Goal: Task Accomplishment & Management: Use online tool/utility

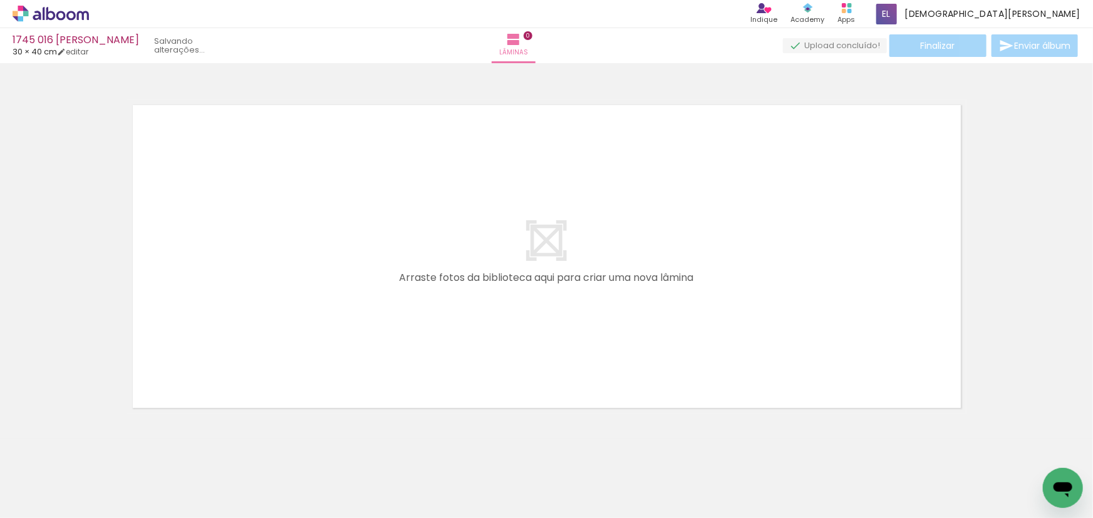
scroll to position [5, 0]
click at [1048, 232] on div at bounding box center [546, 236] width 1093 height 346
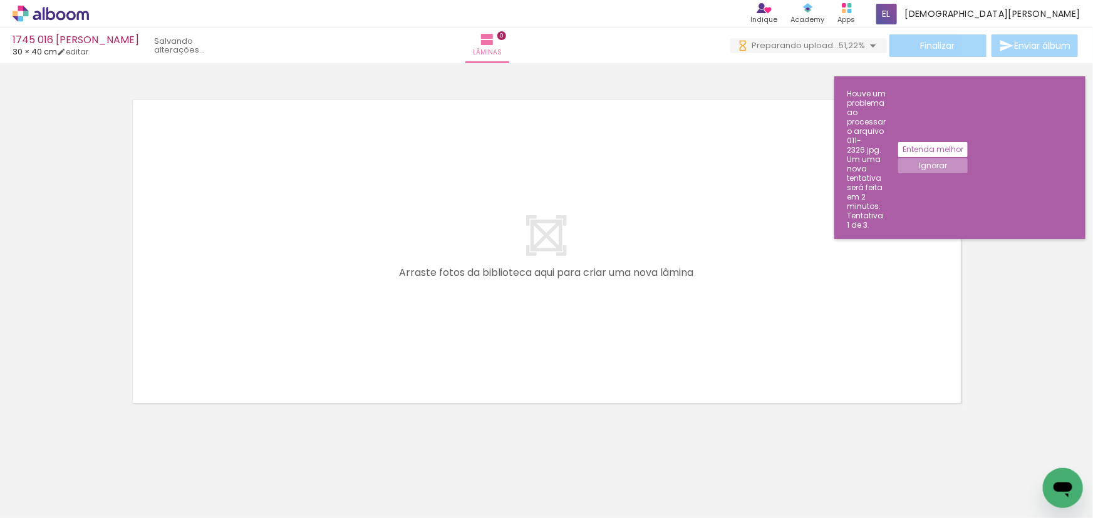
scroll to position [0, 5209]
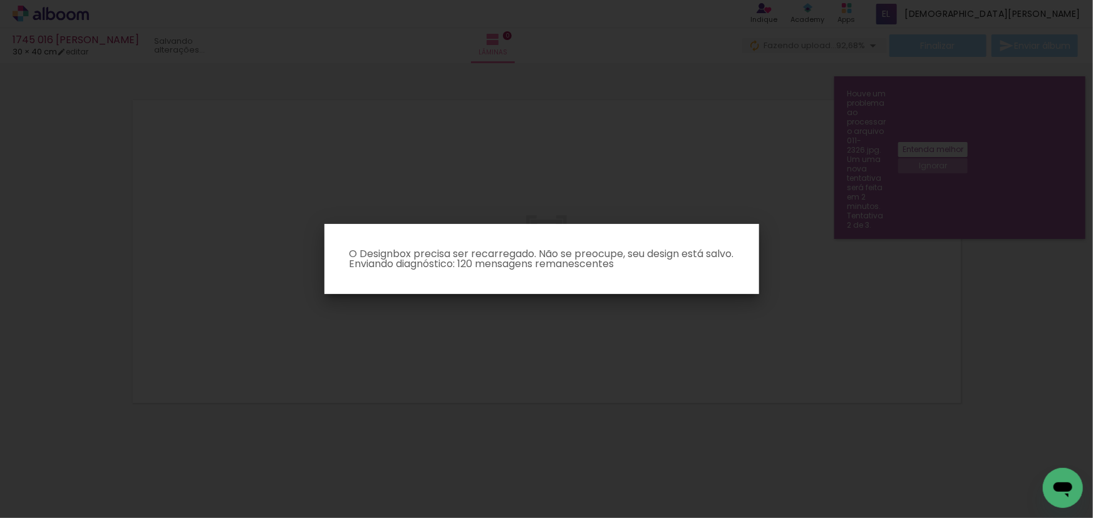
drag, startPoint x: 832, startPoint y: 271, endPoint x: 668, endPoint y: 3, distance: 313.7
click at [832, 267] on iron-overlay-backdrop at bounding box center [546, 259] width 1093 height 518
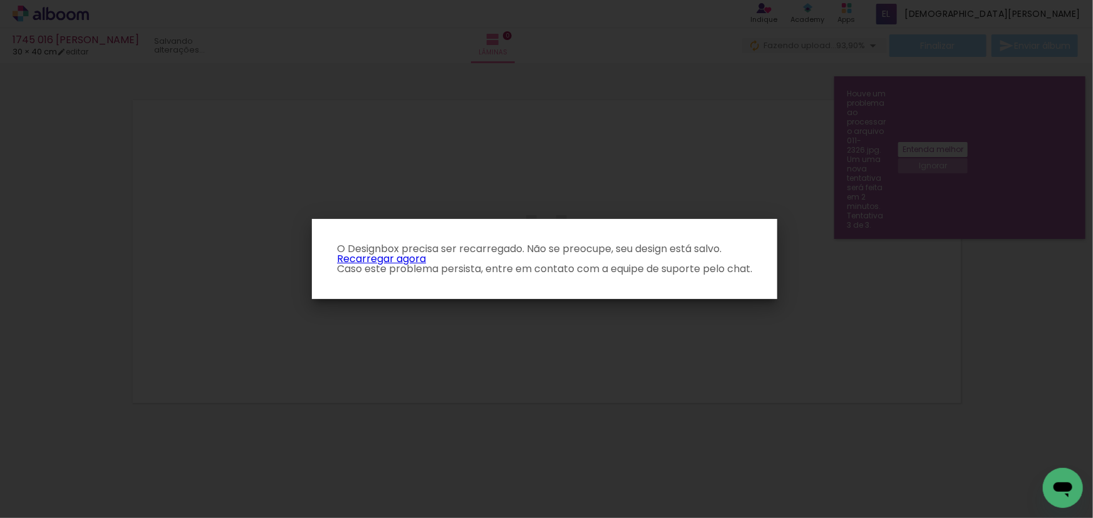
click at [401, 260] on link "Recarregar agora" at bounding box center [381, 259] width 89 height 14
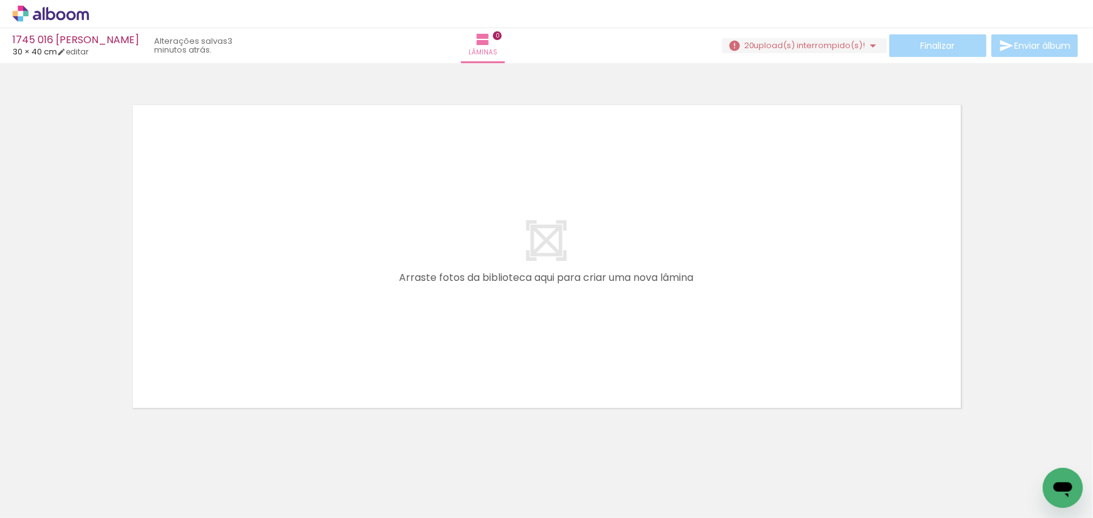
scroll to position [0, 5255]
click at [793, 41] on span "upload(s) interrompido(s)!" at bounding box center [809, 45] width 111 height 12
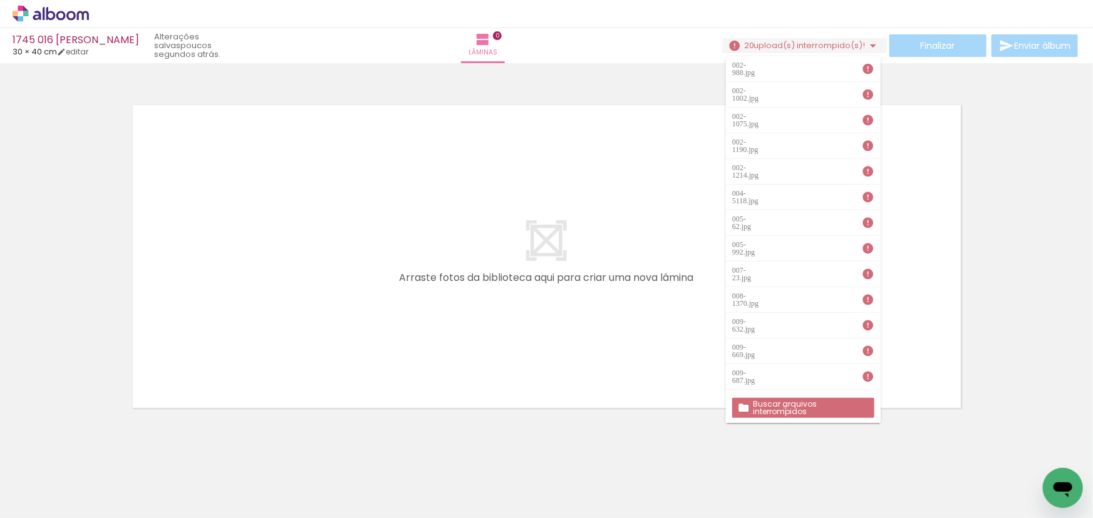
click at [0, 0] on slot "Buscar arquivos interrompidos" at bounding box center [0, 0] width 0 height 0
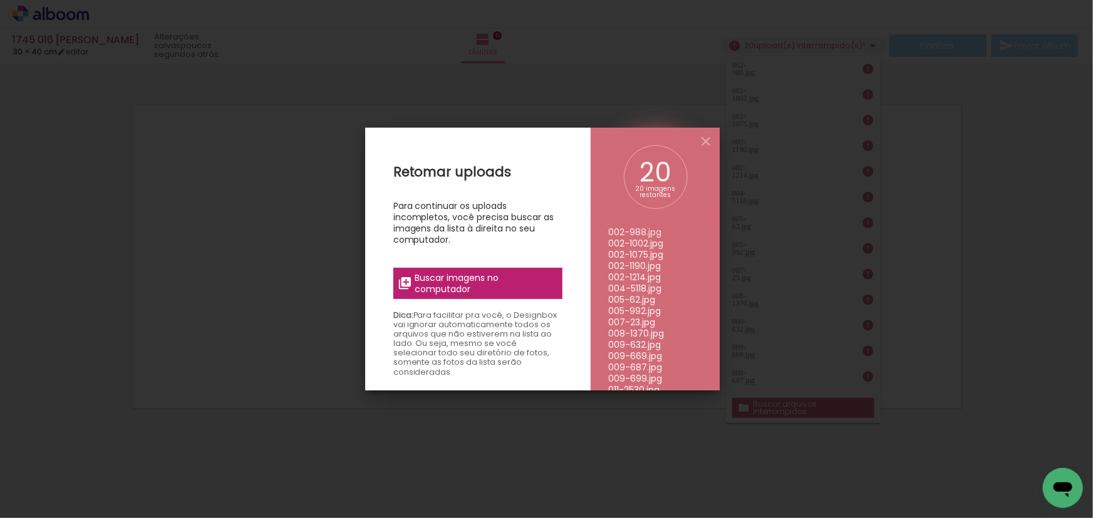
click at [460, 268] on label "Buscar imagens no computador" at bounding box center [477, 283] width 169 height 31
click at [0, 0] on input "file" at bounding box center [0, 0] width 0 height 0
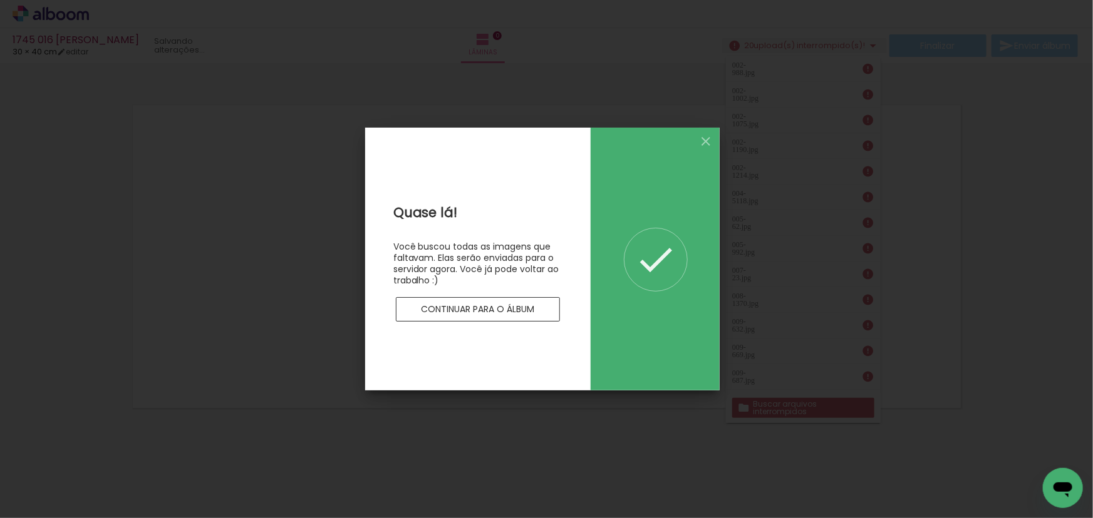
scroll to position [0, 0]
click at [0, 0] on slot "Continuar para o álbum" at bounding box center [0, 0] width 0 height 0
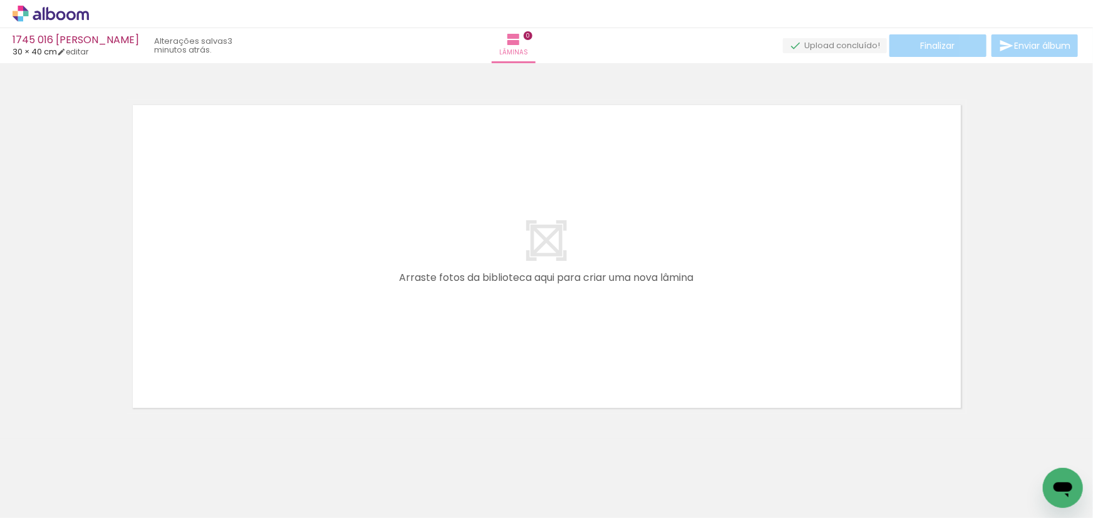
click at [694, 263] on quentale-layouter at bounding box center [546, 257] width 839 height 314
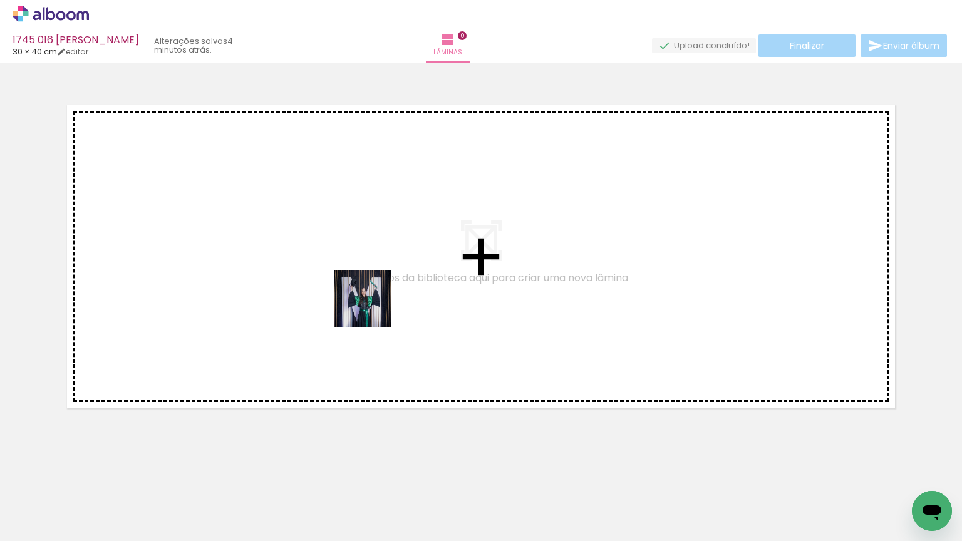
drag, startPoint x: 372, startPoint y: 308, endPoint x: 445, endPoint y: 252, distance: 92.4
click at [445, 252] on quentale-workspace at bounding box center [481, 270] width 962 height 541
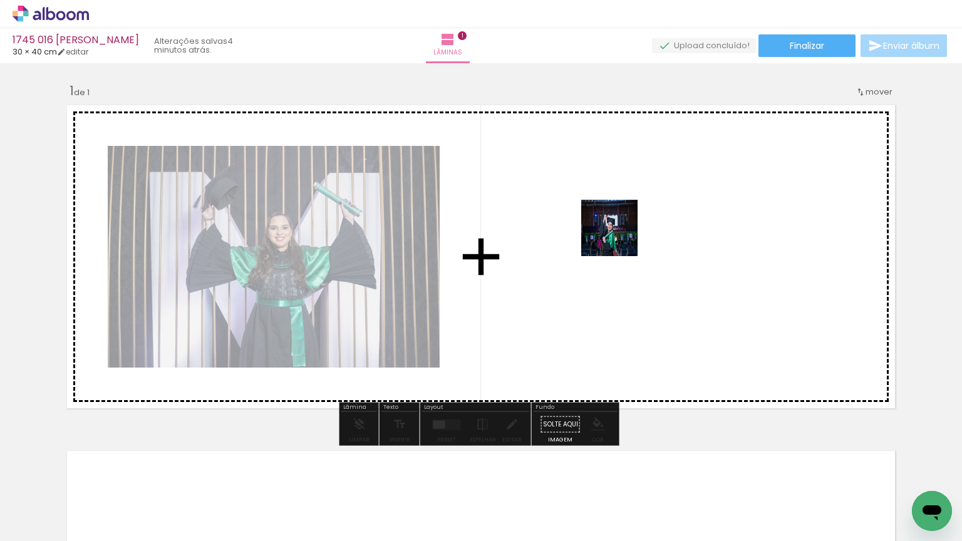
drag, startPoint x: 554, startPoint y: 330, endPoint x: 619, endPoint y: 236, distance: 114.3
click at [619, 236] on quentale-workspace at bounding box center [481, 270] width 962 height 541
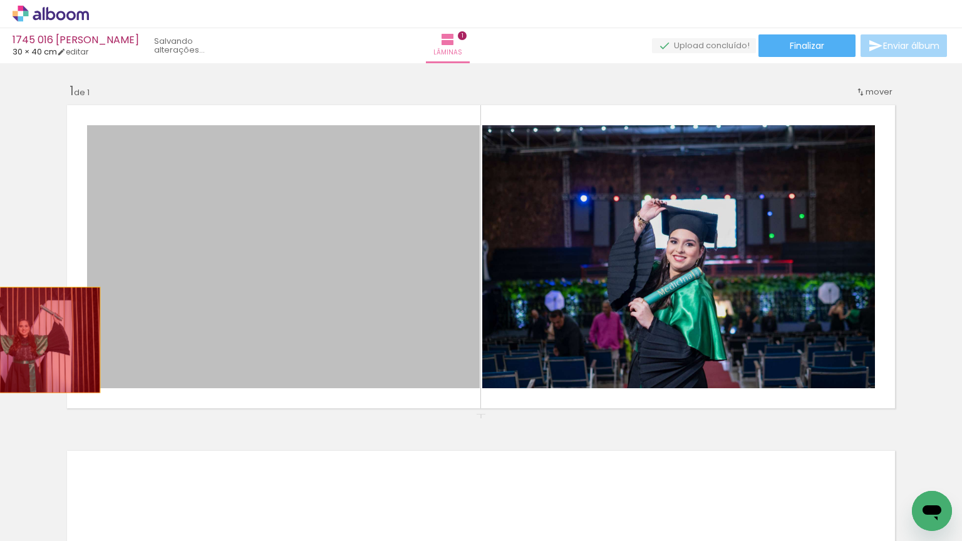
drag, startPoint x: 273, startPoint y: 235, endPoint x: 18, endPoint y: 340, distance: 276.3
click at [18, 340] on div "Inserir lâmina 1 de 1" at bounding box center [481, 414] width 962 height 692
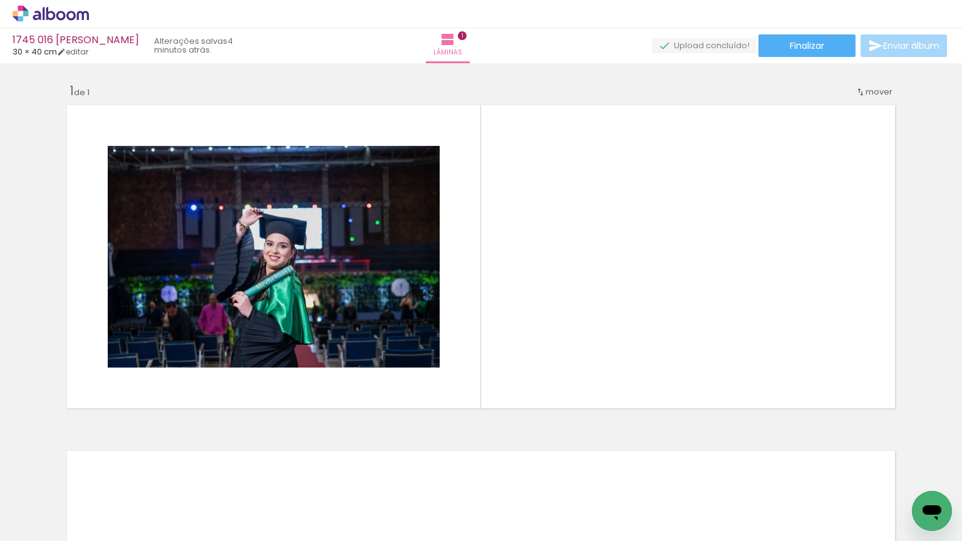
scroll to position [0, 3747]
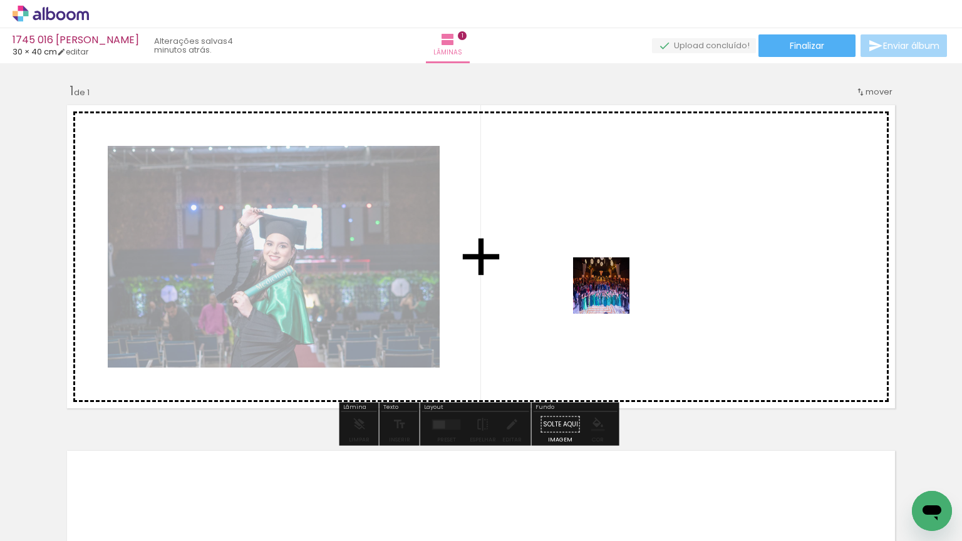
drag, startPoint x: 547, startPoint y: 462, endPoint x: 609, endPoint y: 294, distance: 179.7
click at [609, 294] on quentale-workspace at bounding box center [481, 270] width 962 height 541
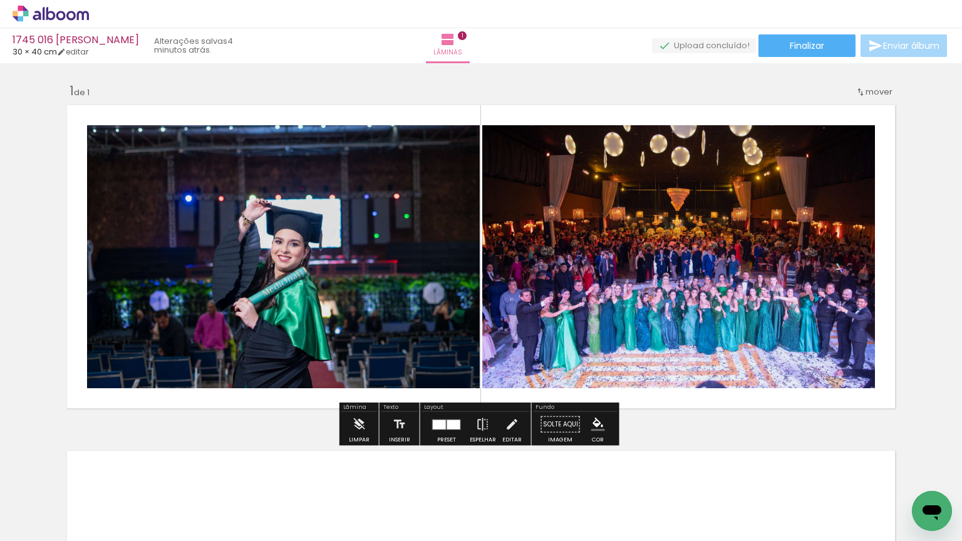
click at [451, 428] on div at bounding box center [453, 424] width 13 height 9
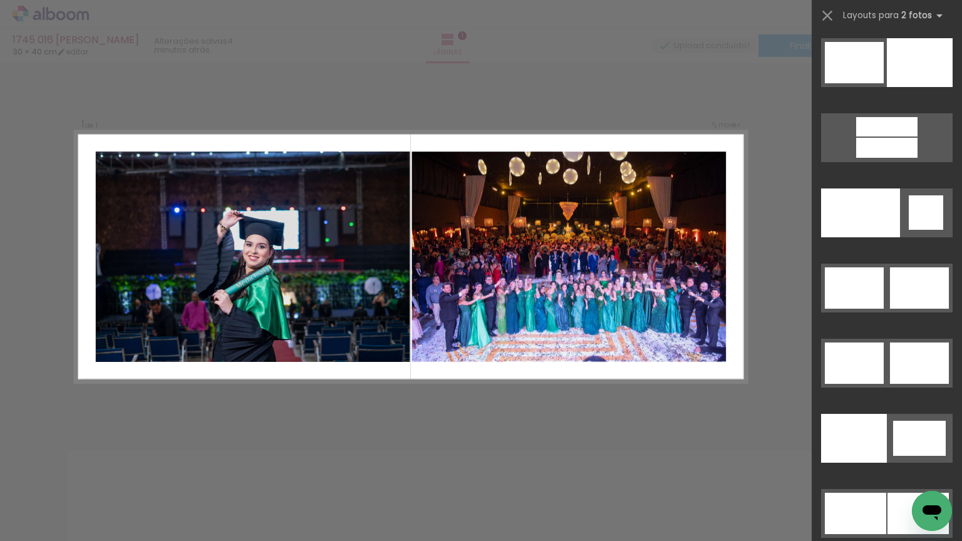
scroll to position [6125, 0]
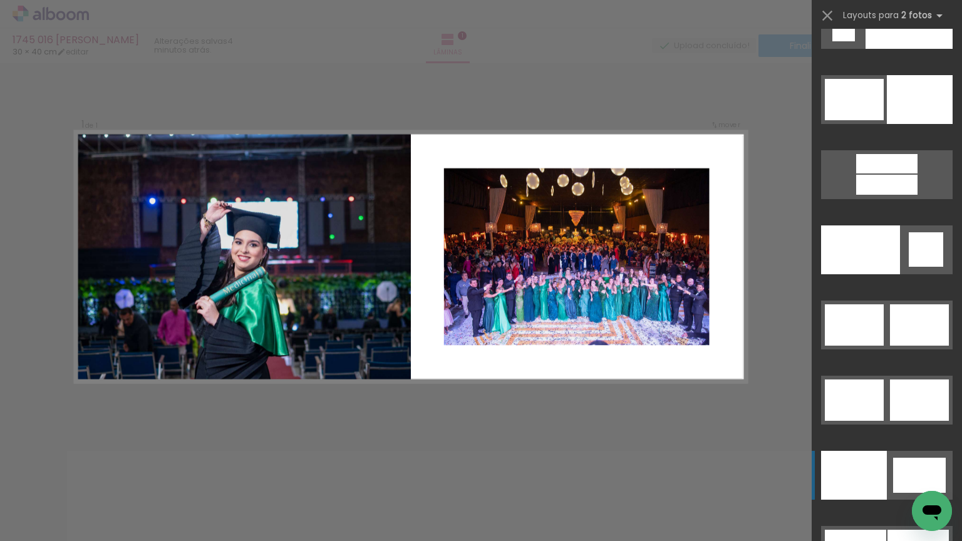
click at [874, 467] on div at bounding box center [854, 475] width 66 height 49
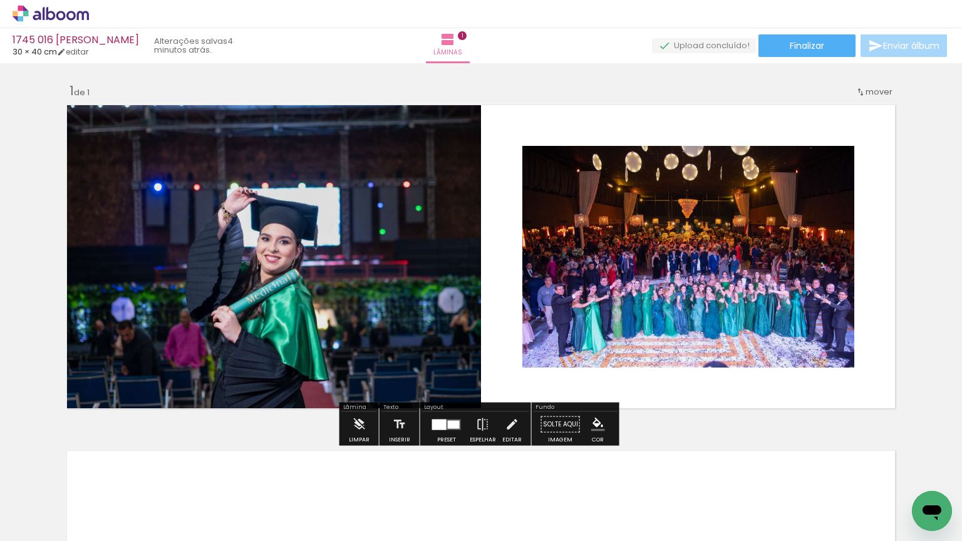
click at [937, 335] on div "Inserir lâmina 1 de 1" at bounding box center [481, 414] width 962 height 692
click at [478, 423] on iron-icon at bounding box center [483, 424] width 14 height 25
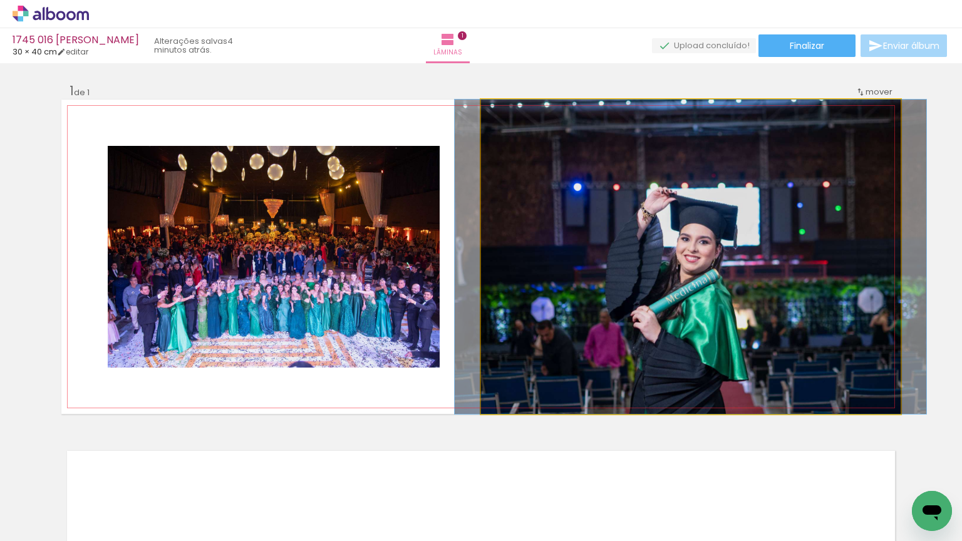
drag, startPoint x: 398, startPoint y: 281, endPoint x: 640, endPoint y: 281, distance: 241.7
click at [0, 0] on slot at bounding box center [0, 0] width 0 height 0
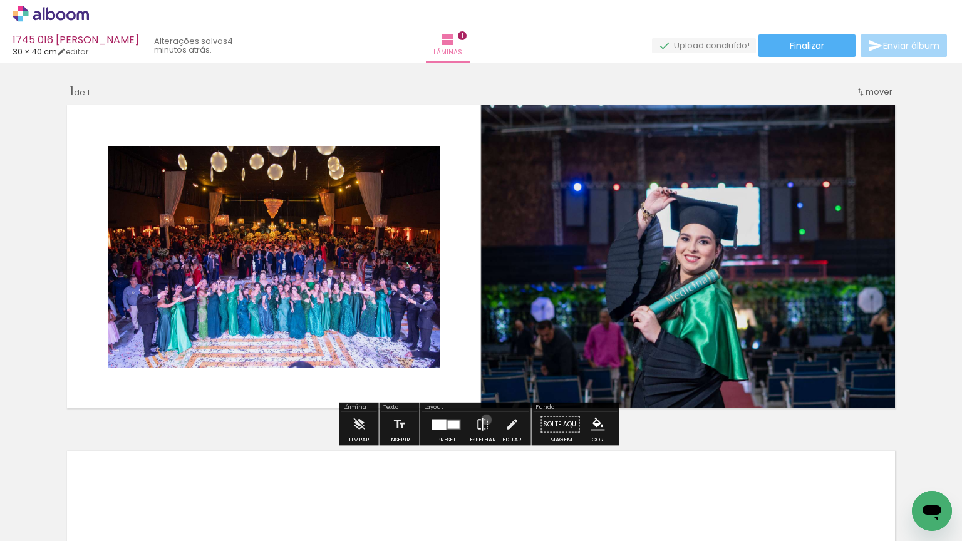
click at [483, 420] on iron-icon at bounding box center [483, 424] width 14 height 25
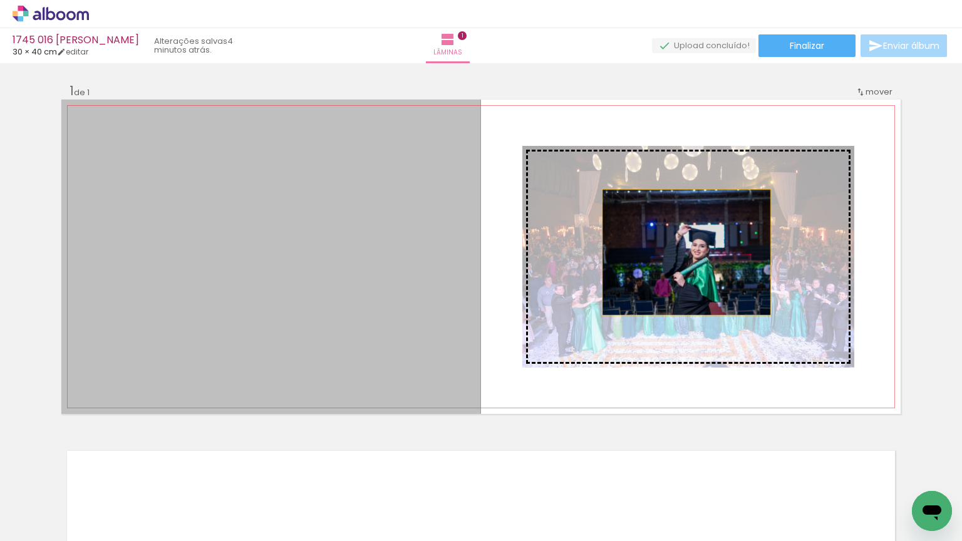
drag, startPoint x: 345, startPoint y: 245, endPoint x: 683, endPoint y: 252, distance: 337.6
click at [0, 0] on slot at bounding box center [0, 0] width 0 height 0
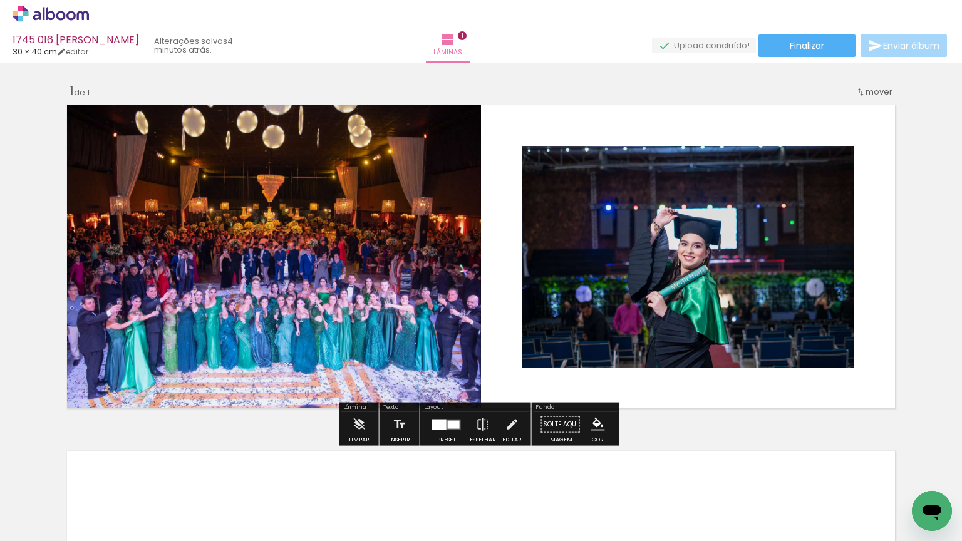
click at [725, 249] on quentale-photo at bounding box center [688, 257] width 332 height 222
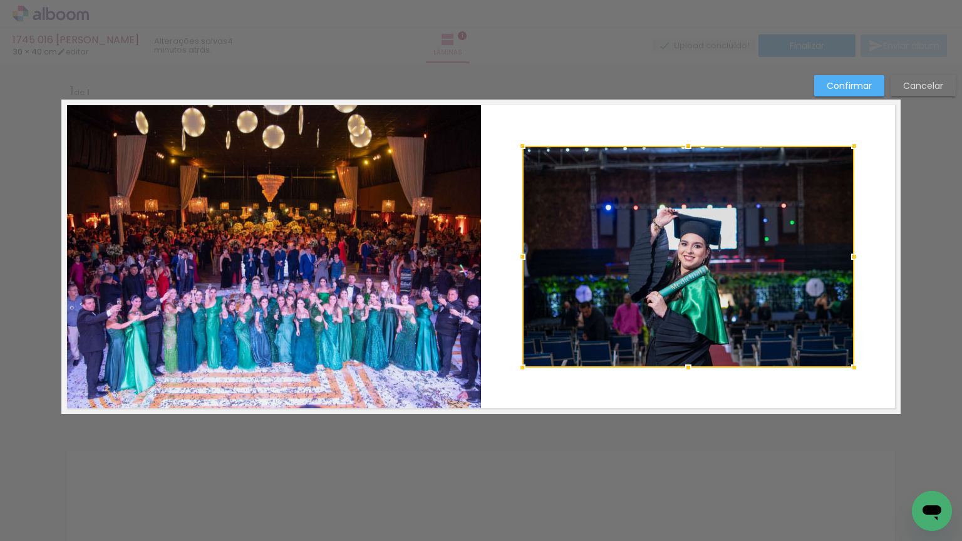
click at [845, 83] on paper-button "Confirmar" at bounding box center [849, 85] width 70 height 21
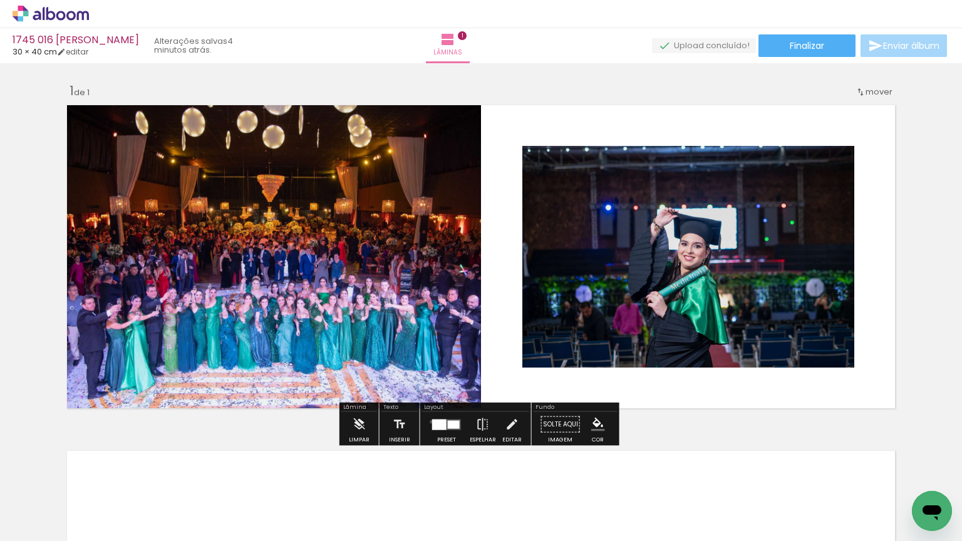
click at [432, 421] on div at bounding box center [439, 424] width 14 height 11
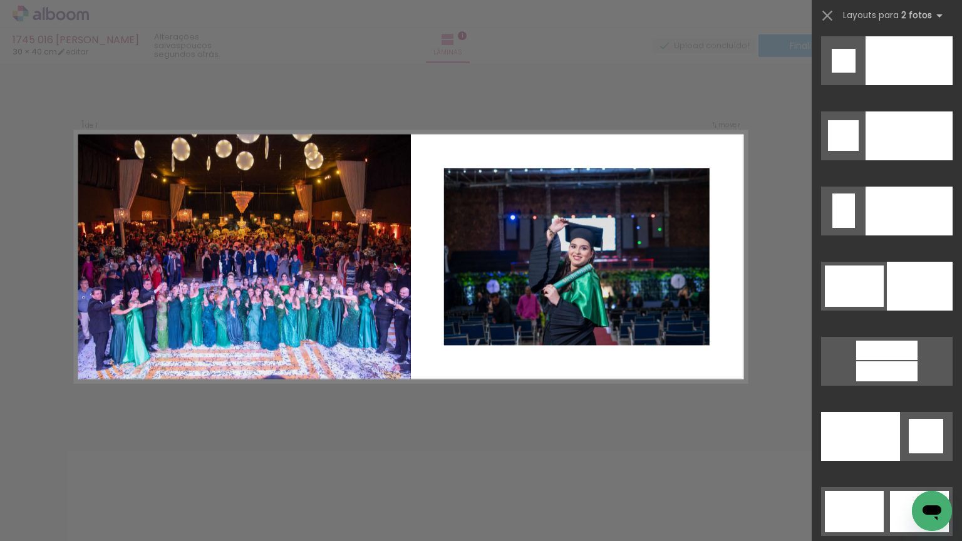
scroll to position [6018, 0]
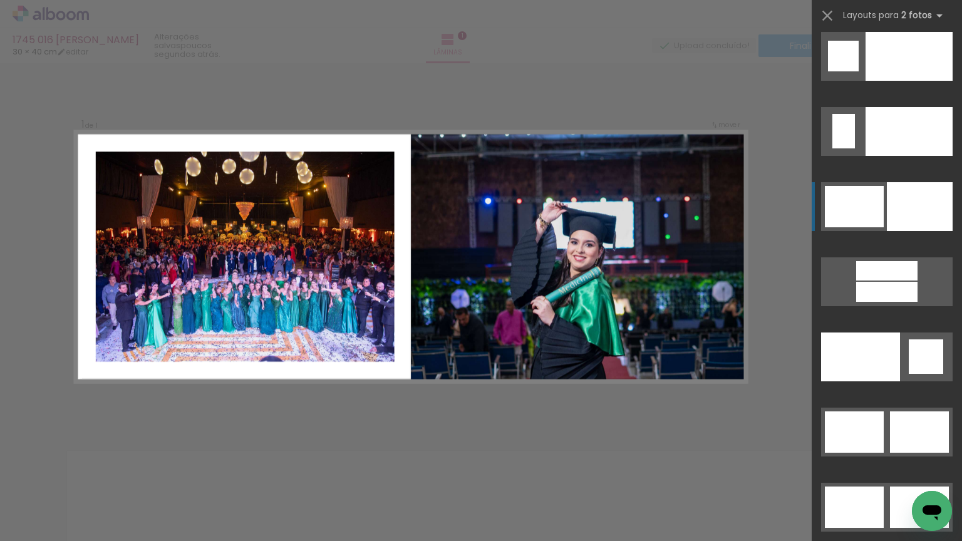
click at [899, 198] on div at bounding box center [920, 206] width 66 height 49
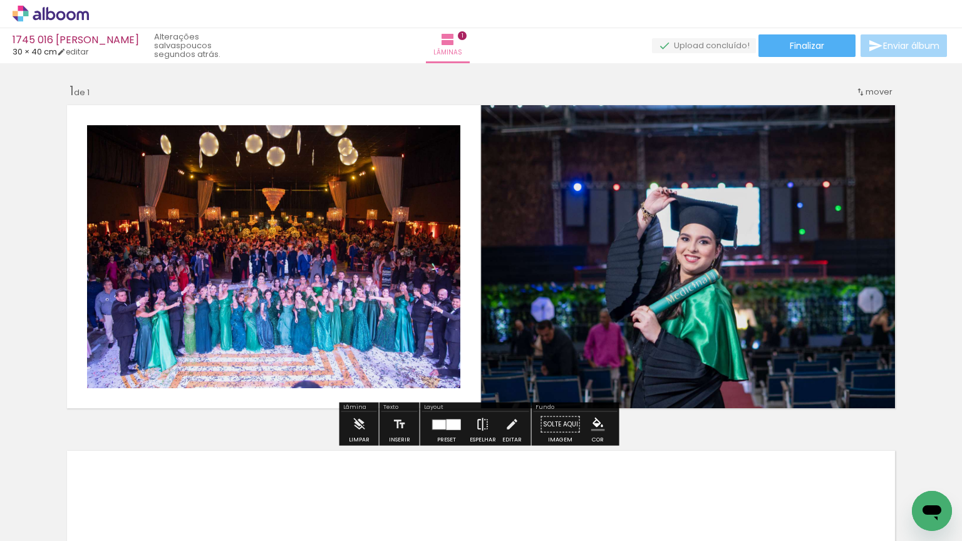
click at [476, 423] on iron-icon at bounding box center [483, 424] width 14 height 25
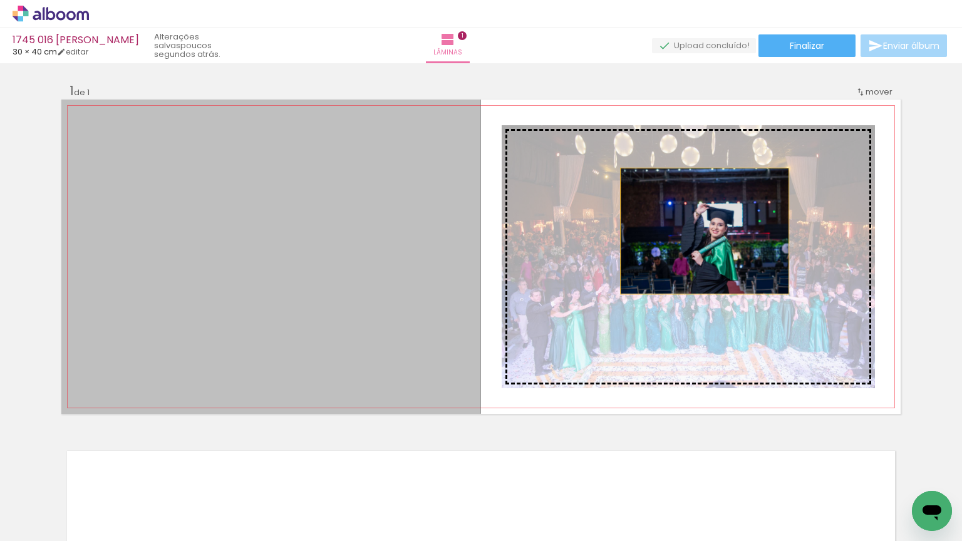
drag, startPoint x: 310, startPoint y: 222, endPoint x: 701, endPoint y: 231, distance: 390.8
click at [0, 0] on slot at bounding box center [0, 0] width 0 height 0
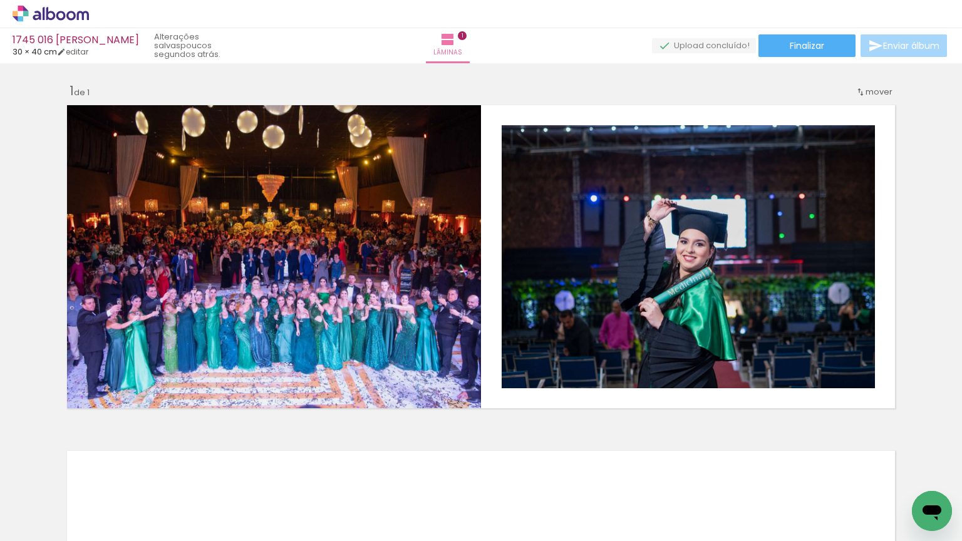
scroll to position [0, 1500]
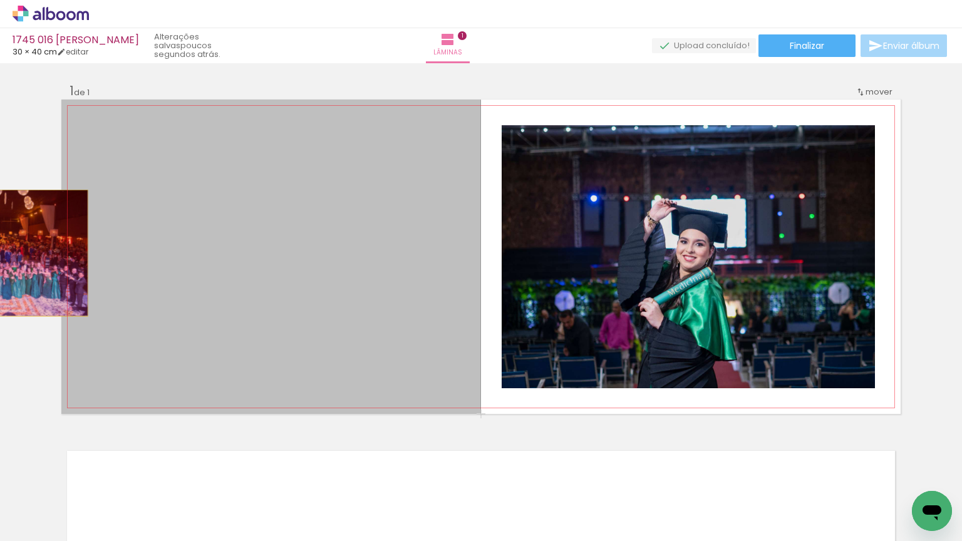
drag, startPoint x: 102, startPoint y: 260, endPoint x: 0, endPoint y: 253, distance: 102.3
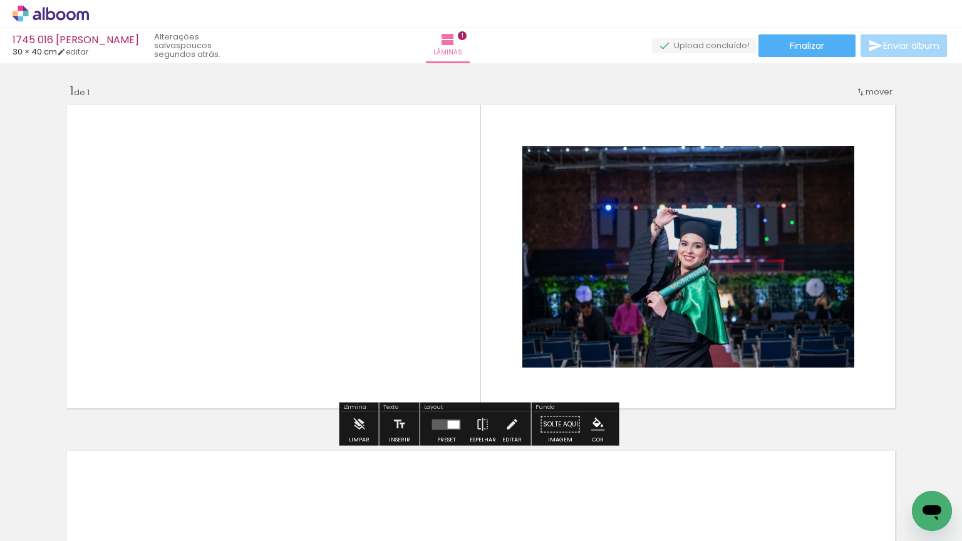
drag, startPoint x: 309, startPoint y: 498, endPoint x: 308, endPoint y: 289, distance: 209.2
click at [308, 289] on quentale-workspace at bounding box center [481, 270] width 962 height 541
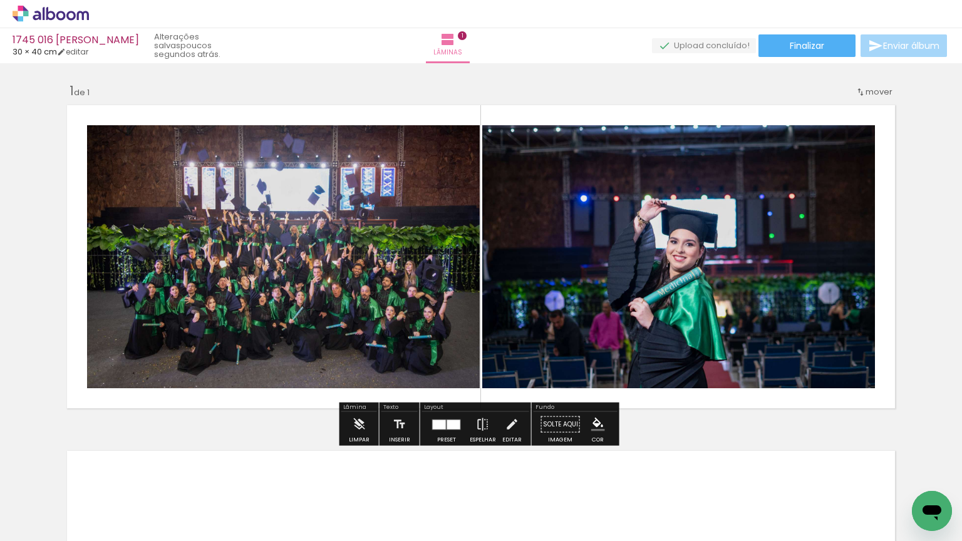
click at [451, 421] on div at bounding box center [453, 424] width 13 height 9
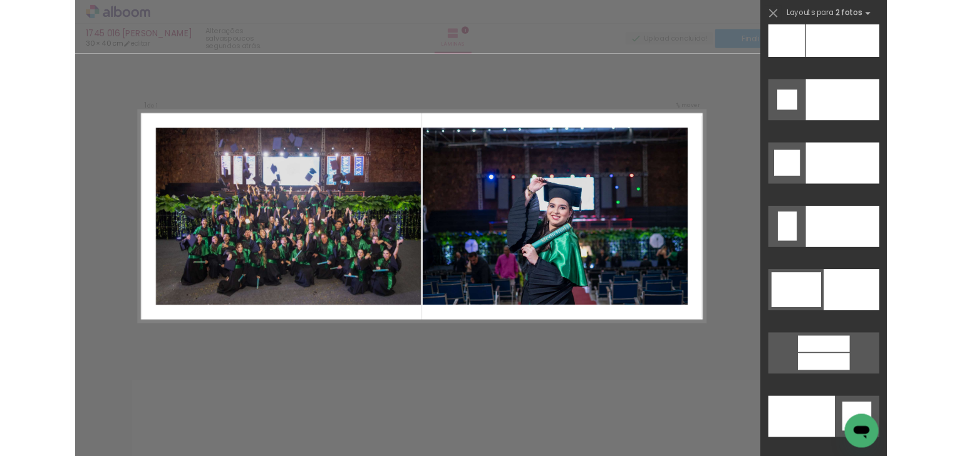
scroll to position [5895, 0]
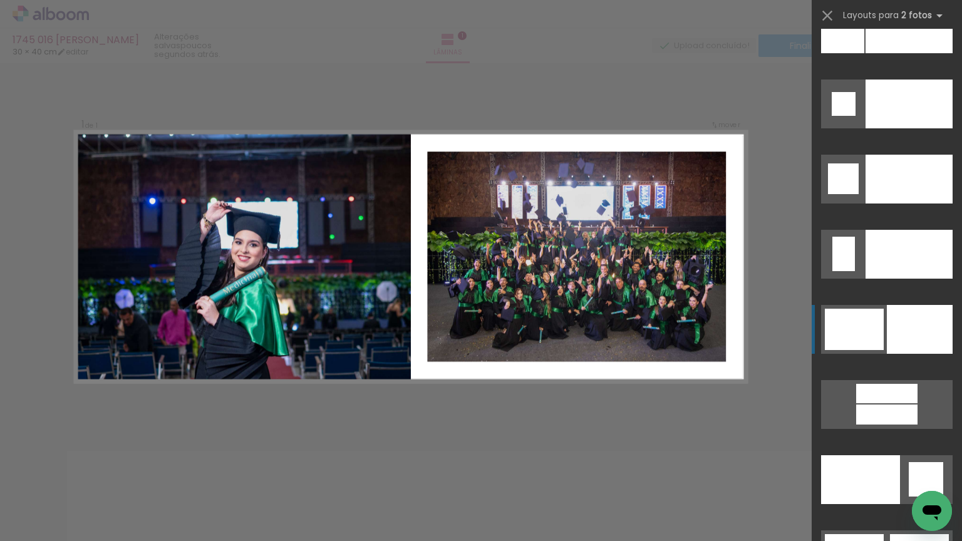
click at [902, 339] on div at bounding box center [920, 329] width 66 height 49
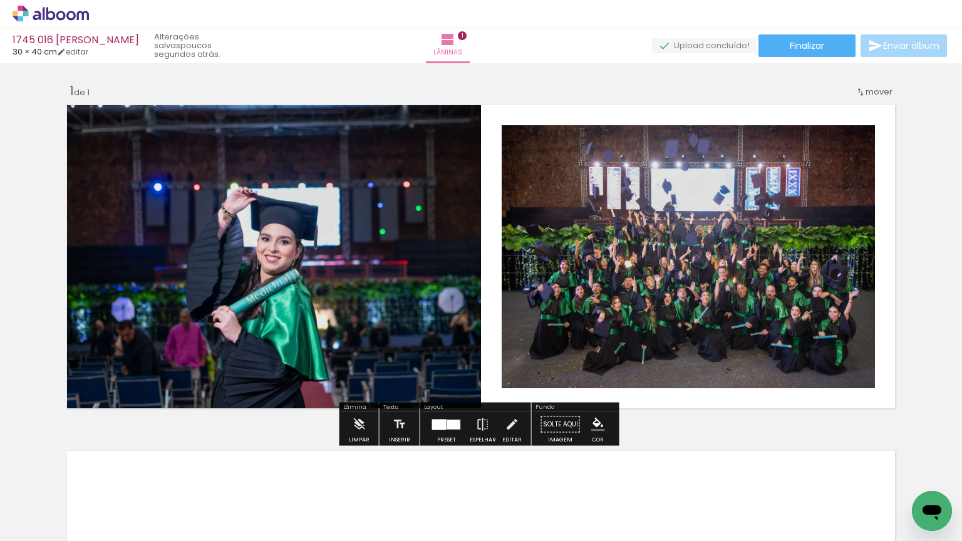
click at [899, 314] on div "Inserir lâmina 1 de 1" at bounding box center [481, 414] width 962 height 692
click at [476, 423] on iron-icon at bounding box center [483, 424] width 14 height 25
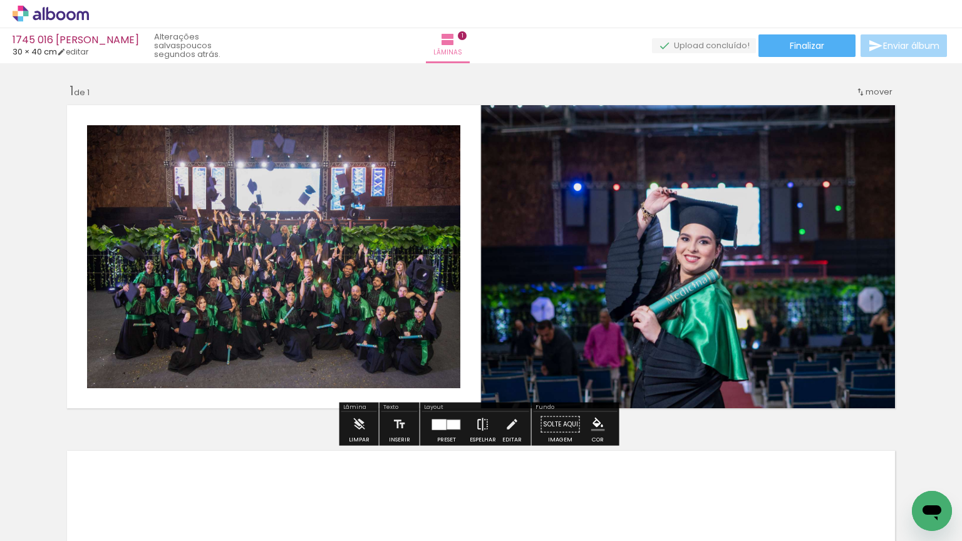
click at [477, 421] on iron-icon at bounding box center [483, 424] width 14 height 25
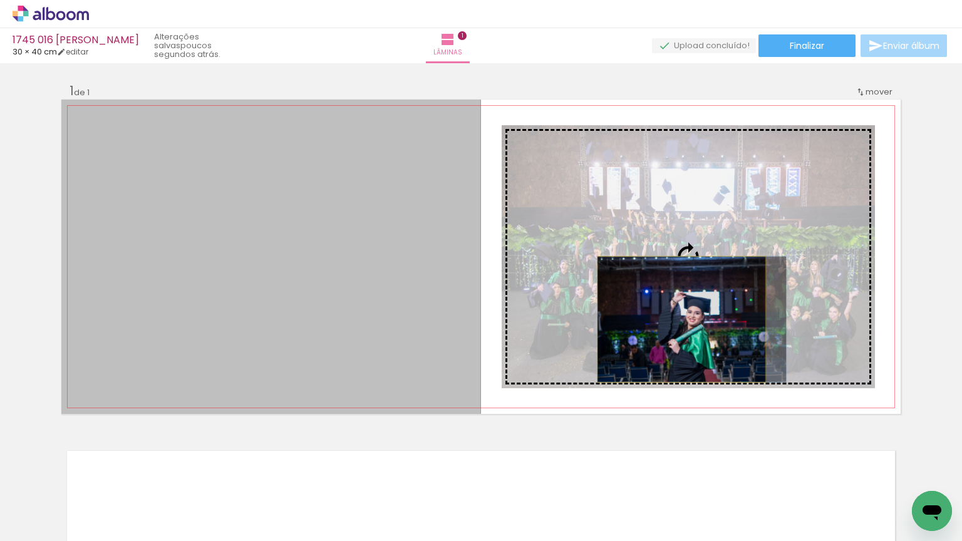
drag, startPoint x: 583, startPoint y: 319, endPoint x: 678, endPoint y: 319, distance: 94.6
click at [0, 0] on slot at bounding box center [0, 0] width 0 height 0
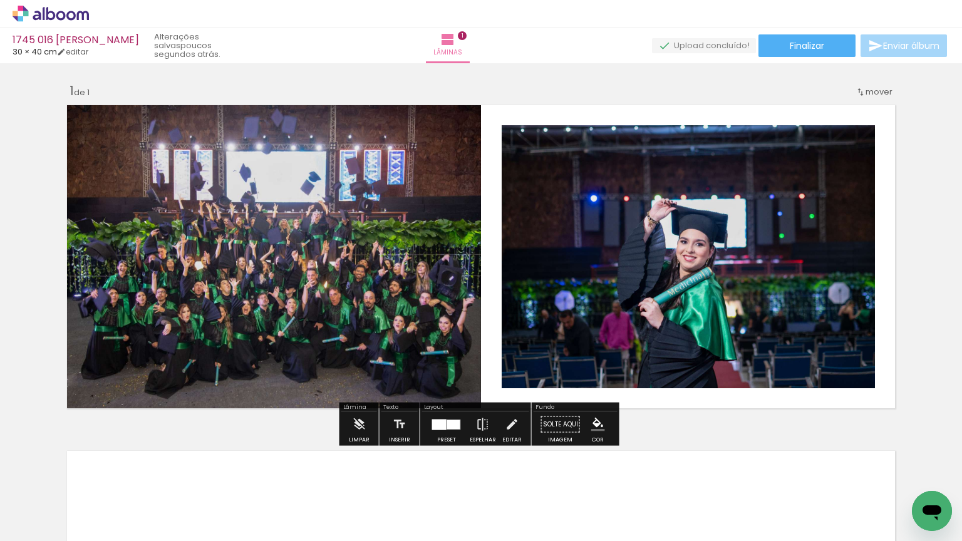
click at [936, 227] on div "Inserir lâmina 1 de 1" at bounding box center [481, 414] width 962 height 692
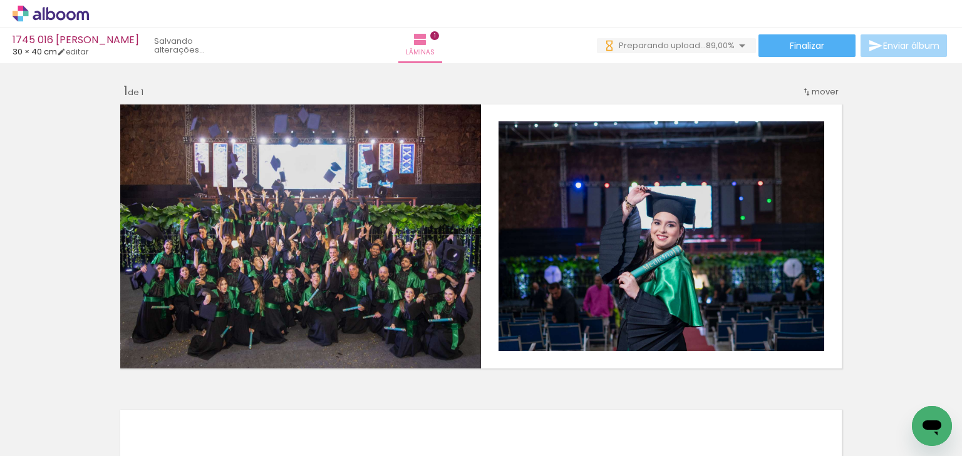
scroll to position [0, 5935]
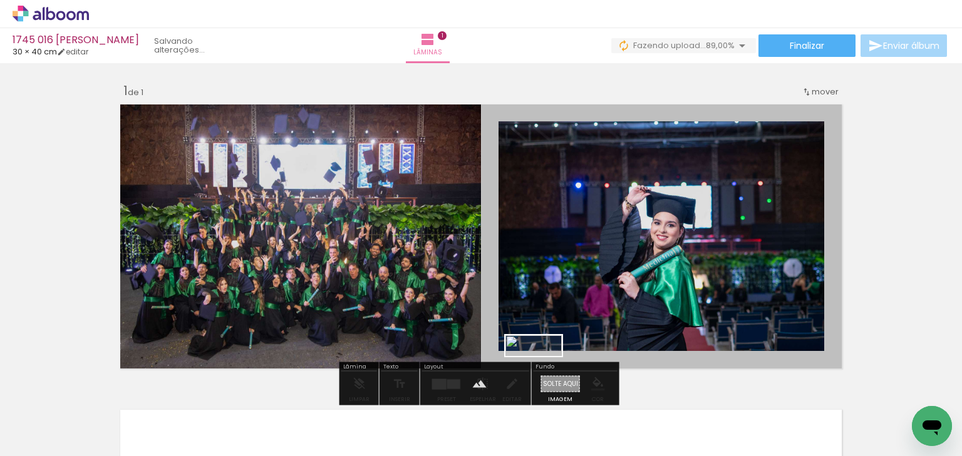
drag, startPoint x: 805, startPoint y: 347, endPoint x: 545, endPoint y: 371, distance: 260.3
click at [544, 373] on quentale-workspace at bounding box center [481, 228] width 962 height 456
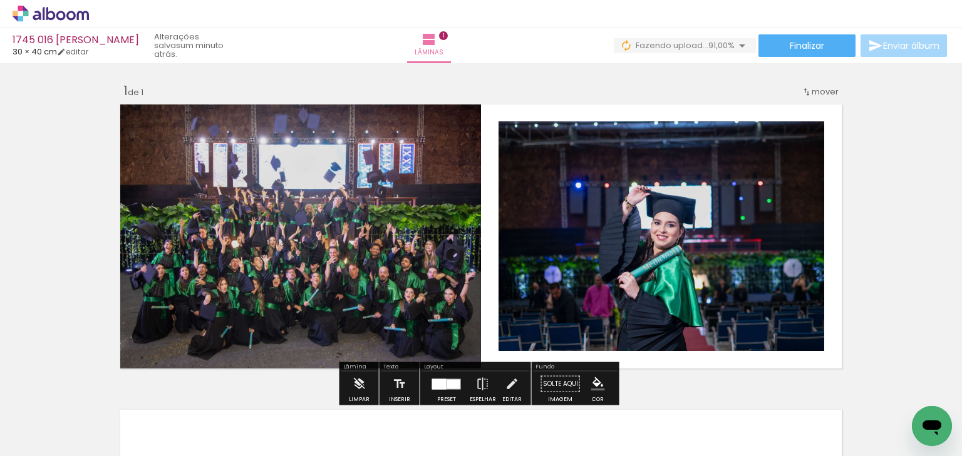
click at [902, 225] on div "Inserir lâmina 1 de 1" at bounding box center [481, 374] width 962 height 612
click at [624, 180] on paper-item at bounding box center [626, 181] width 23 height 9
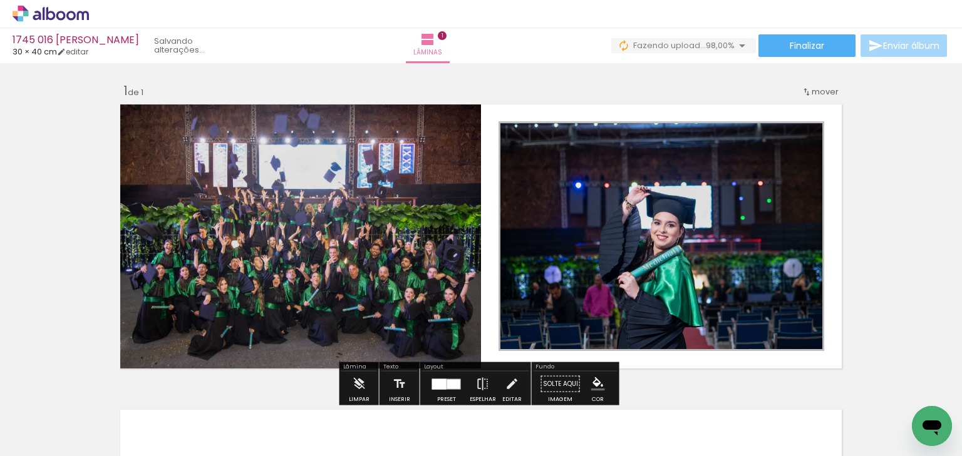
click at [624, 173] on paper-item at bounding box center [626, 172] width 23 height 9
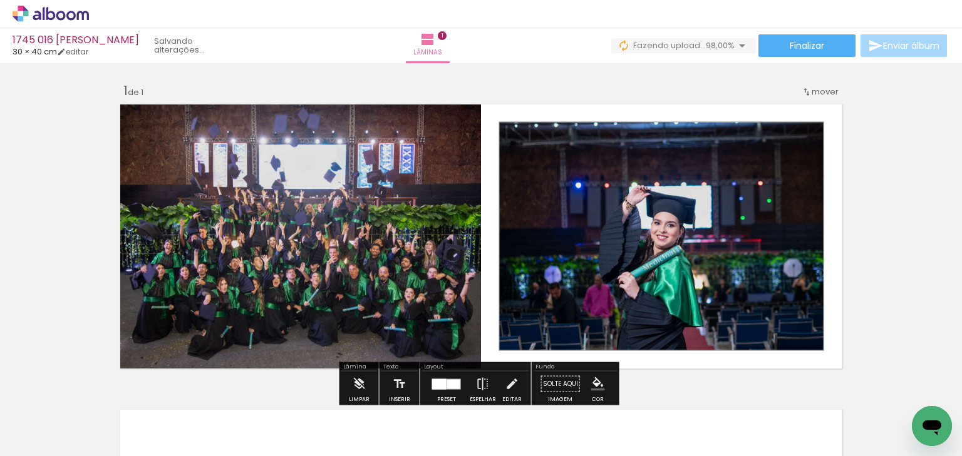
click at [622, 214] on iron-icon "color picker" at bounding box center [627, 215] width 15 height 12
click at [566, 145] on paper-item "#fff176" at bounding box center [571, 144] width 13 height 13
click at [893, 170] on div "Inserir lâmina 1 de 1" at bounding box center [481, 374] width 962 height 612
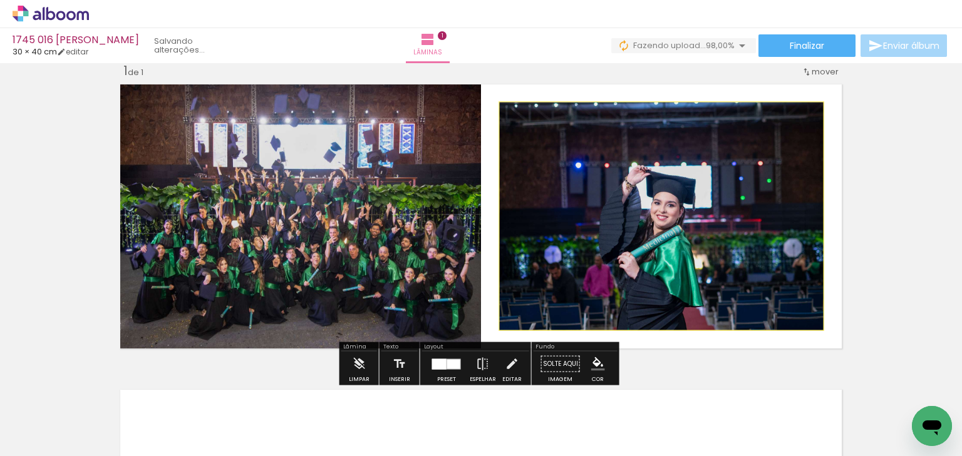
scroll to position [0, 0]
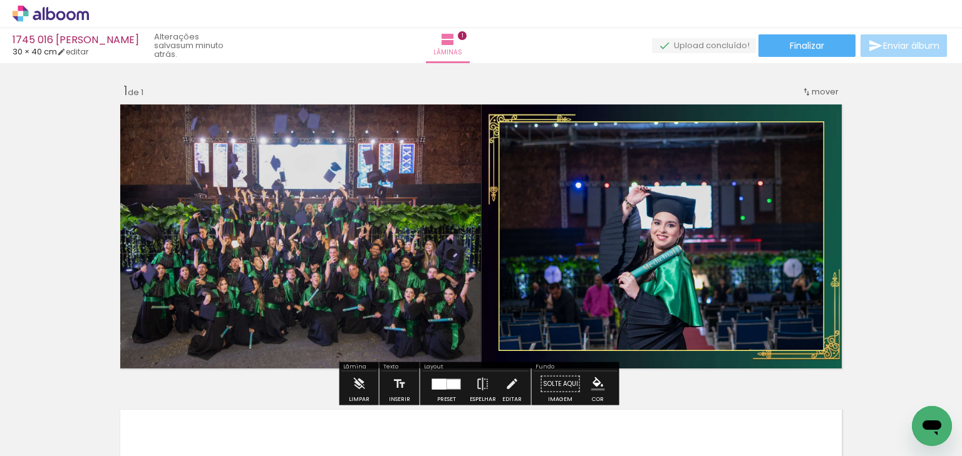
click at [483, 183] on quentale-layouter at bounding box center [480, 237] width 731 height 274
click at [483, 183] on quentale-photo at bounding box center [480, 237] width 731 height 274
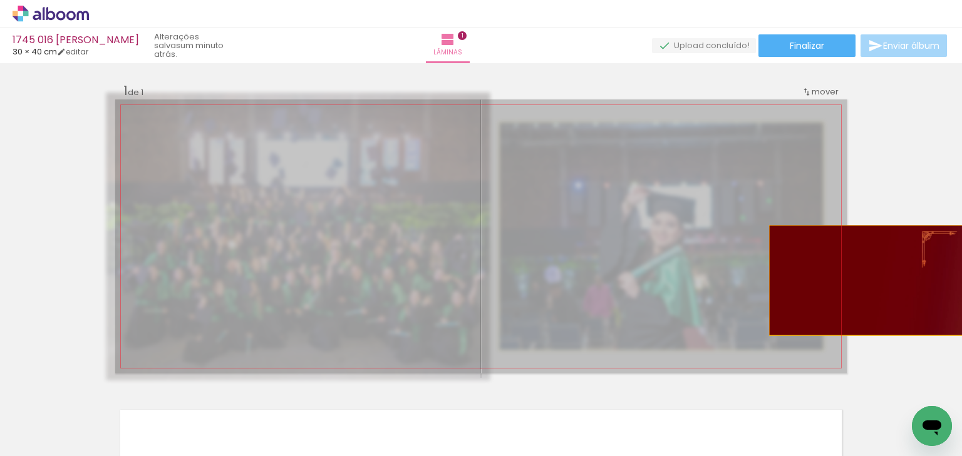
drag, startPoint x: 510, startPoint y: 180, endPoint x: 912, endPoint y: 281, distance: 414.3
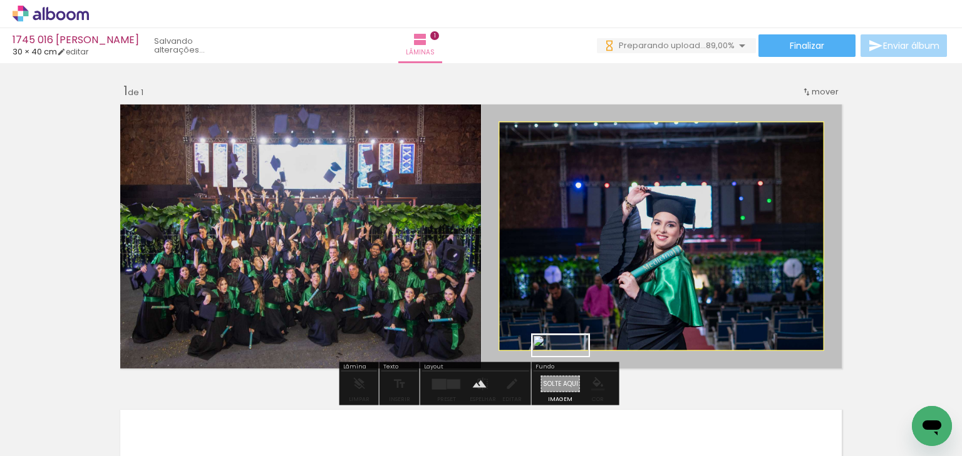
drag, startPoint x: 857, startPoint y: 405, endPoint x: 570, endPoint y: 373, distance: 289.3
click at [570, 373] on quentale-workspace at bounding box center [481, 228] width 962 height 456
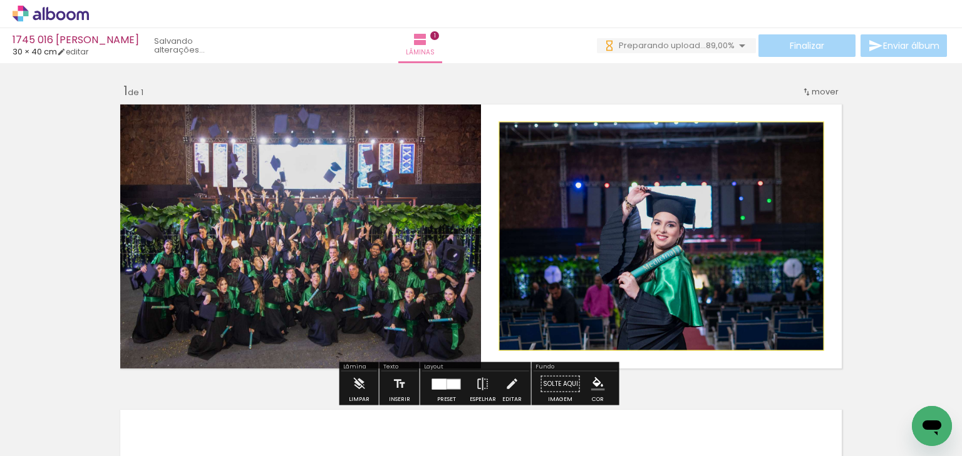
click at [877, 239] on div "Inserir lâmina 1 de 1" at bounding box center [481, 374] width 962 height 612
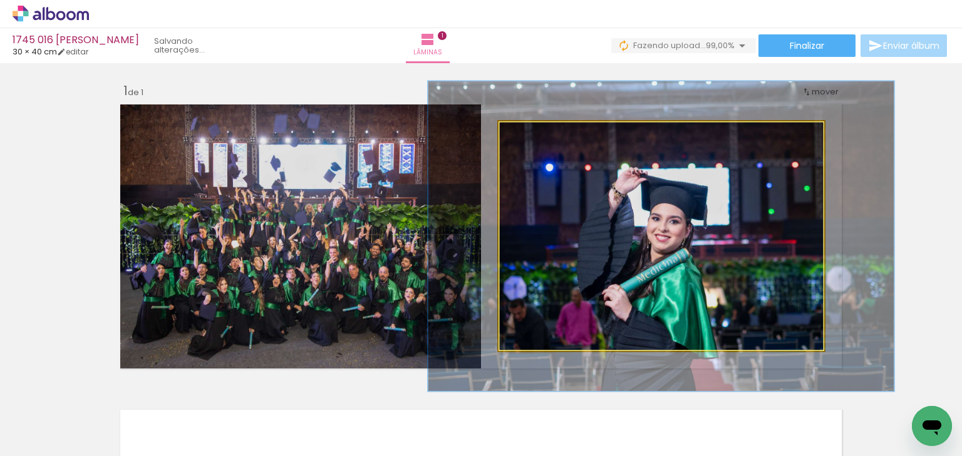
drag, startPoint x: 524, startPoint y: 133, endPoint x: 540, endPoint y: 138, distance: 16.4
click at [539, 138] on div at bounding box center [542, 134] width 11 height 11
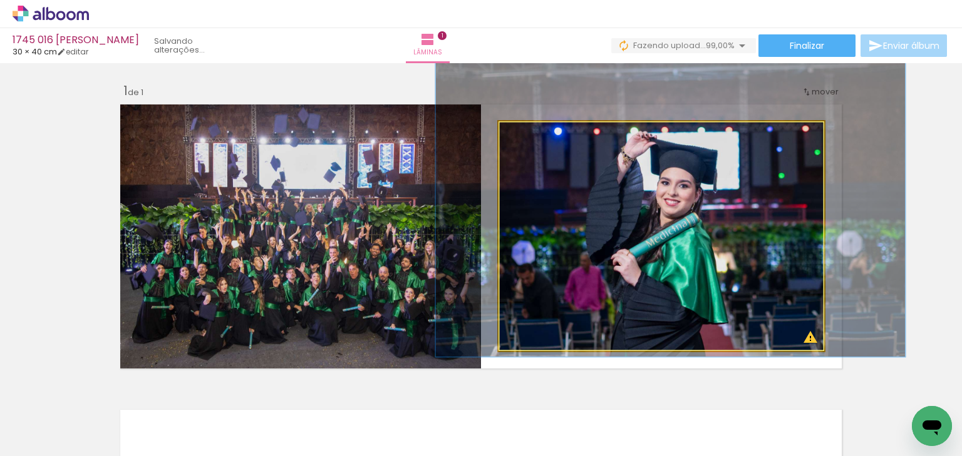
drag, startPoint x: 678, startPoint y: 259, endPoint x: 687, endPoint y: 223, distance: 36.9
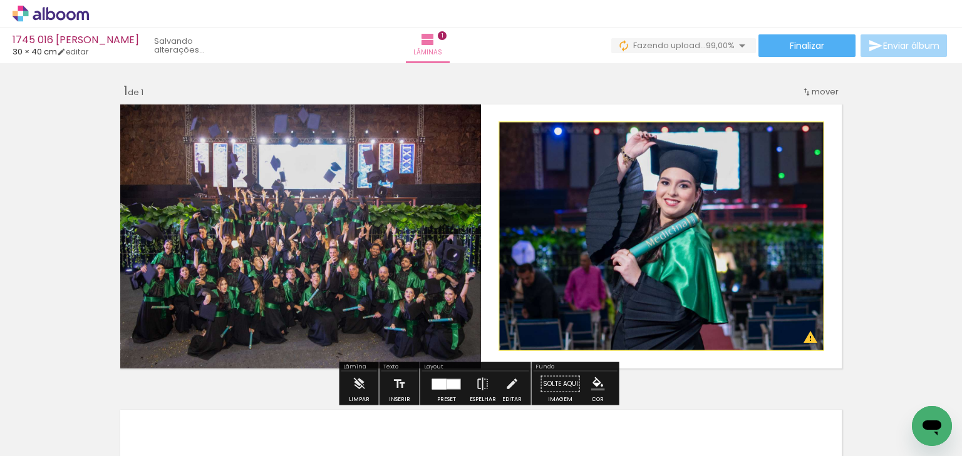
click at [912, 260] on div "Inserir lâmina 1 de 1 O Designbox precisará aumentar a sua imagem em 154% para …" at bounding box center [481, 374] width 962 height 612
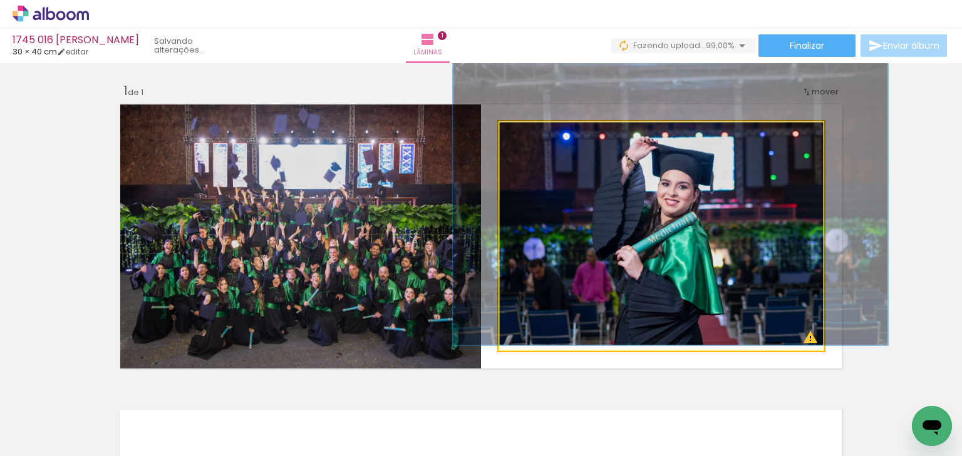
type paper-slider "126"
click at [541, 138] on div at bounding box center [540, 135] width 20 height 20
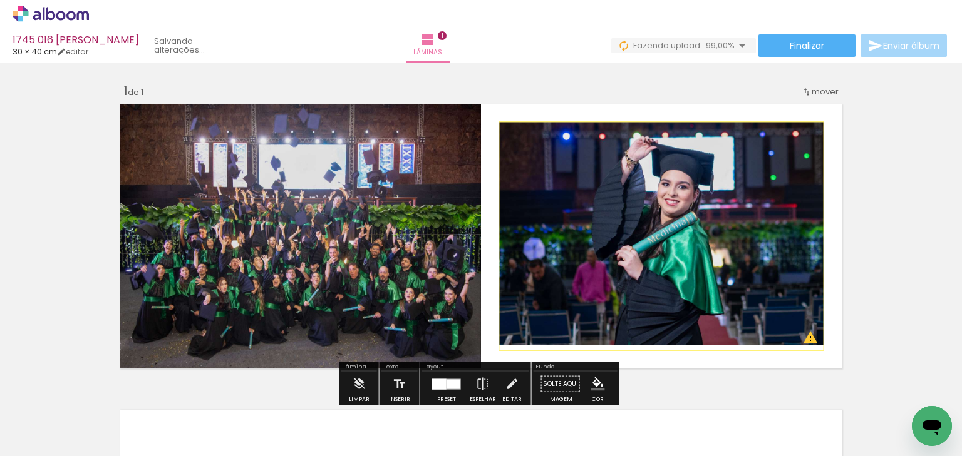
click at [926, 291] on div "Inserir lâmina 1 de 1 O Designbox precisará aumentar a sua imagem em 154% para …" at bounding box center [481, 374] width 962 height 612
click at [761, 262] on quentale-photo at bounding box center [661, 236] width 326 height 230
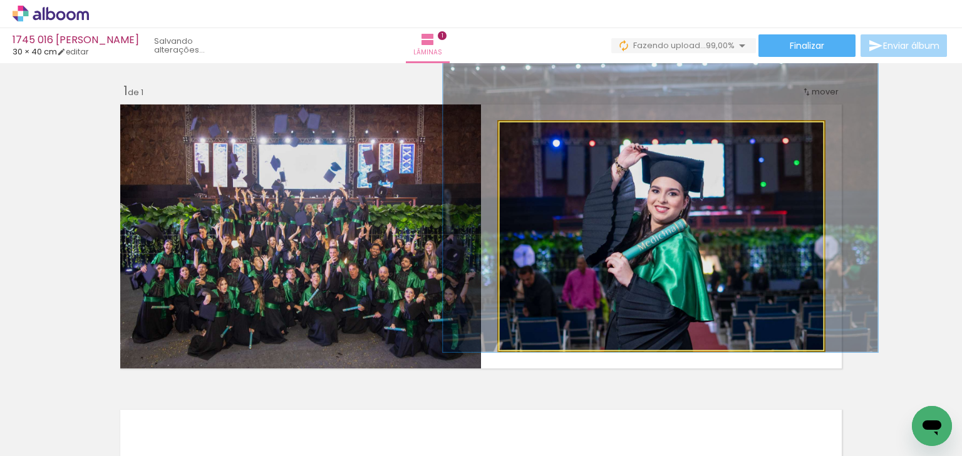
drag, startPoint x: 771, startPoint y: 253, endPoint x: 764, endPoint y: 253, distance: 7.5
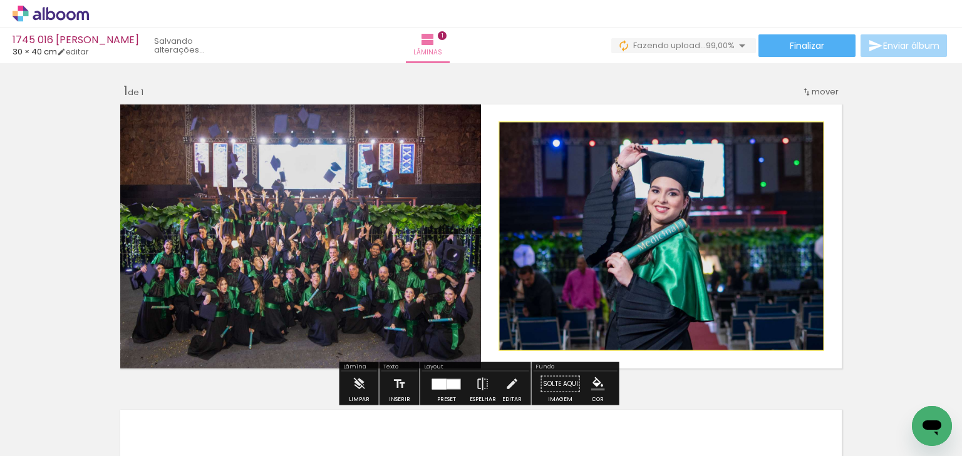
click at [875, 239] on div "Inserir lâmina 1 de 1" at bounding box center [481, 374] width 962 height 612
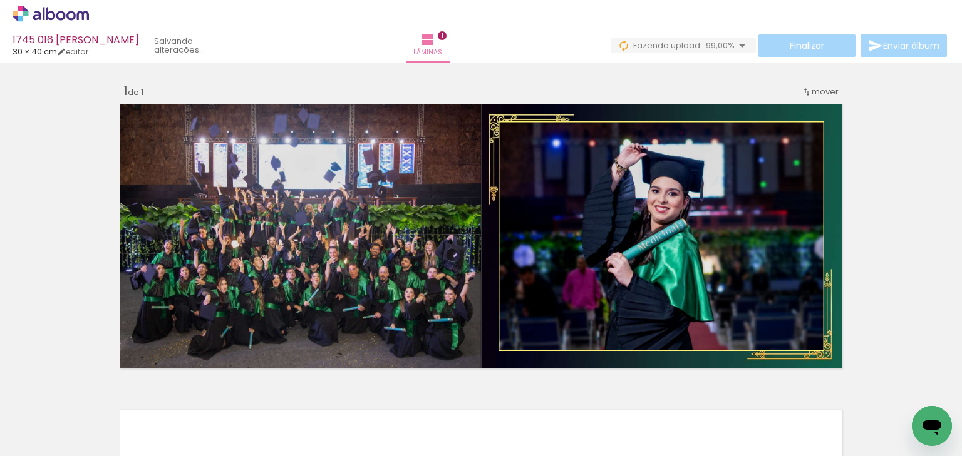
click at [902, 217] on div "Inserir lâmina 1 de 1" at bounding box center [481, 374] width 962 height 612
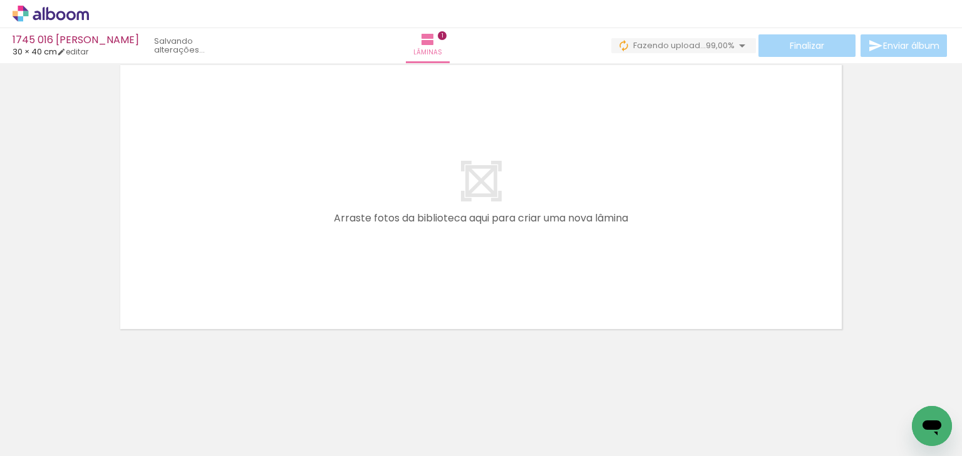
click at [311, 244] on quentale-layouter at bounding box center [480, 197] width 731 height 274
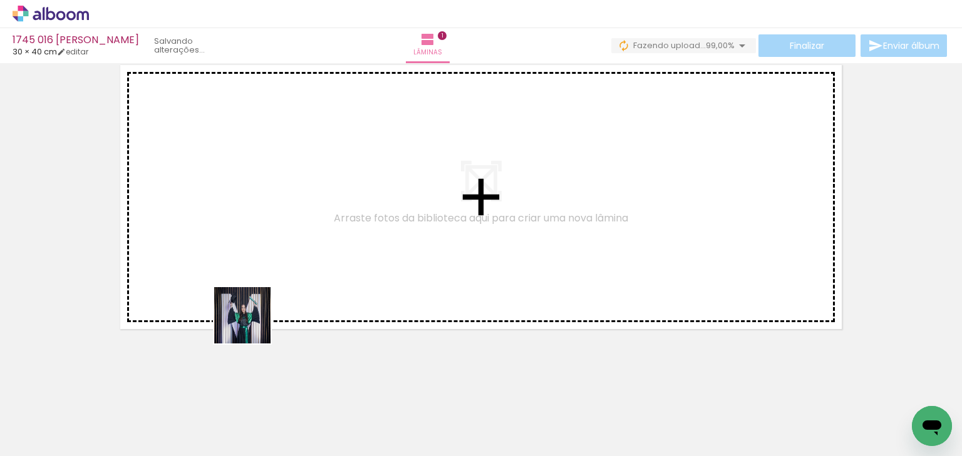
drag, startPoint x: 206, startPoint y: 421, endPoint x: 281, endPoint y: 217, distance: 217.3
click at [281, 217] on quentale-workspace at bounding box center [481, 228] width 962 height 456
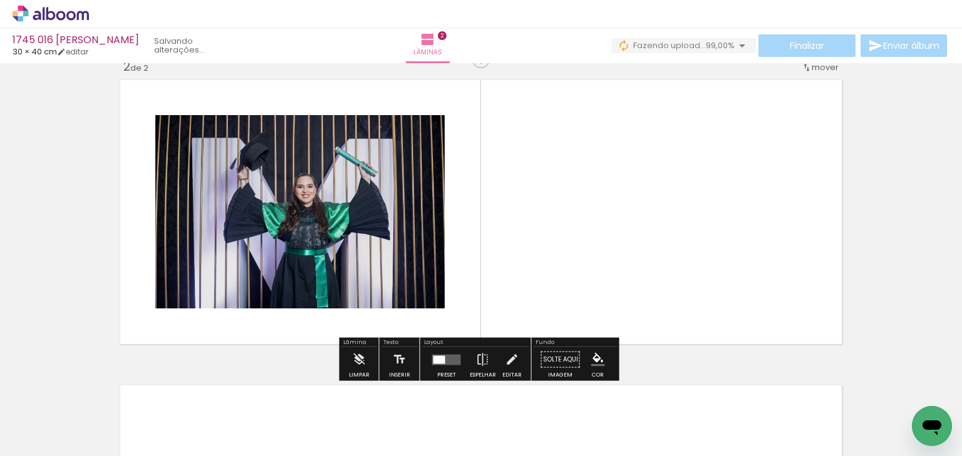
scroll to position [321, 0]
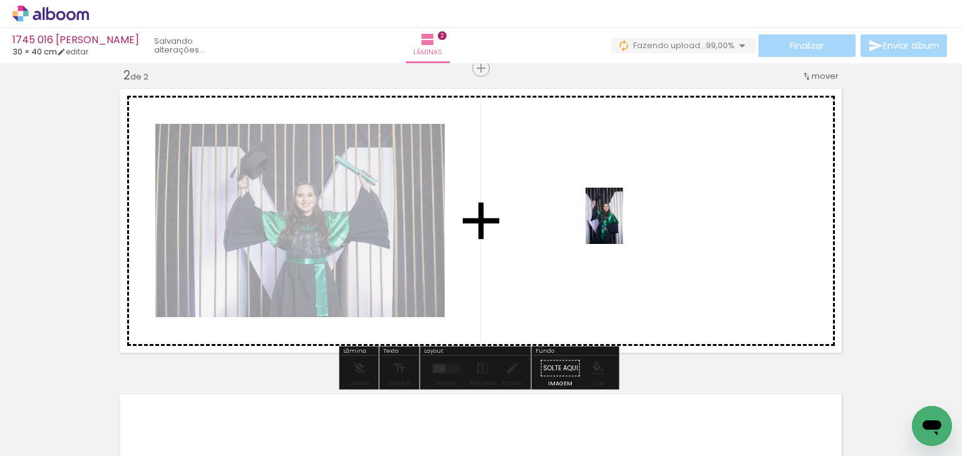
drag, startPoint x: 199, startPoint y: 395, endPoint x: 623, endPoint y: 225, distance: 456.4
click at [623, 225] on quentale-workspace at bounding box center [481, 228] width 962 height 456
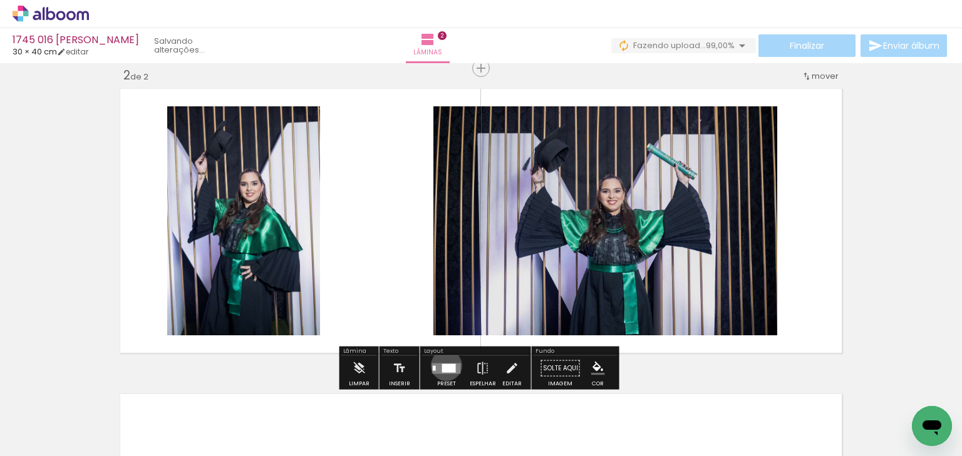
drag, startPoint x: 443, startPoint y: 365, endPoint x: 500, endPoint y: 328, distance: 67.7
click at [446, 364] on div at bounding box center [449, 368] width 14 height 9
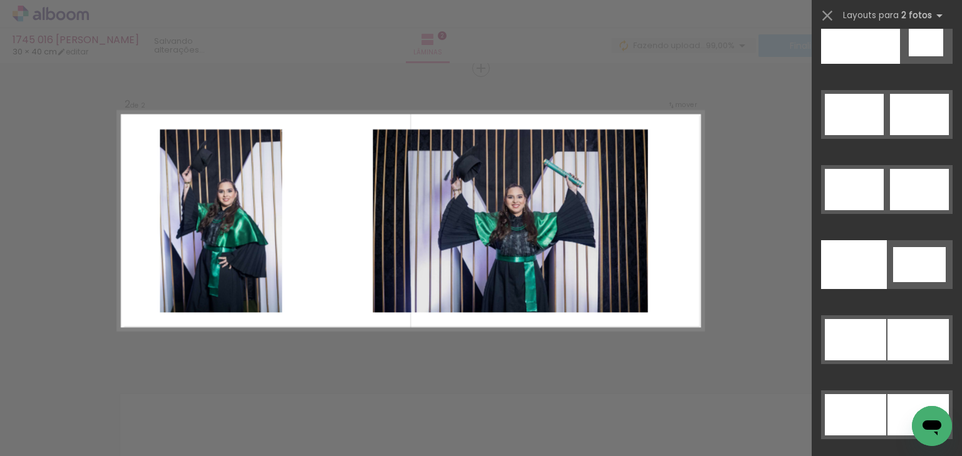
scroll to position [6467, 0]
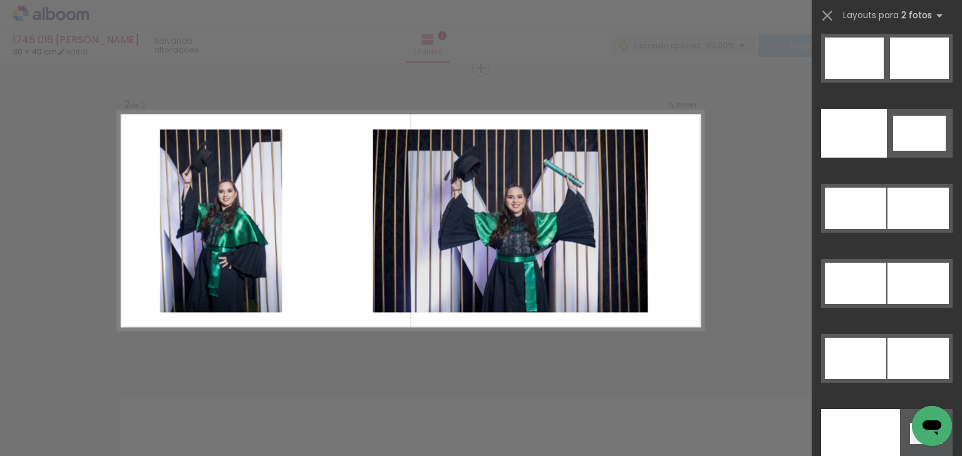
drag, startPoint x: 959, startPoint y: 49, endPoint x: 24, endPoint y: 14, distance: 935.6
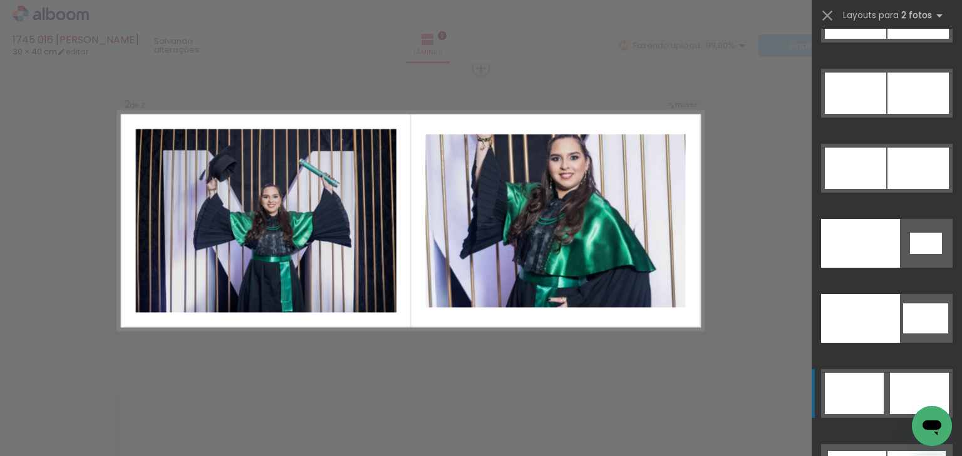
scroll to position [6667, 0]
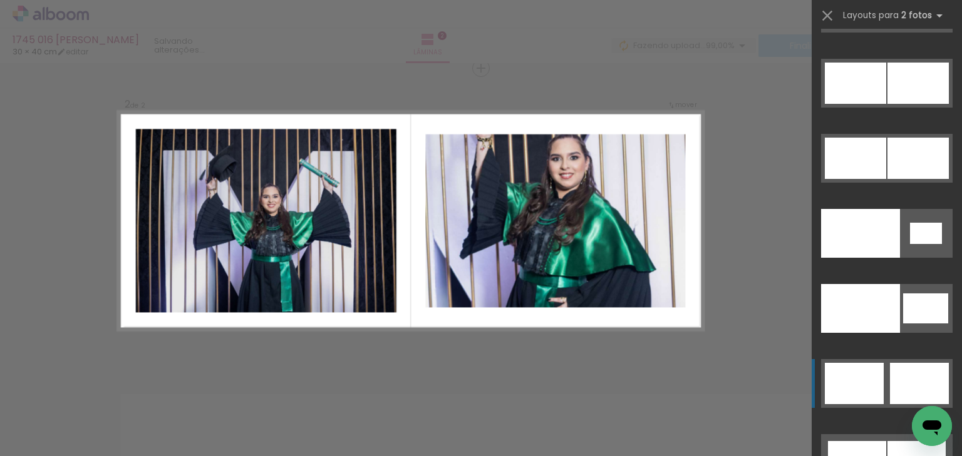
click at [912, 361] on quentale-layouter at bounding box center [887, 383] width 132 height 49
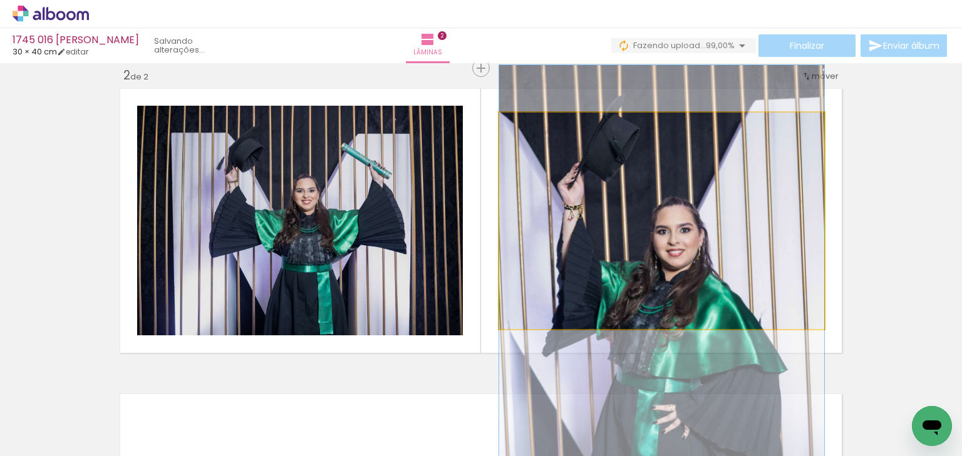
drag, startPoint x: 664, startPoint y: 163, endPoint x: 683, endPoint y: 246, distance: 85.5
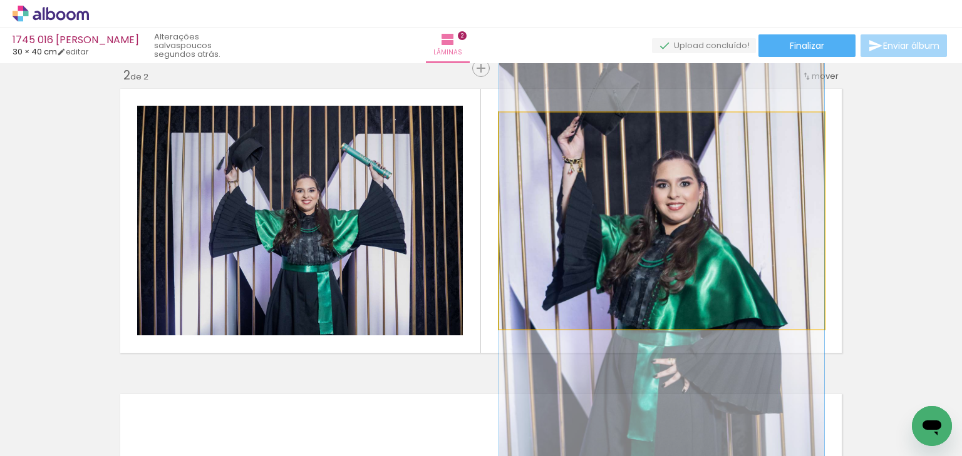
drag, startPoint x: 693, startPoint y: 228, endPoint x: 694, endPoint y: 183, distance: 44.5
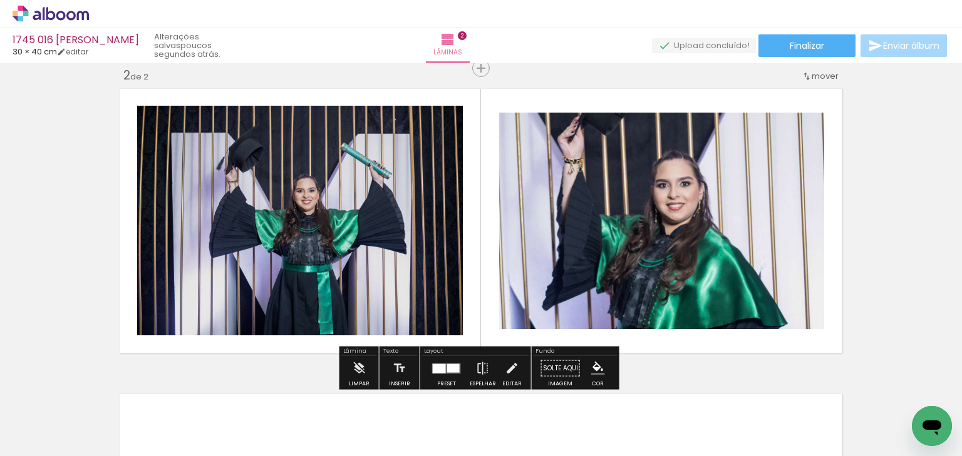
click at [447, 365] on div at bounding box center [453, 368] width 13 height 9
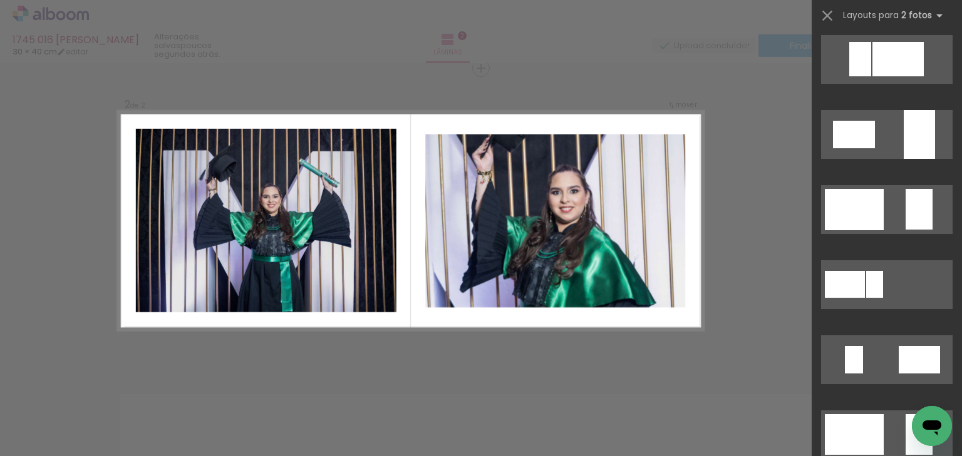
scroll to position [43, 0]
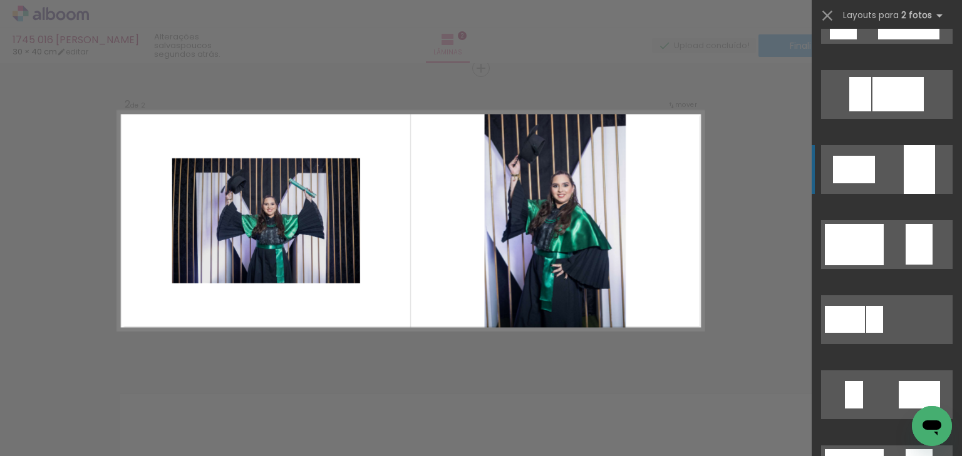
click at [917, 153] on div at bounding box center [919, 169] width 31 height 49
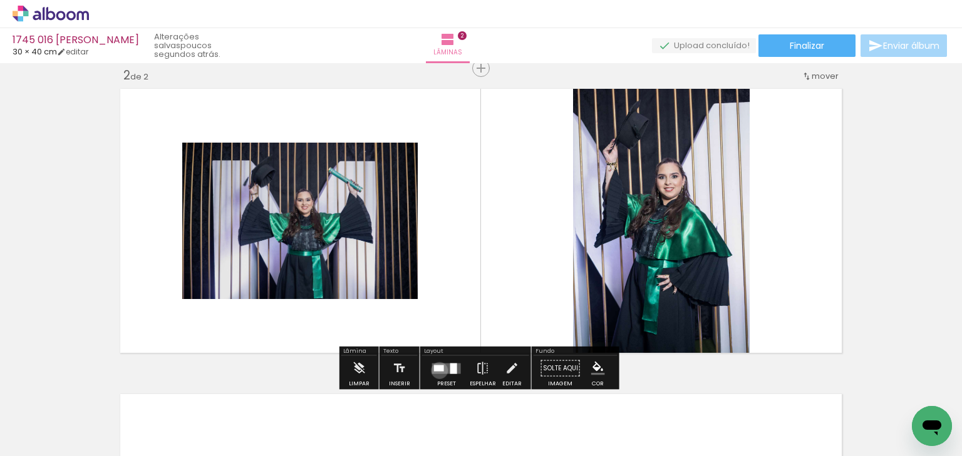
drag, startPoint x: 436, startPoint y: 370, endPoint x: 691, endPoint y: 214, distance: 299.1
click at [463, 357] on div "Preset Espelhar Editar" at bounding box center [475, 372] width 107 height 32
drag, startPoint x: 440, startPoint y: 370, endPoint x: 451, endPoint y: 354, distance: 19.8
click at [442, 368] on quentale-layouter at bounding box center [446, 368] width 29 height 11
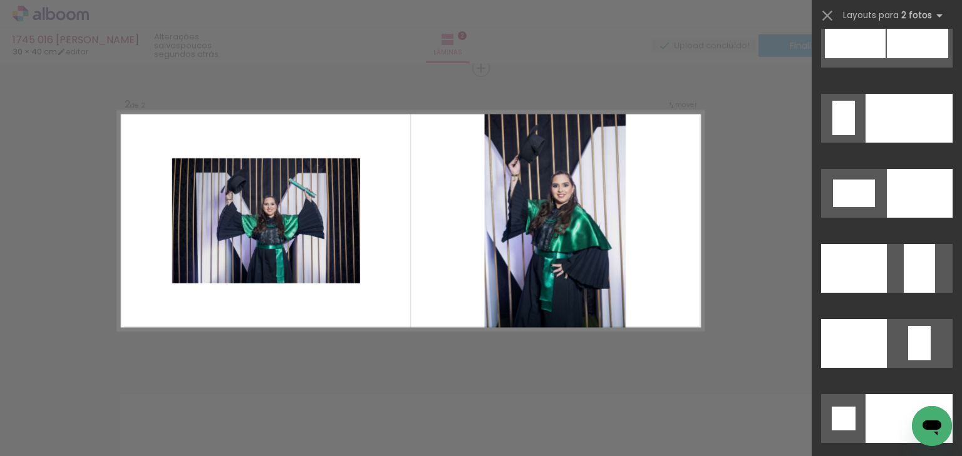
scroll to position [5050, 0]
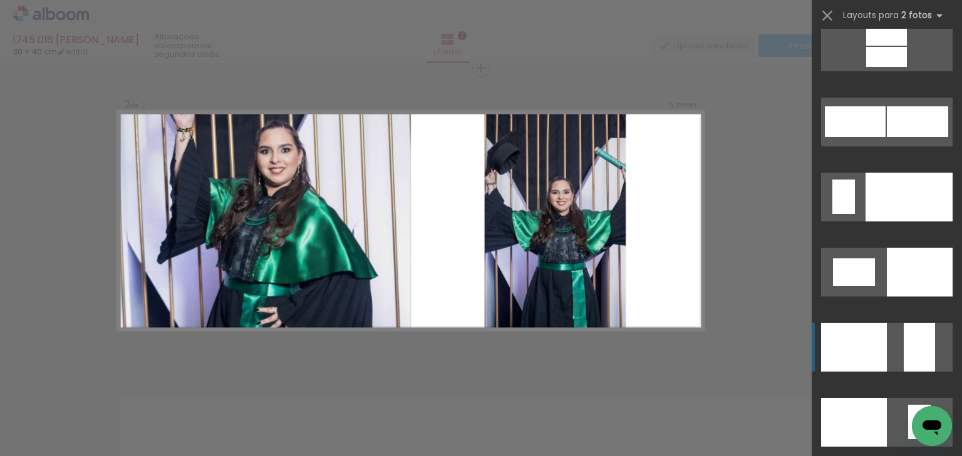
click at [904, 342] on div at bounding box center [919, 347] width 31 height 49
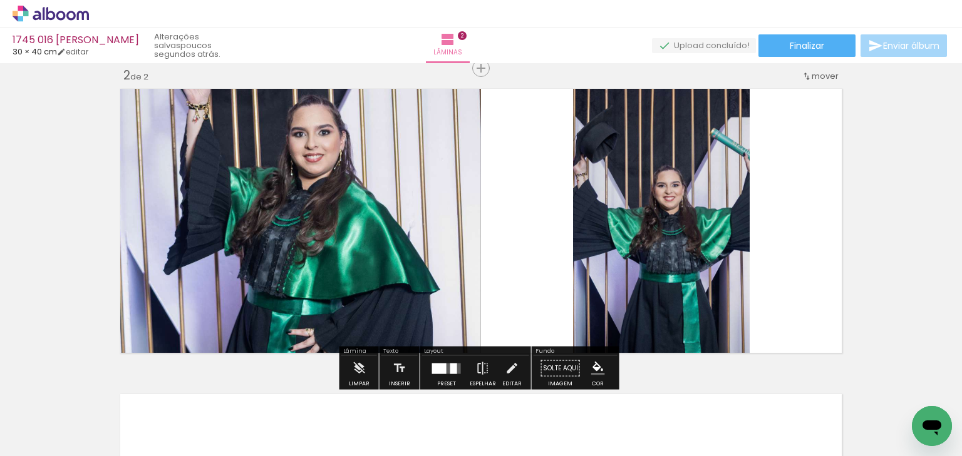
drag, startPoint x: 313, startPoint y: 79, endPoint x: 316, endPoint y: 167, distance: 87.7
click at [316, 167] on div "Inserir lâmina 1 de 2 Inserir lâmina 2 de 2" at bounding box center [481, 204] width 962 height 917
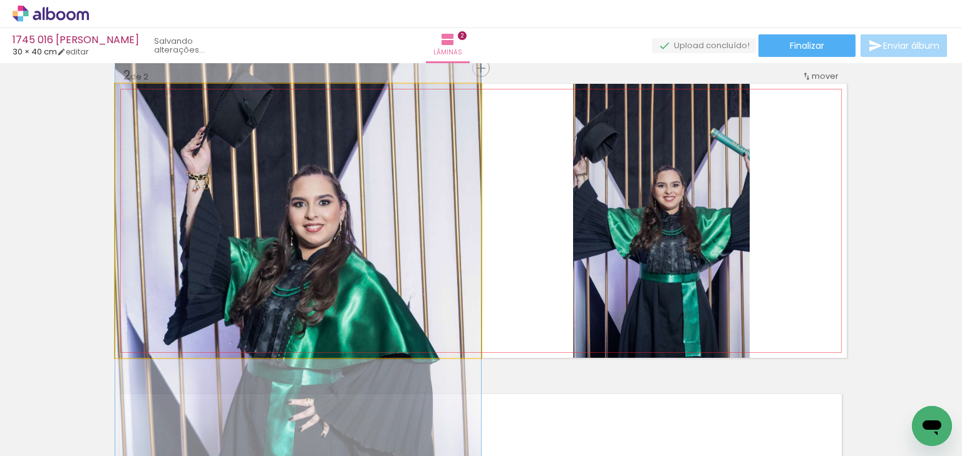
drag, startPoint x: 343, startPoint y: 200, endPoint x: 557, endPoint y: 250, distance: 219.2
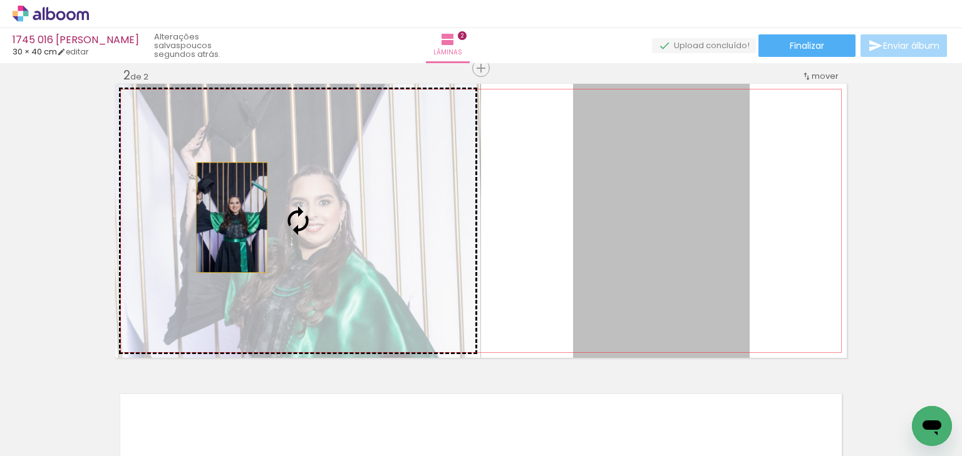
drag, startPoint x: 598, startPoint y: 232, endPoint x: 234, endPoint y: 216, distance: 364.2
click at [0, 0] on slot at bounding box center [0, 0] width 0 height 0
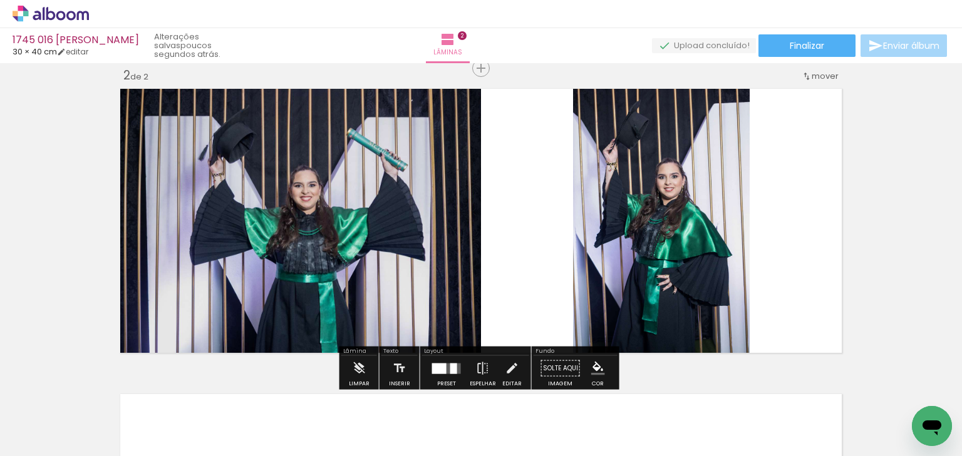
click at [676, 186] on quentale-photo at bounding box center [661, 221] width 177 height 274
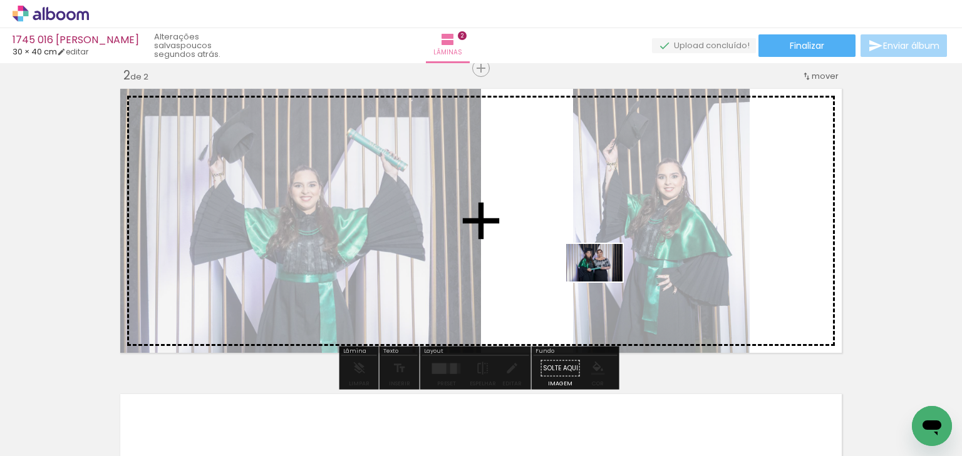
drag, startPoint x: 277, startPoint y: 428, endPoint x: 604, endPoint y: 282, distance: 357.6
click at [604, 282] on quentale-workspace at bounding box center [481, 228] width 962 height 456
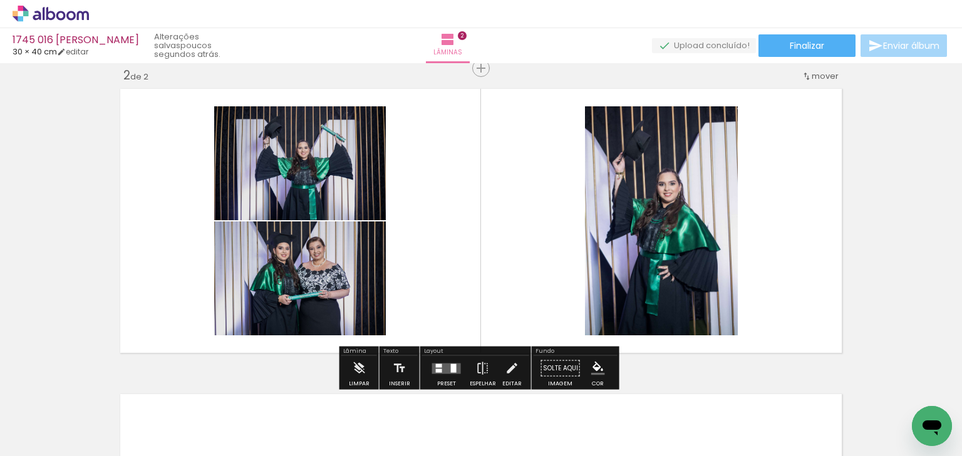
drag, startPoint x: 438, startPoint y: 367, endPoint x: 496, endPoint y: 336, distance: 65.3
click at [440, 367] on quentale-layouter at bounding box center [446, 368] width 29 height 11
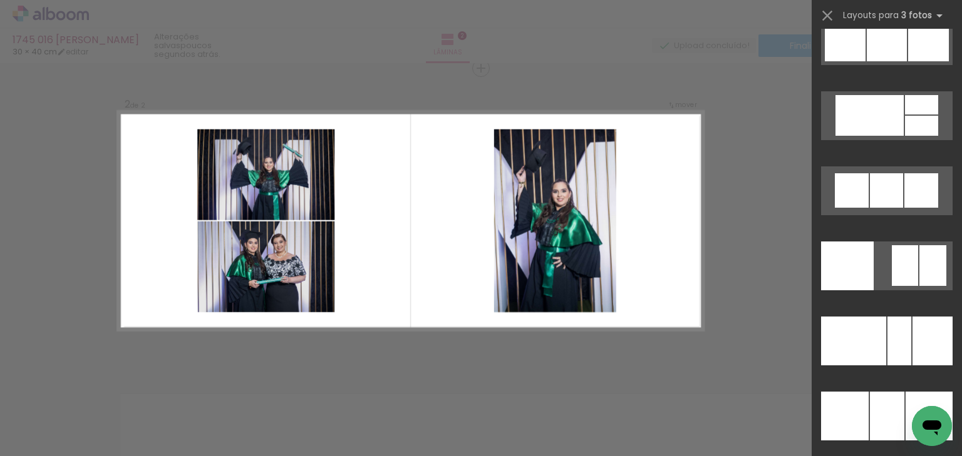
scroll to position [10131, 0]
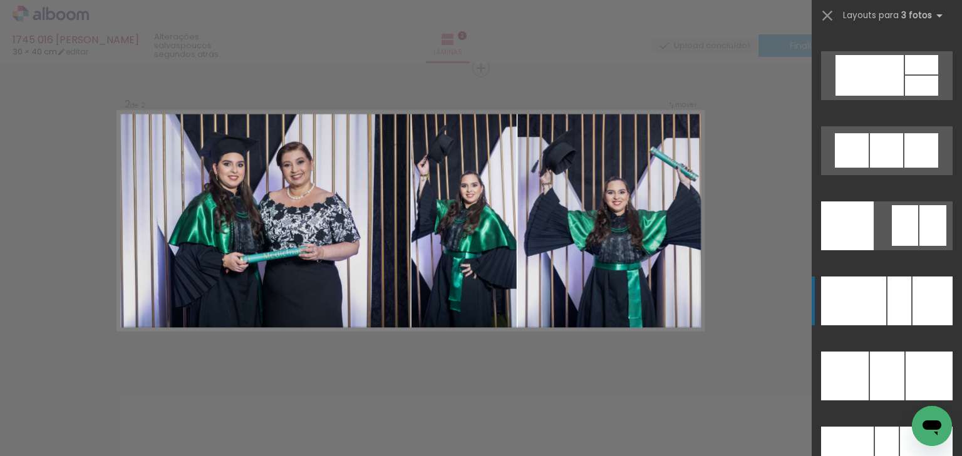
click at [917, 297] on div at bounding box center [932, 301] width 40 height 49
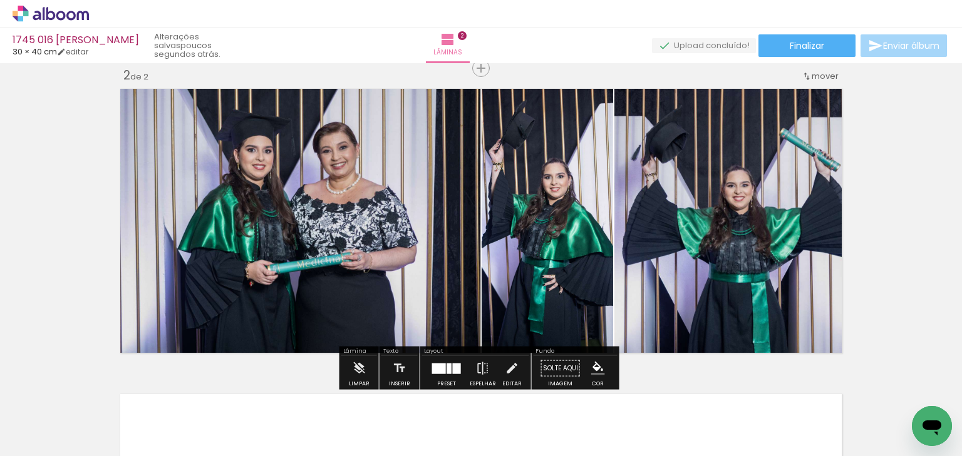
click at [882, 213] on div "Inserir lâmina 1 de 2 Inserir lâmina 2 de 2" at bounding box center [481, 204] width 962 height 917
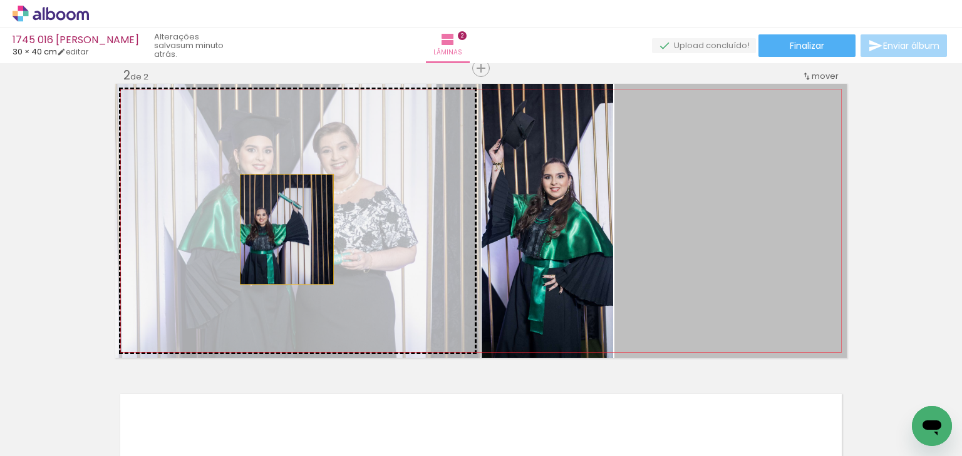
drag, startPoint x: 699, startPoint y: 235, endPoint x: 282, endPoint y: 229, distance: 417.1
click at [0, 0] on slot at bounding box center [0, 0] width 0 height 0
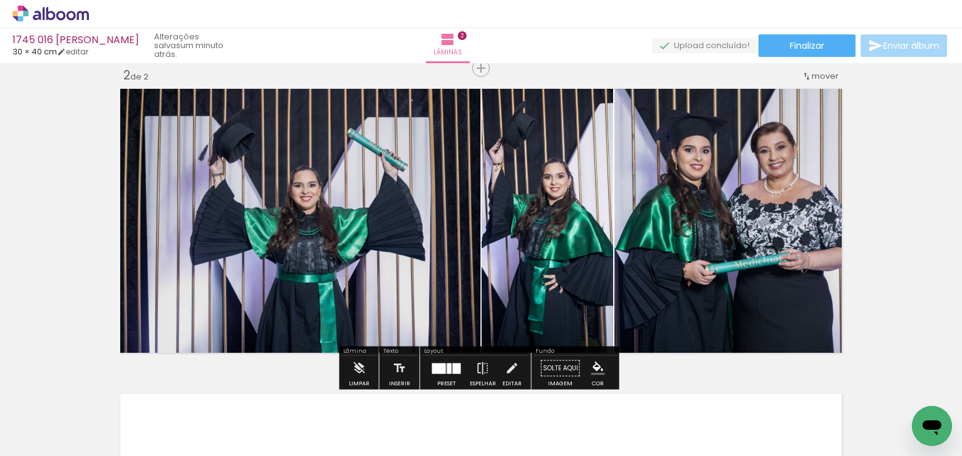
click at [531, 225] on quentale-photo at bounding box center [548, 221] width 132 height 274
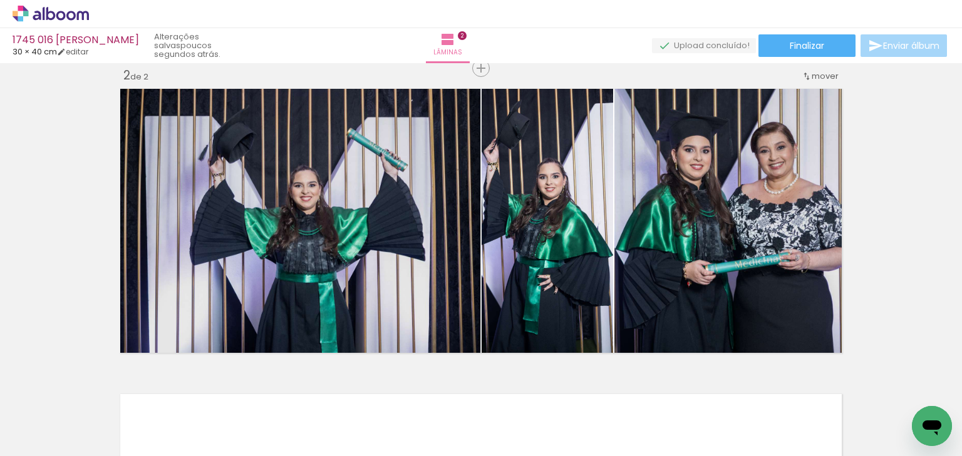
scroll to position [0, 0]
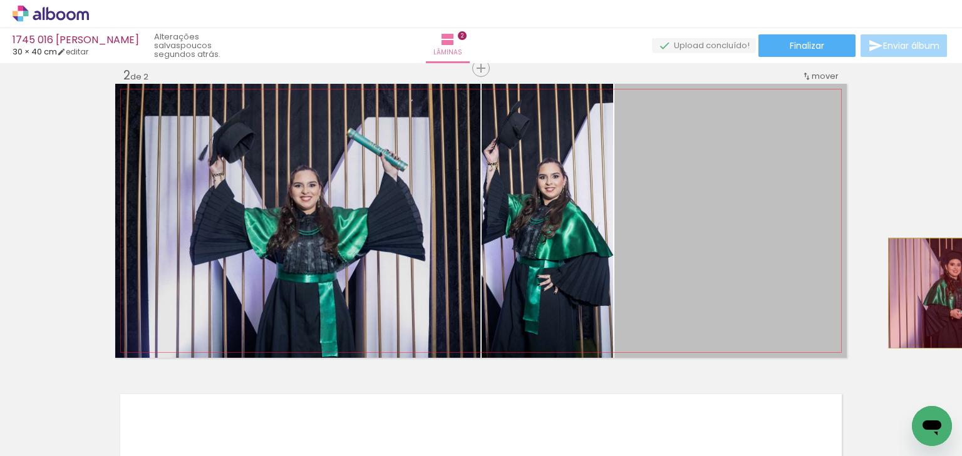
drag, startPoint x: 728, startPoint y: 217, endPoint x: 932, endPoint y: 293, distance: 217.2
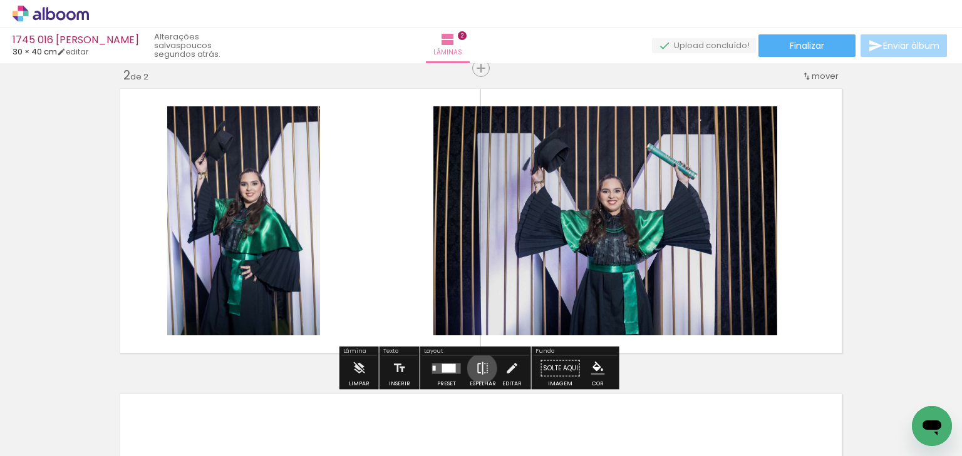
click at [479, 368] on iron-icon at bounding box center [483, 368] width 14 height 25
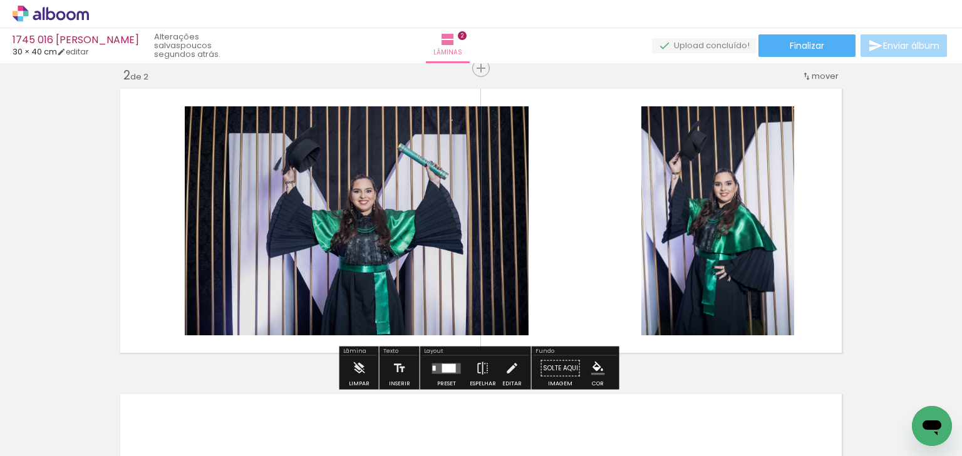
click at [438, 368] on quentale-layouter at bounding box center [446, 368] width 29 height 11
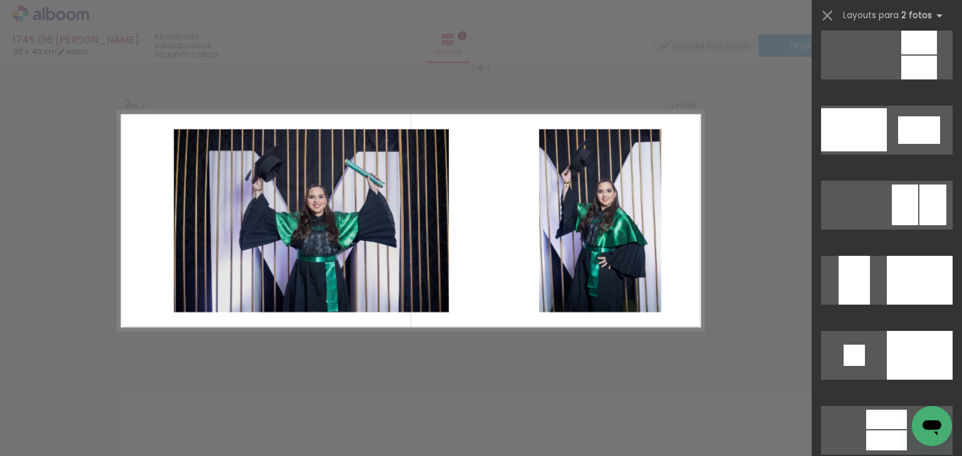
scroll to position [4780, 0]
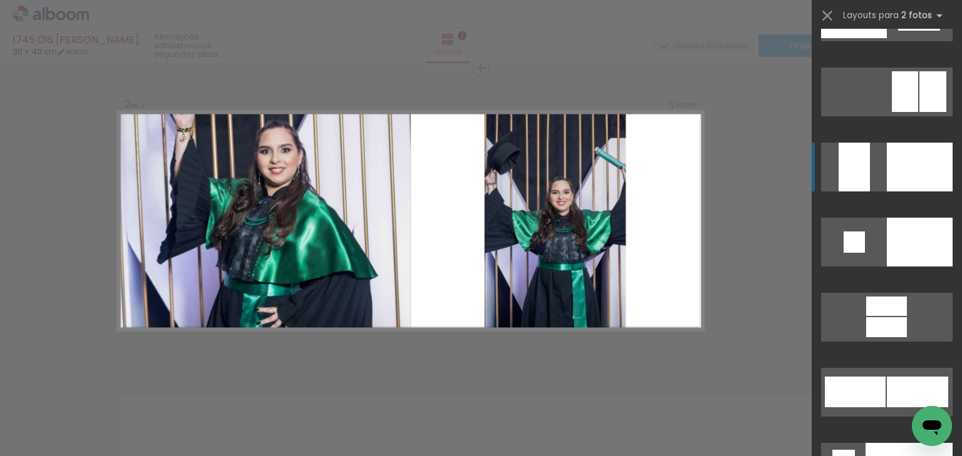
click at [922, 162] on div at bounding box center [920, 167] width 66 height 49
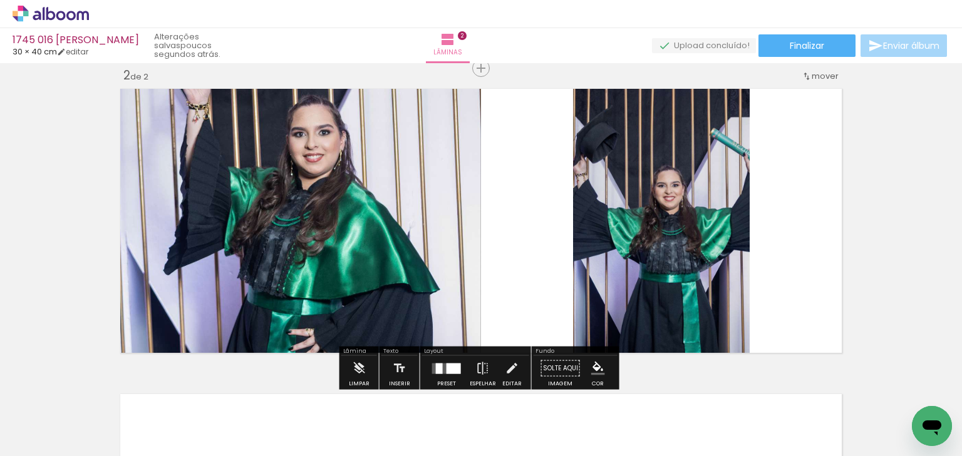
click at [889, 185] on div "Inserir lâmina 1 de 2 Inserir lâmina 2 de 2" at bounding box center [481, 204] width 962 height 917
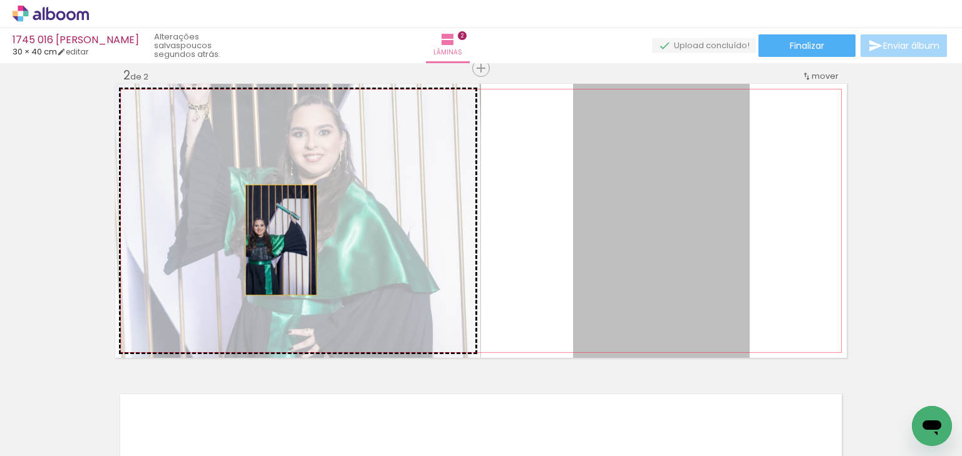
drag, startPoint x: 639, startPoint y: 241, endPoint x: 234, endPoint y: 228, distance: 405.4
click at [0, 0] on slot at bounding box center [0, 0] width 0 height 0
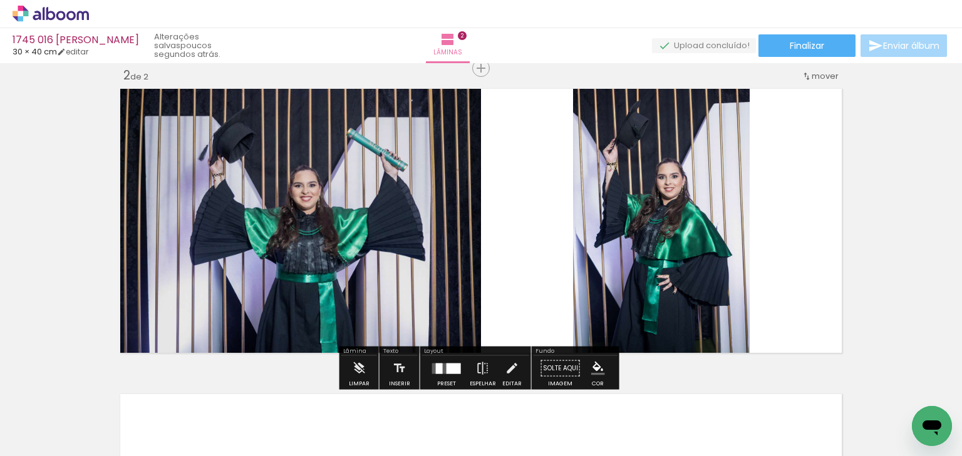
click at [616, 195] on quentale-photo at bounding box center [661, 221] width 177 height 274
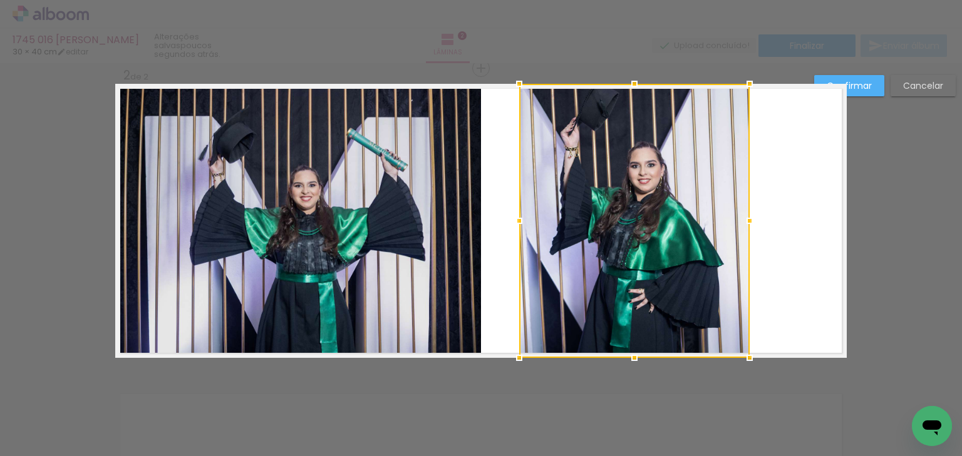
drag, startPoint x: 531, startPoint y: 225, endPoint x: 554, endPoint y: 222, distance: 23.5
click at [513, 225] on div at bounding box center [519, 221] width 25 height 25
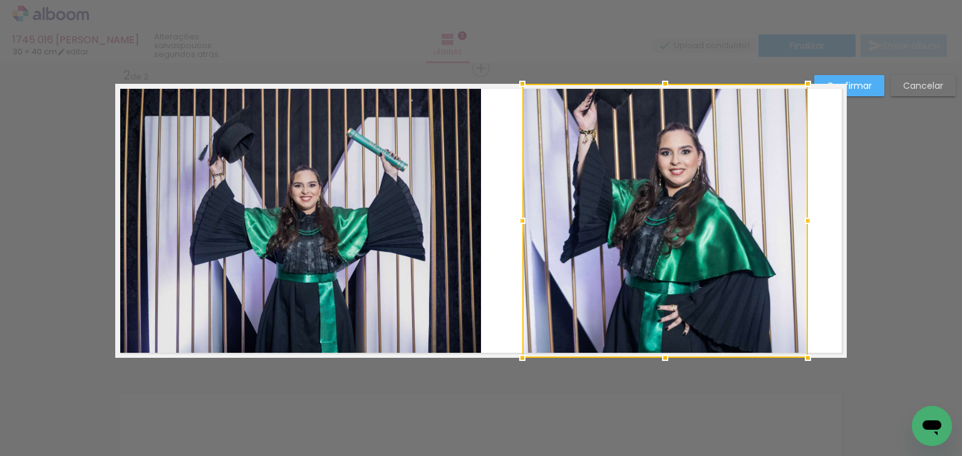
drag, startPoint x: 761, startPoint y: 223, endPoint x: 799, endPoint y: 223, distance: 37.6
click at [799, 223] on div at bounding box center [807, 221] width 25 height 25
click at [870, 78] on paper-button "Confirmar" at bounding box center [849, 85] width 70 height 21
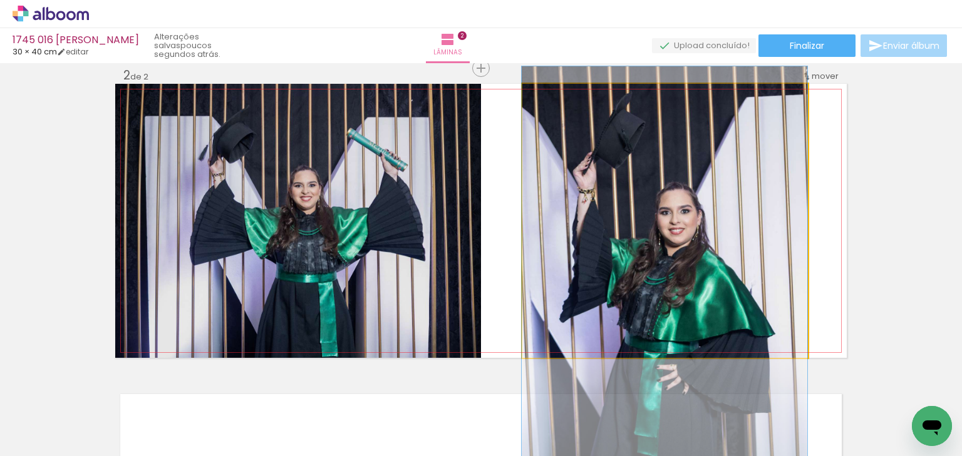
drag, startPoint x: 709, startPoint y: 168, endPoint x: 706, endPoint y: 223, distance: 54.5
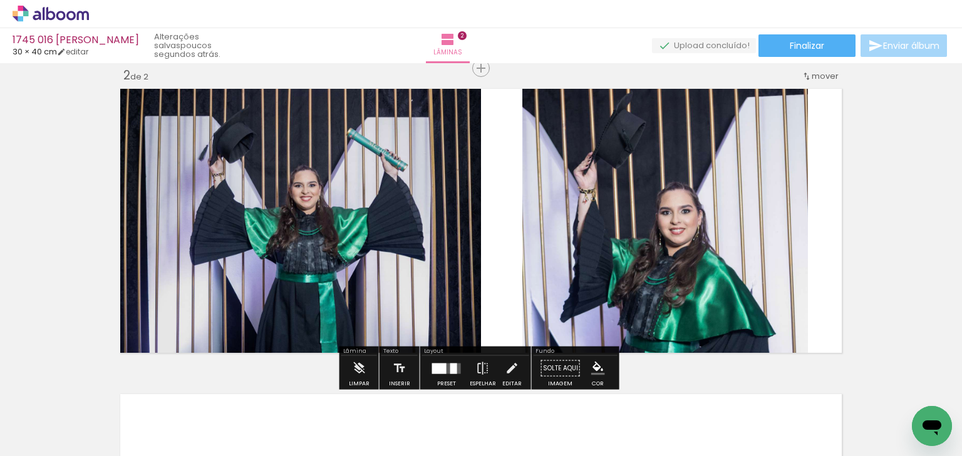
click at [674, 214] on quentale-photo at bounding box center [665, 221] width 286 height 274
click at [587, 223] on quentale-photo at bounding box center [665, 221] width 286 height 274
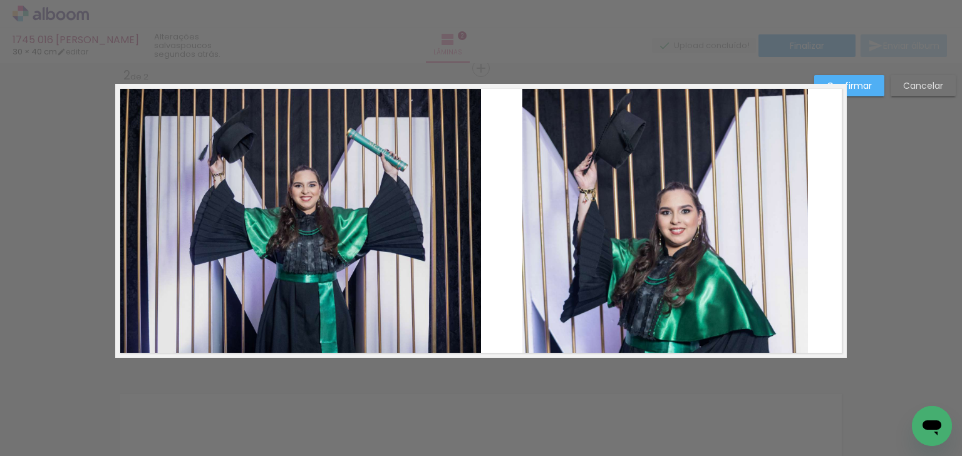
click at [524, 221] on quentale-photo at bounding box center [665, 221] width 286 height 274
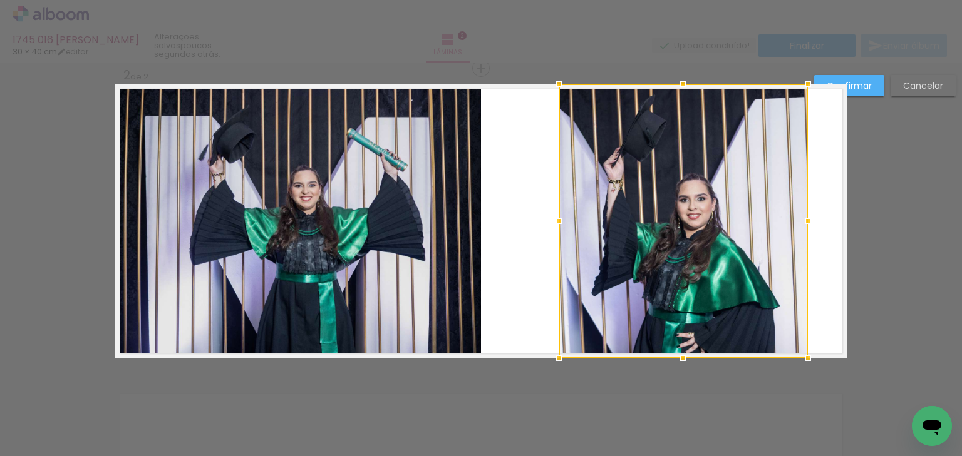
drag, startPoint x: 517, startPoint y: 219, endPoint x: 555, endPoint y: 195, distance: 45.3
click at [555, 195] on album-spread "2 de 2" at bounding box center [480, 221] width 731 height 274
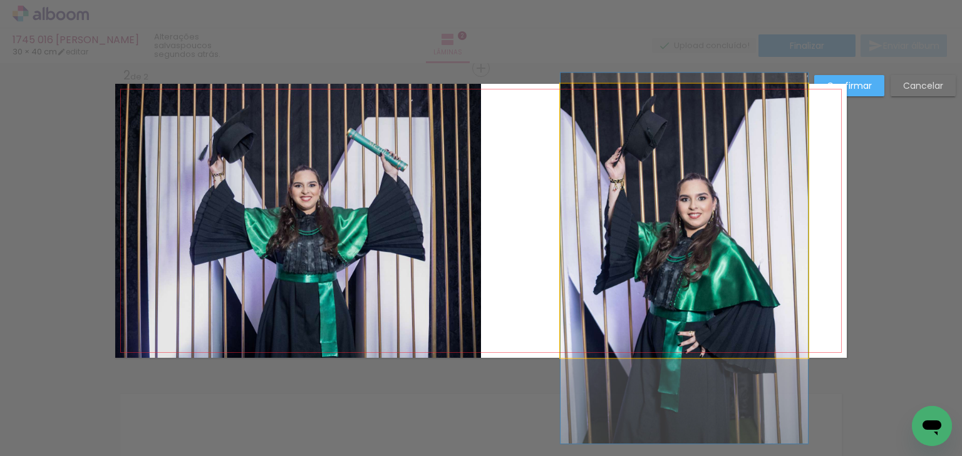
click at [787, 210] on quentale-photo at bounding box center [683, 221] width 247 height 274
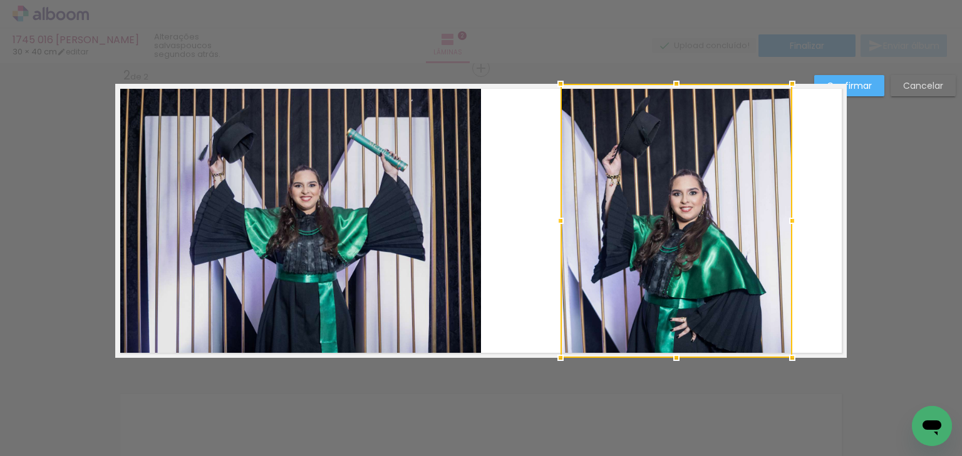
drag, startPoint x: 804, startPoint y: 220, endPoint x: 789, endPoint y: 211, distance: 17.7
click at [789, 211] on div at bounding box center [792, 221] width 25 height 25
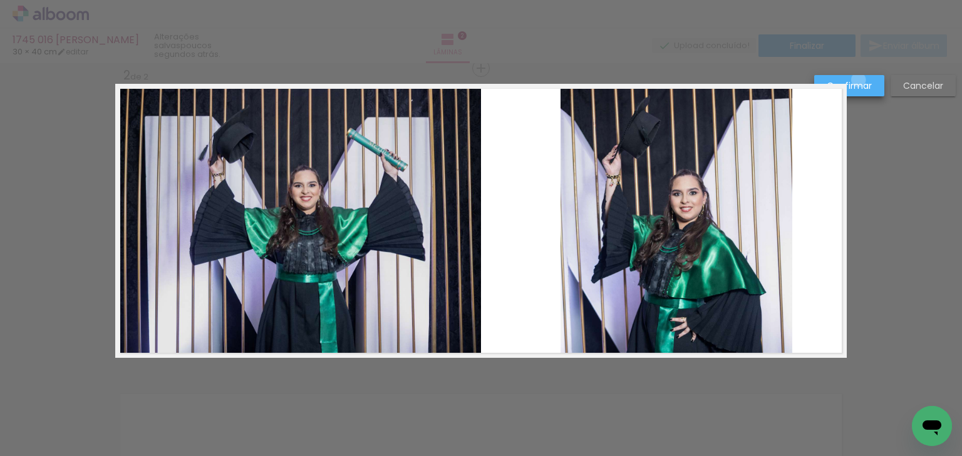
click at [0, 0] on slot "Confirmar" at bounding box center [0, 0] width 0 height 0
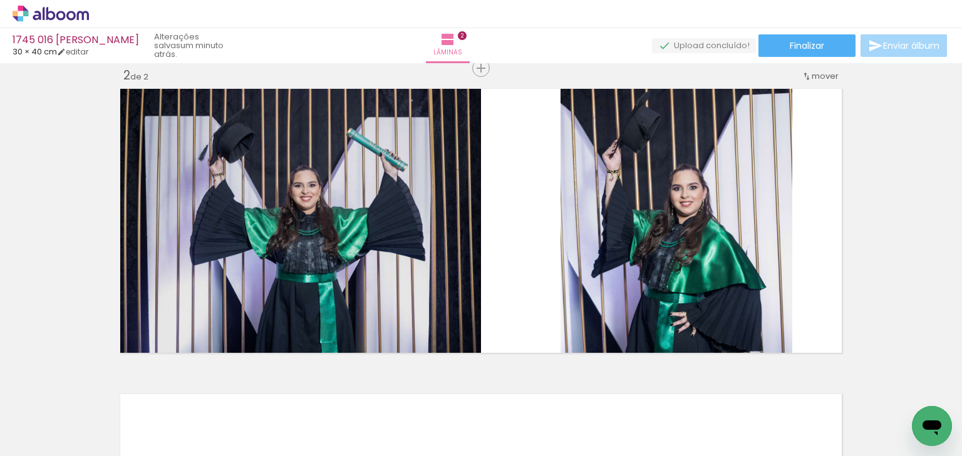
scroll to position [0, 6157]
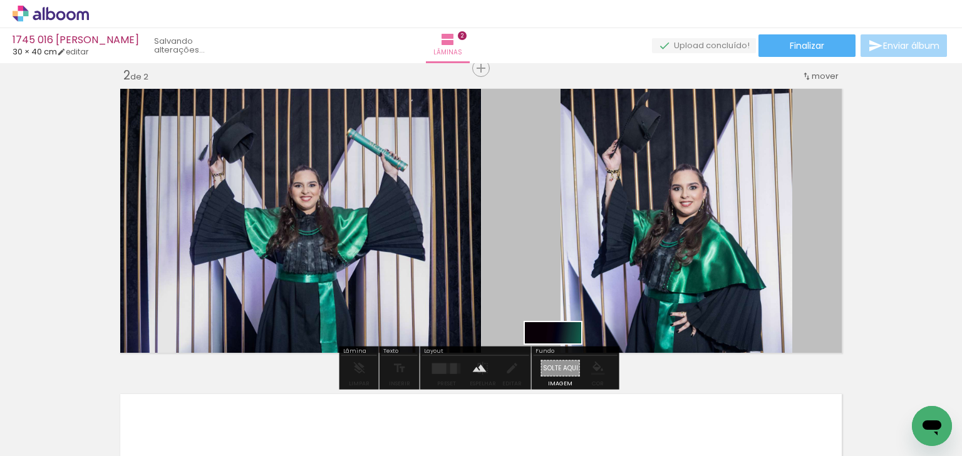
drag, startPoint x: 716, startPoint y: 416, endPoint x: 560, endPoint y: 361, distance: 165.4
click at [560, 361] on quentale-workspace at bounding box center [481, 228] width 962 height 456
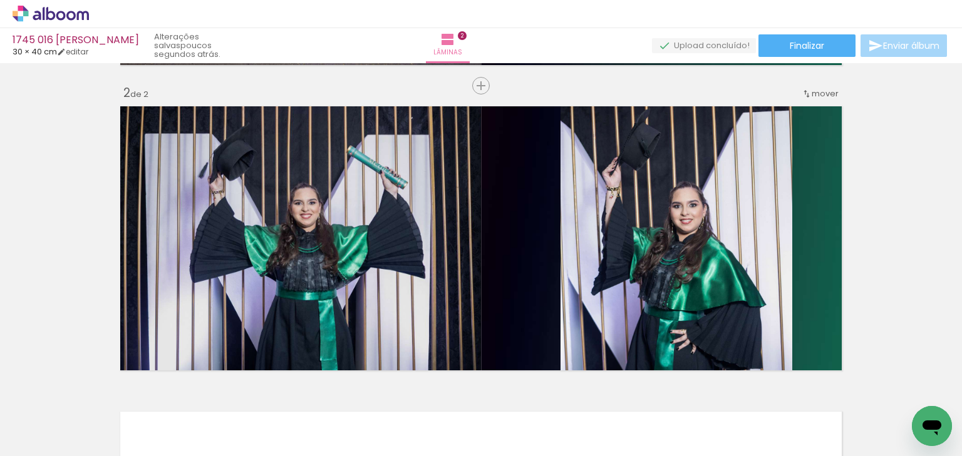
scroll to position [321, 0]
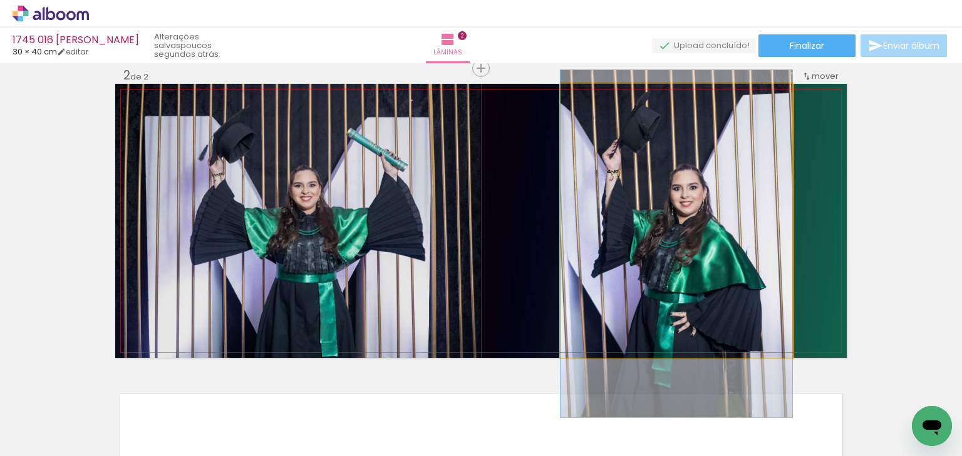
click at [692, 157] on quentale-photo at bounding box center [676, 221] width 232 height 274
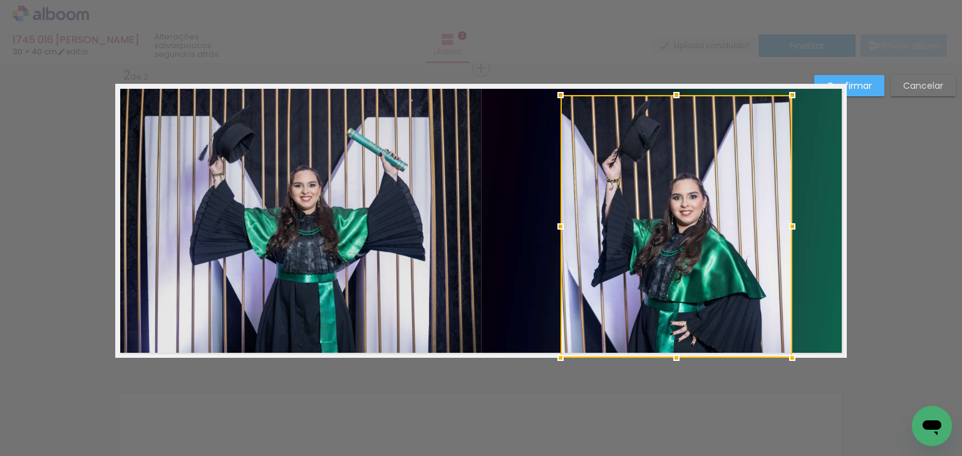
drag, startPoint x: 671, startPoint y: 85, endPoint x: 669, endPoint y: 96, distance: 11.3
click at [669, 96] on div at bounding box center [676, 95] width 25 height 25
click at [701, 273] on div at bounding box center [676, 226] width 232 height 263
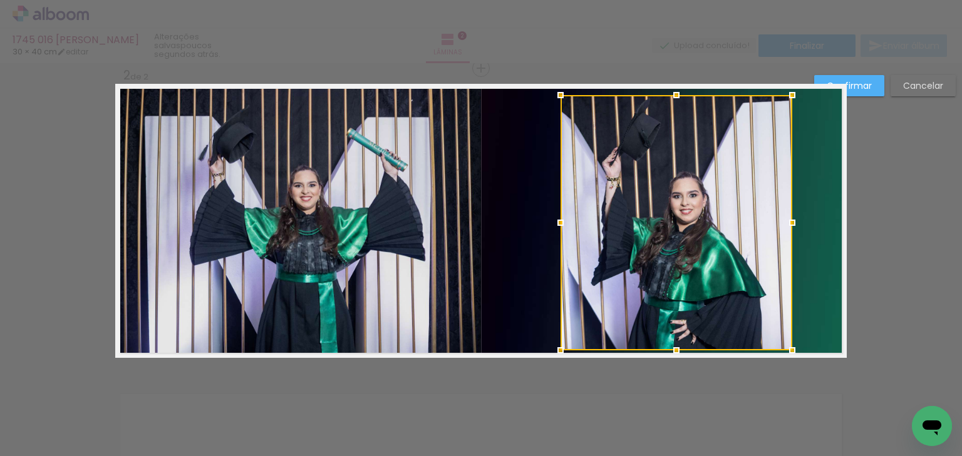
click at [671, 348] on div at bounding box center [676, 350] width 25 height 25
click at [0, 0] on slot "Confirmar" at bounding box center [0, 0] width 0 height 0
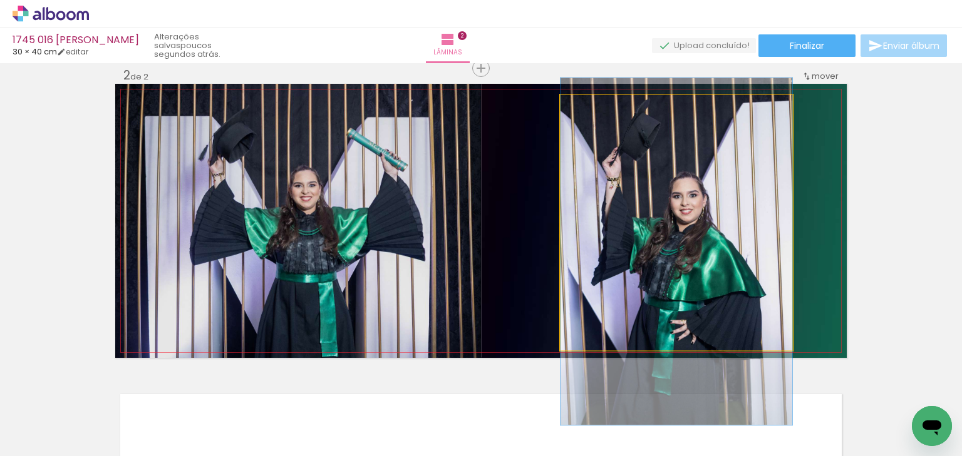
click at [663, 217] on quentale-photo at bounding box center [676, 222] width 232 height 255
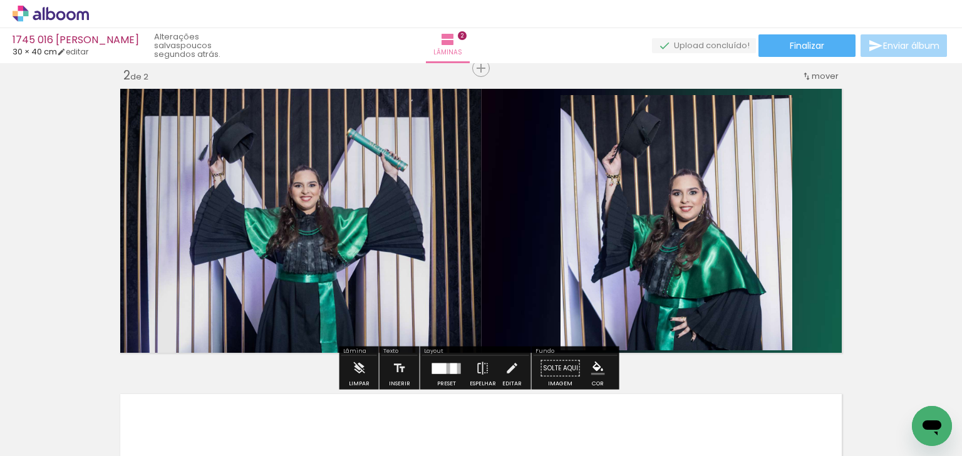
click at [867, 249] on div "Inserir lâmina 1 de 2 Inserir lâmina 2 de 2" at bounding box center [481, 204] width 962 height 917
click at [701, 281] on quentale-photo at bounding box center [676, 222] width 232 height 255
drag, startPoint x: 701, startPoint y: 281, endPoint x: 676, endPoint y: 341, distance: 64.9
click at [700, 281] on quentale-photo at bounding box center [676, 222] width 232 height 255
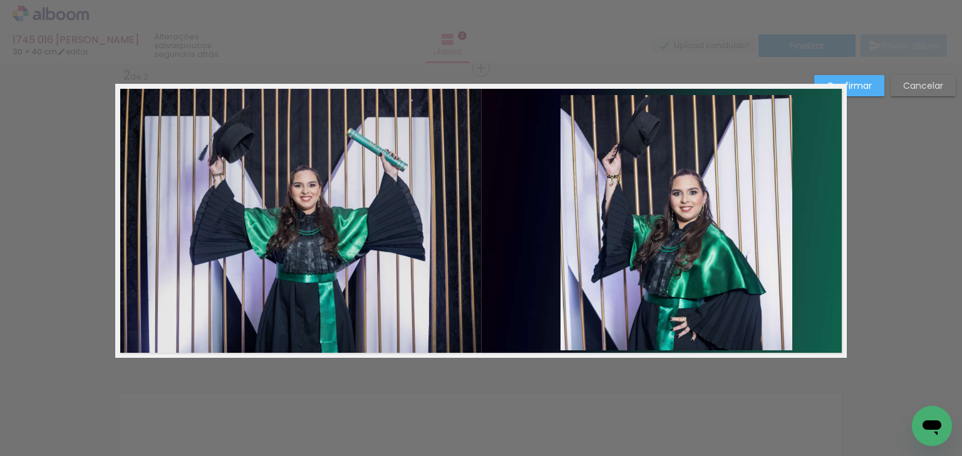
click at [671, 338] on quentale-photo at bounding box center [676, 222] width 232 height 255
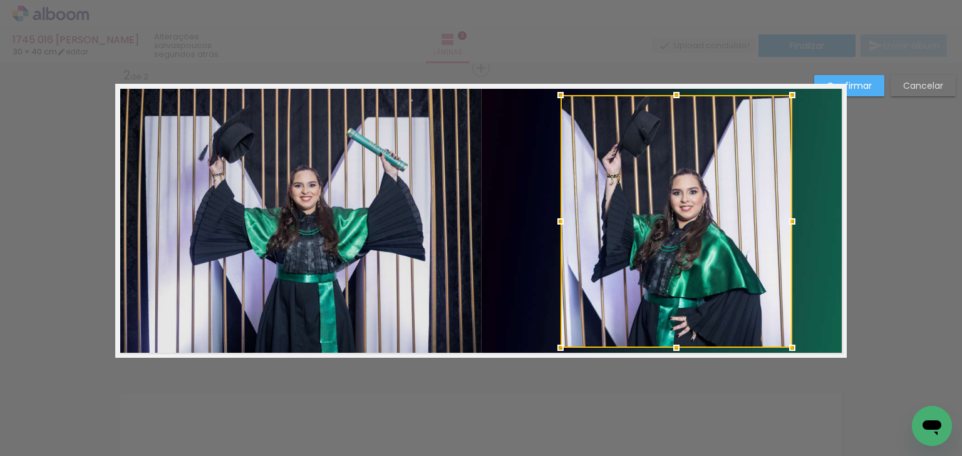
click at [672, 348] on div at bounding box center [676, 348] width 25 height 25
click at [854, 78] on paper-button "Confirmar" at bounding box center [849, 85] width 70 height 21
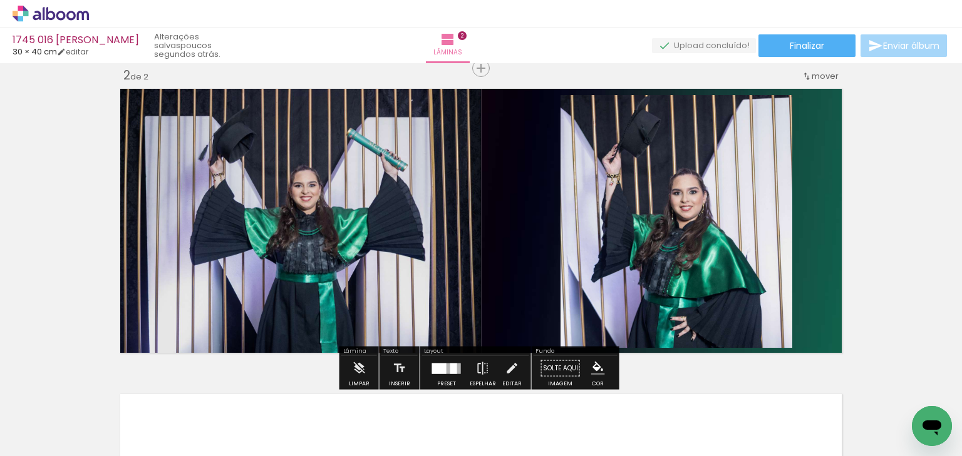
click at [899, 178] on div "Inserir lâmina 1 de 2 Inserir lâmina 2 de 2" at bounding box center [481, 204] width 962 height 917
click at [684, 133] on paper-item at bounding box center [688, 137] width 23 height 9
click at [882, 193] on div "Inserir lâmina 1 de 2 Inserir lâmina 2 de 2" at bounding box center [481, 204] width 962 height 917
click at [852, 215] on div "Inserir lâmina 1 de 2 Inserir lâmina 2 de 2" at bounding box center [481, 204] width 962 height 917
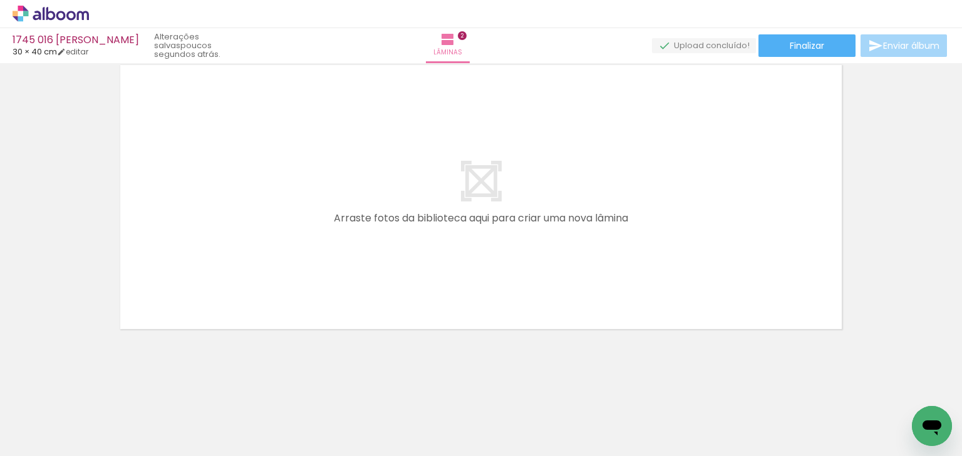
scroll to position [0, 0]
drag, startPoint x: 266, startPoint y: 338, endPoint x: 262, endPoint y: 316, distance: 21.5
click at [262, 316] on quentale-workspace at bounding box center [481, 228] width 962 height 456
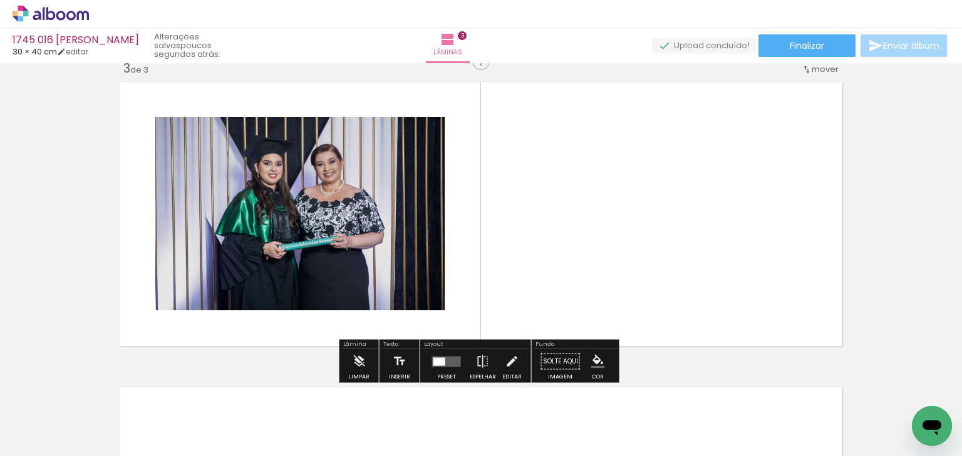
scroll to position [627, 0]
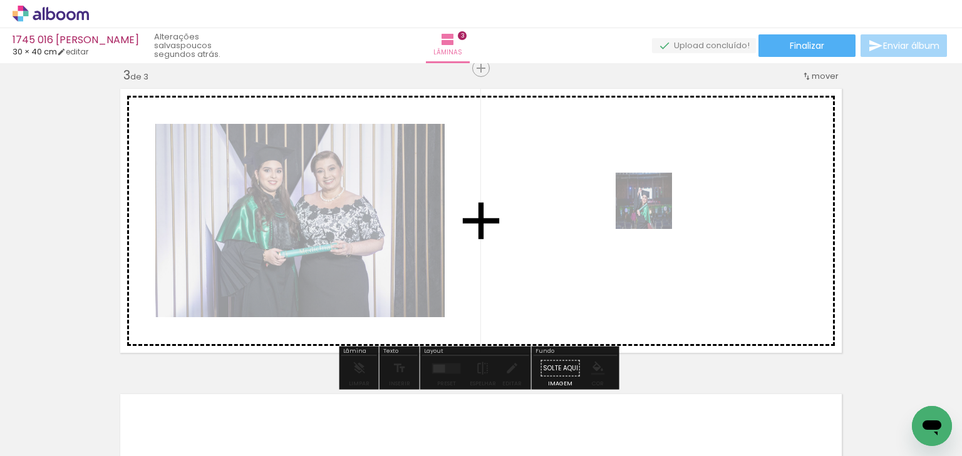
click at [654, 210] on quentale-workspace at bounding box center [481, 228] width 962 height 456
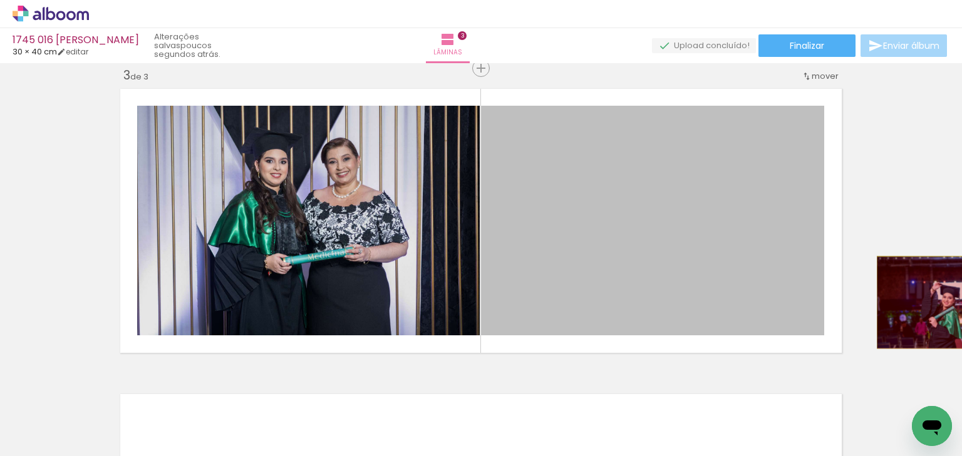
drag, startPoint x: 648, startPoint y: 232, endPoint x: 942, endPoint y: 302, distance: 302.1
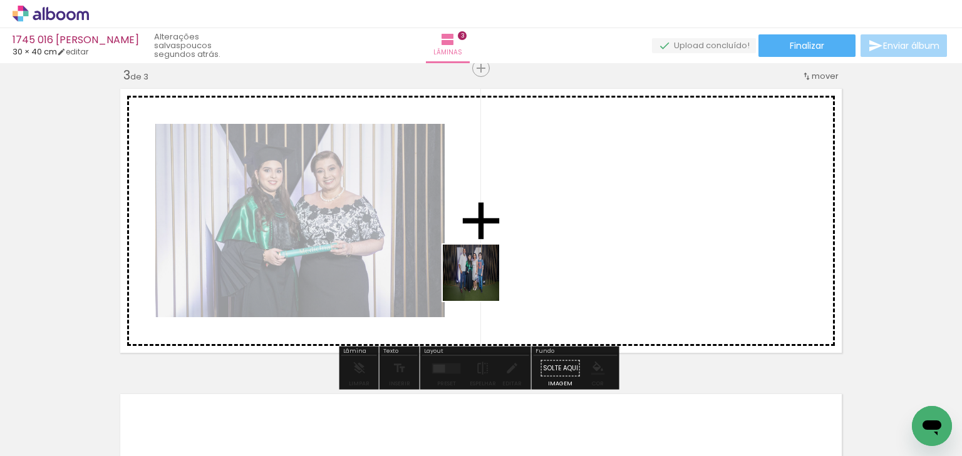
drag, startPoint x: 359, startPoint y: 409, endPoint x: 644, endPoint y: 183, distance: 363.2
click at [644, 183] on quentale-workspace at bounding box center [481, 228] width 962 height 456
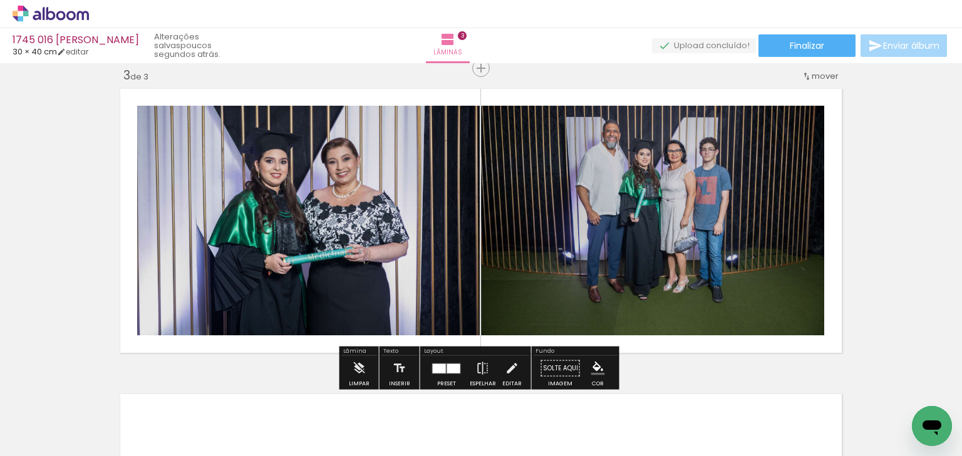
drag, startPoint x: 436, startPoint y: 371, endPoint x: 443, endPoint y: 369, distance: 7.1
click at [437, 371] on div at bounding box center [439, 368] width 13 height 9
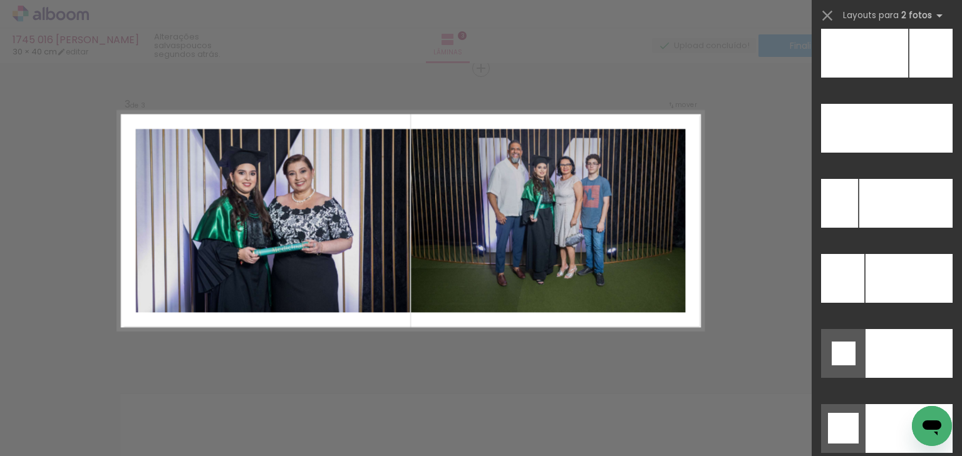
scroll to position [5400, 0]
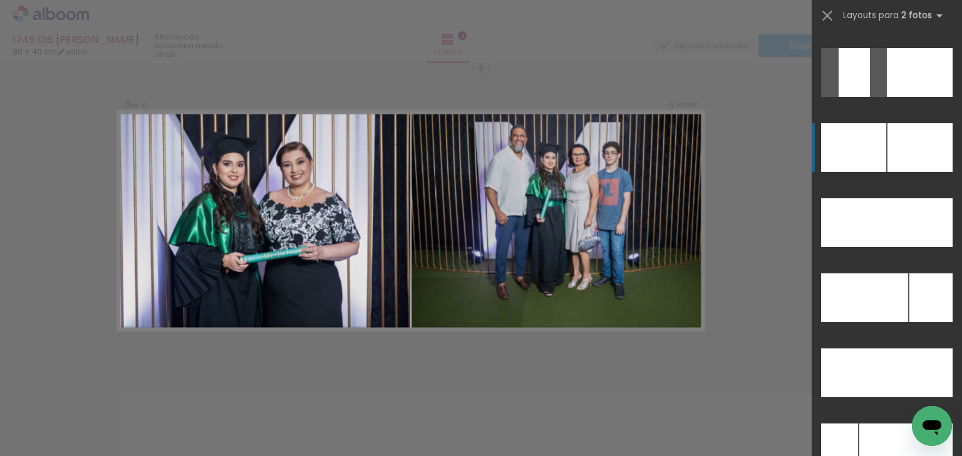
click at [854, 132] on div at bounding box center [853, 147] width 65 height 49
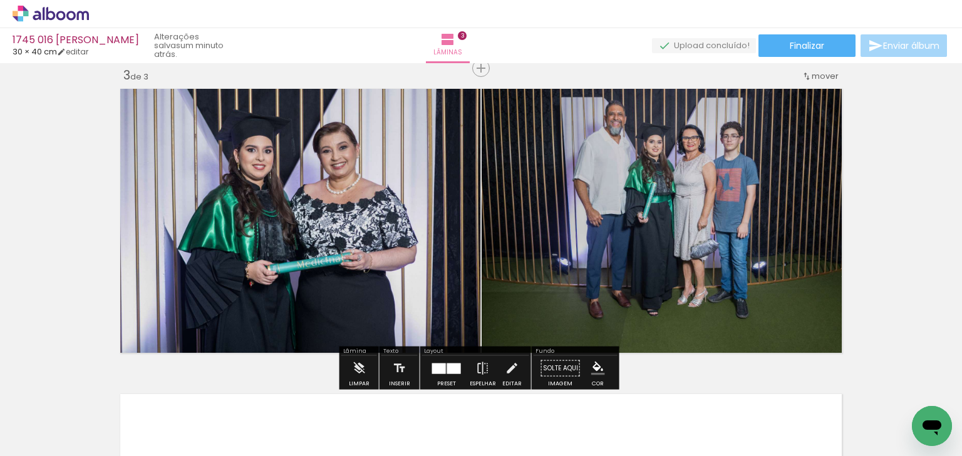
click at [850, 157] on div "Inserir lâmina 1 de 3 Inserir lâmina 2 de 3 Inserir lâmina 3 de 3" at bounding box center [481, 52] width 962 height 1223
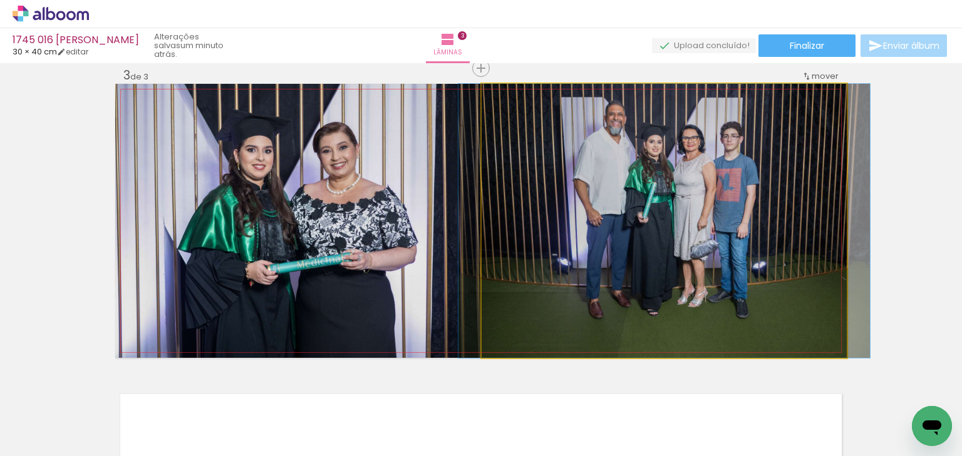
click at [681, 212] on quentale-photo at bounding box center [664, 221] width 365 height 274
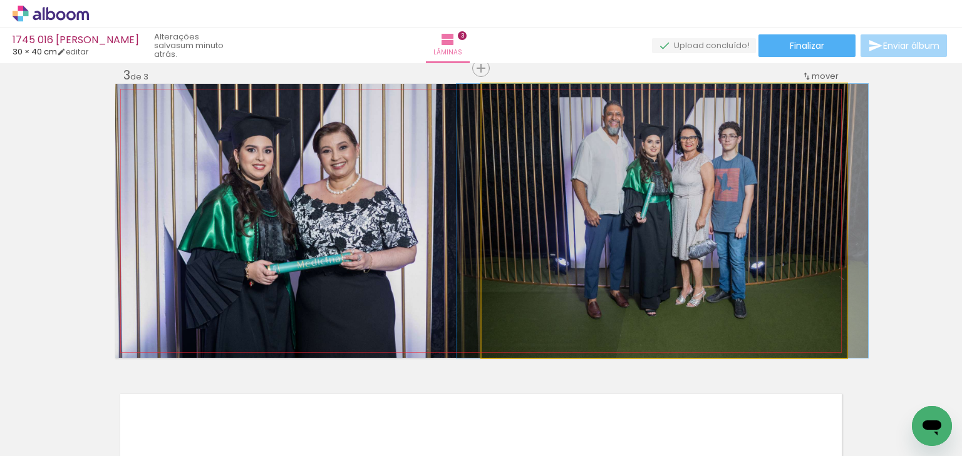
drag, startPoint x: 686, startPoint y: 233, endPoint x: 684, endPoint y: 266, distance: 32.6
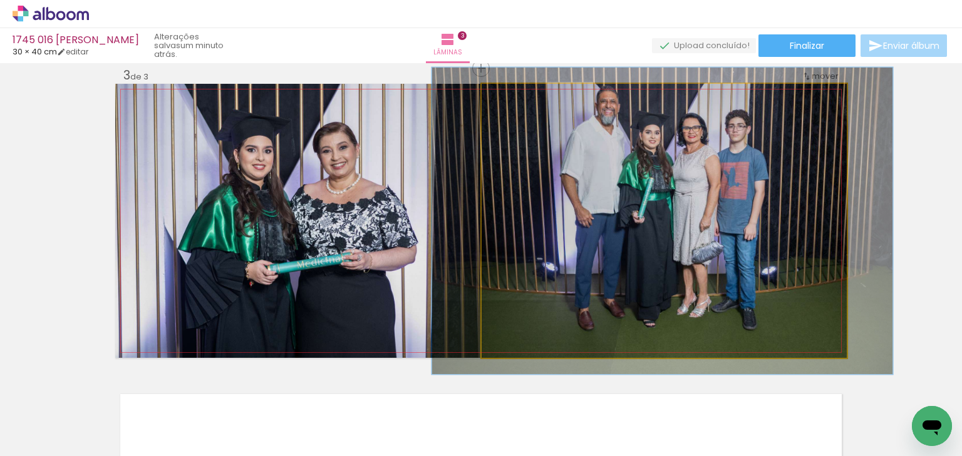
type paper-slider "112"
click at [513, 95] on div at bounding box center [515, 96] width 11 height 11
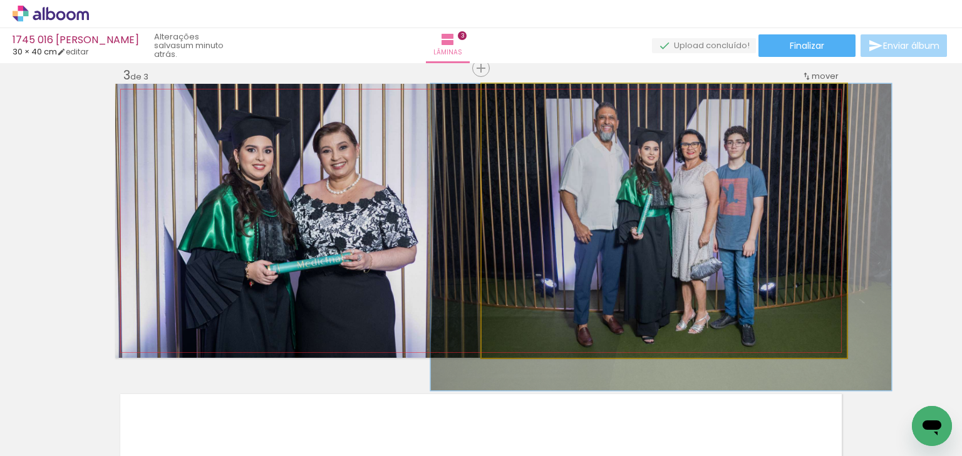
drag, startPoint x: 686, startPoint y: 144, endPoint x: 685, endPoint y: 190, distance: 45.7
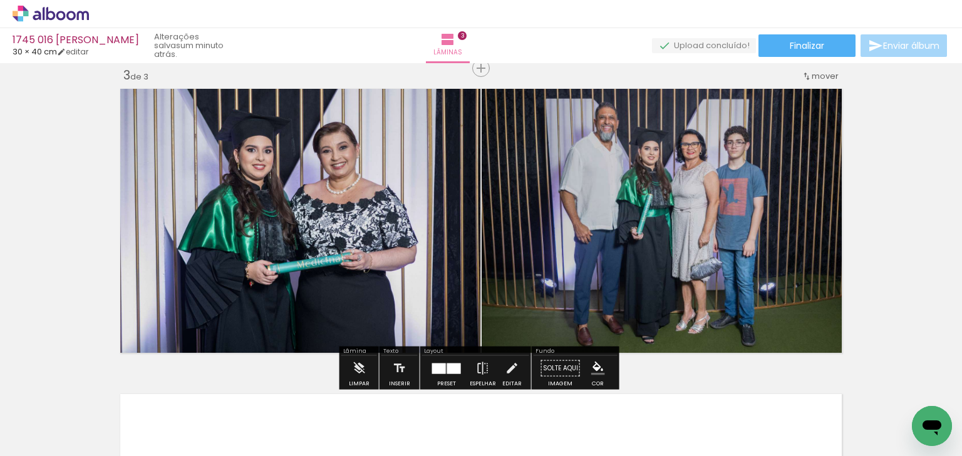
click at [907, 194] on div "Inserir lâmina 1 de 3 Inserir lâmina 2 de 3 Inserir lâmina 3 de 3" at bounding box center [481, 52] width 962 height 1223
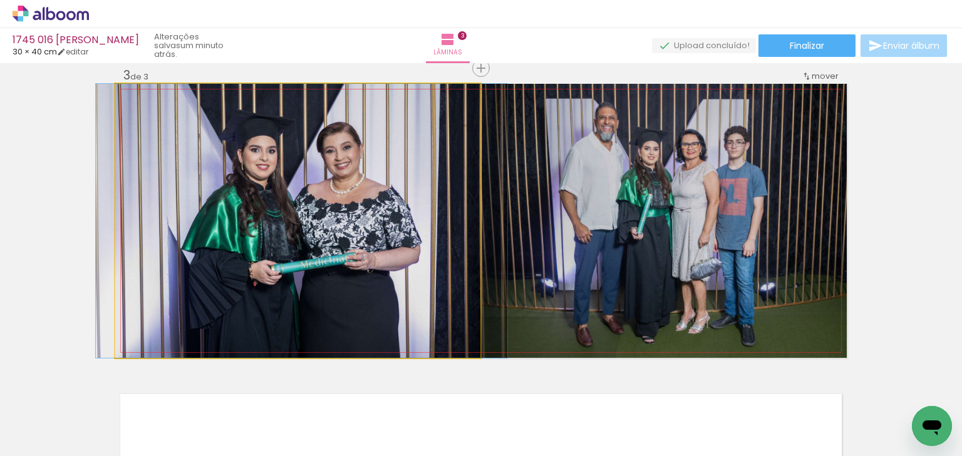
drag, startPoint x: 282, startPoint y: 202, endPoint x: 310, endPoint y: 197, distance: 27.9
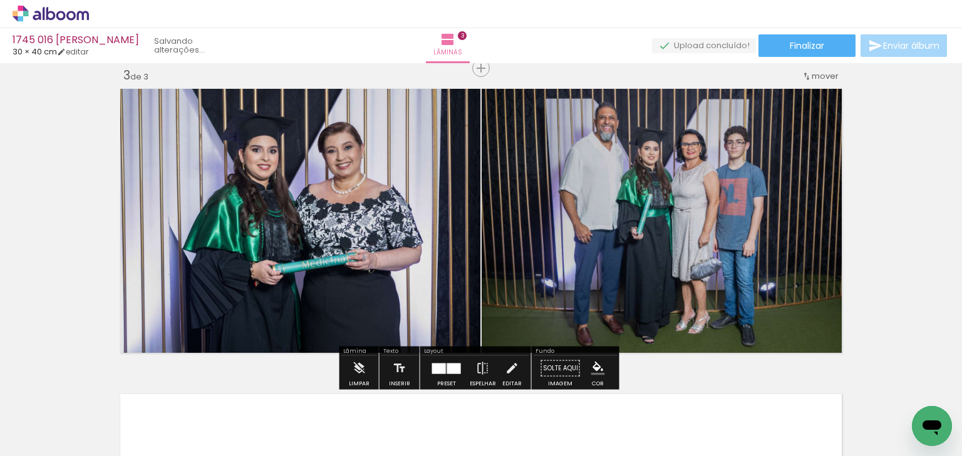
drag, startPoint x: 908, startPoint y: 195, endPoint x: 917, endPoint y: 212, distance: 18.5
click at [909, 195] on div "Inserir lâmina 1 de 3 Inserir lâmina 2 de 3 Inserir lâmina 3 de 3" at bounding box center [481, 52] width 962 height 1223
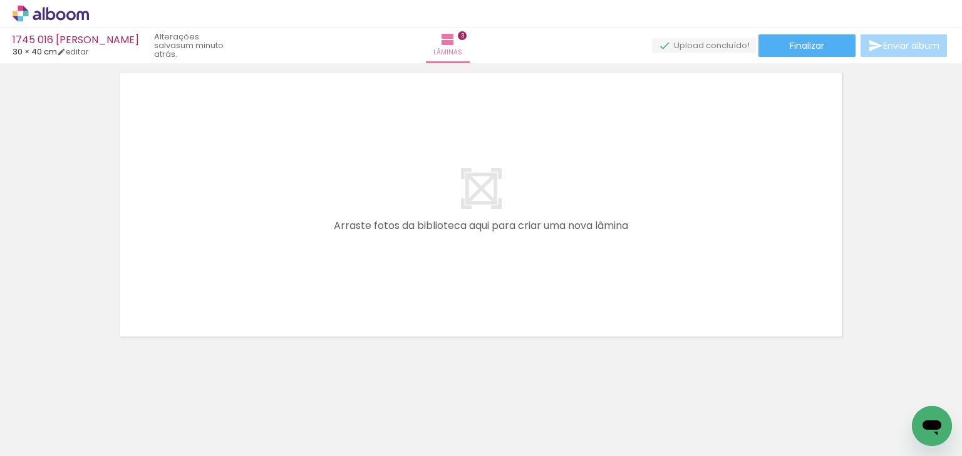
scroll to position [956, 0]
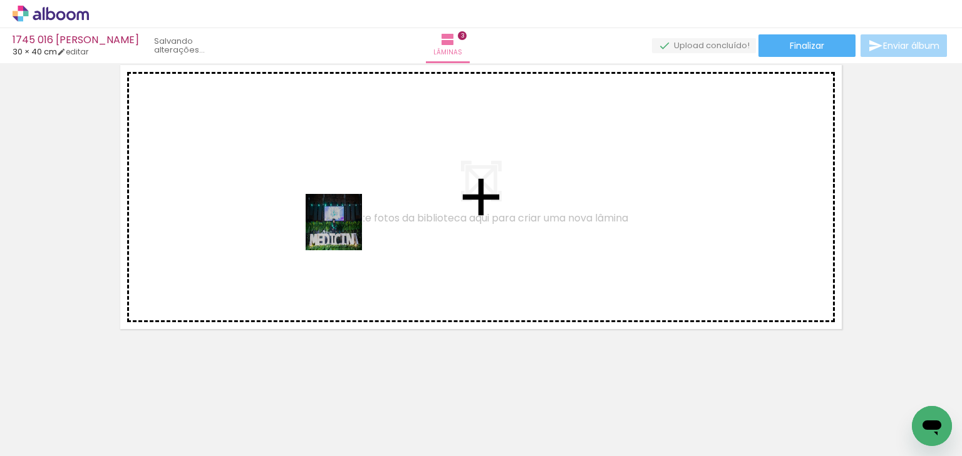
drag, startPoint x: 357, startPoint y: 240, endPoint x: 333, endPoint y: 227, distance: 27.2
click at [333, 227] on quentale-workspace at bounding box center [481, 228] width 962 height 456
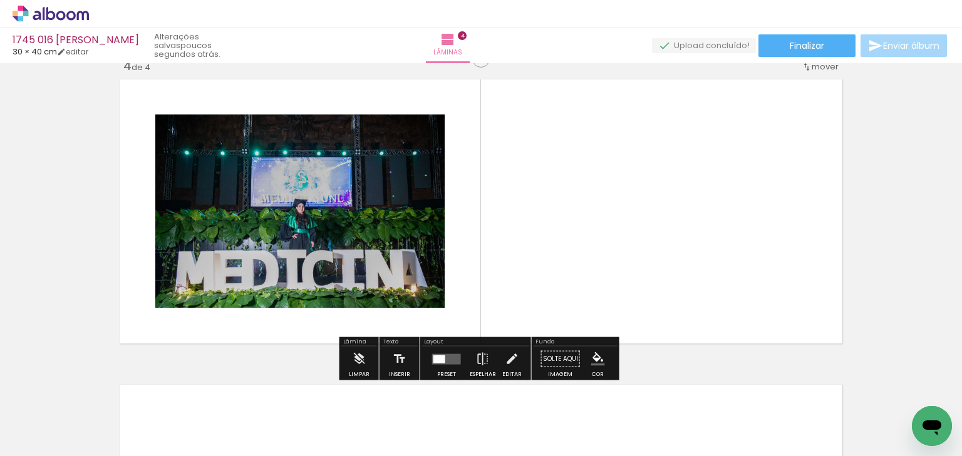
scroll to position [932, 0]
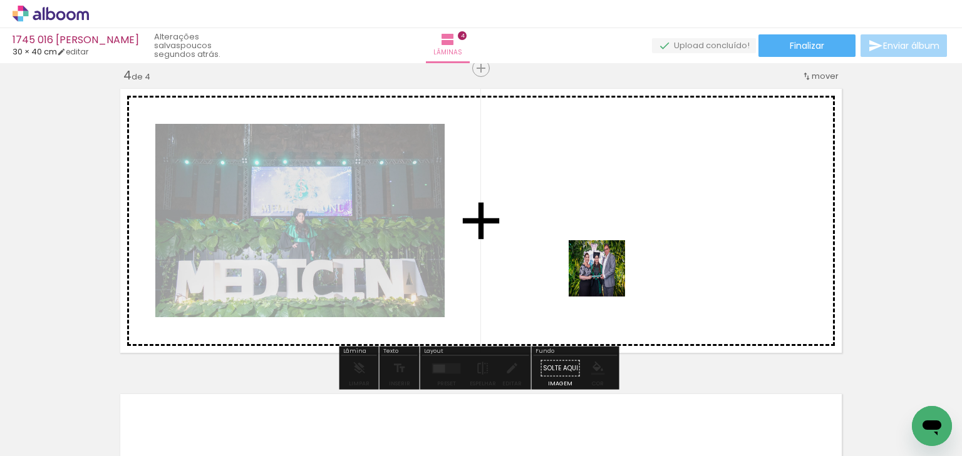
drag, startPoint x: 560, startPoint y: 415, endPoint x: 606, endPoint y: 274, distance: 148.3
click at [606, 274] on quentale-workspace at bounding box center [481, 228] width 962 height 456
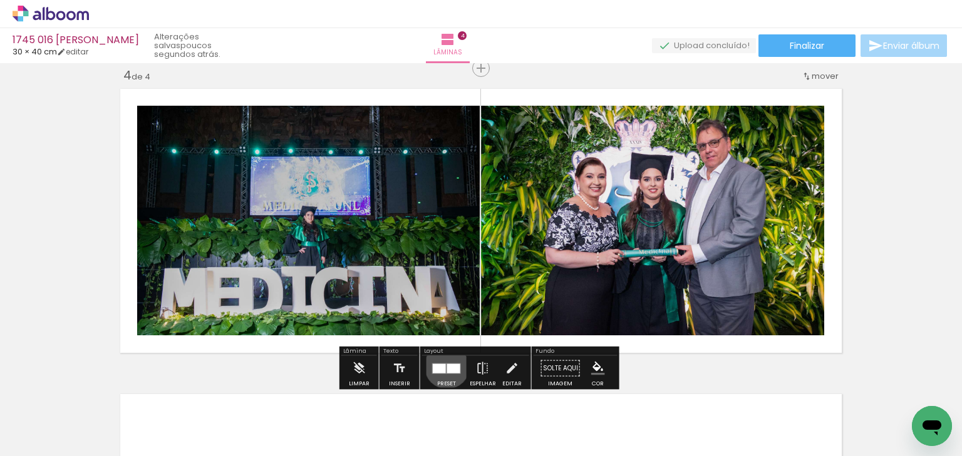
click at [447, 366] on div at bounding box center [453, 368] width 13 height 9
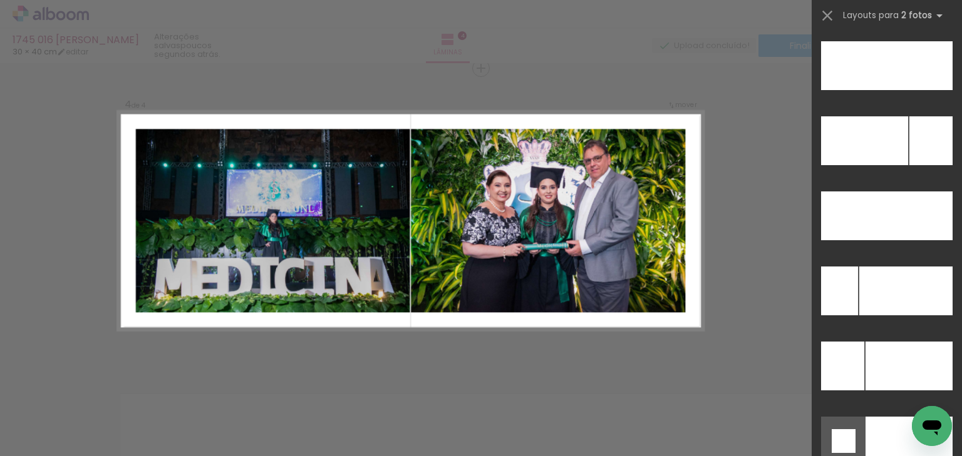
scroll to position [5408, 0]
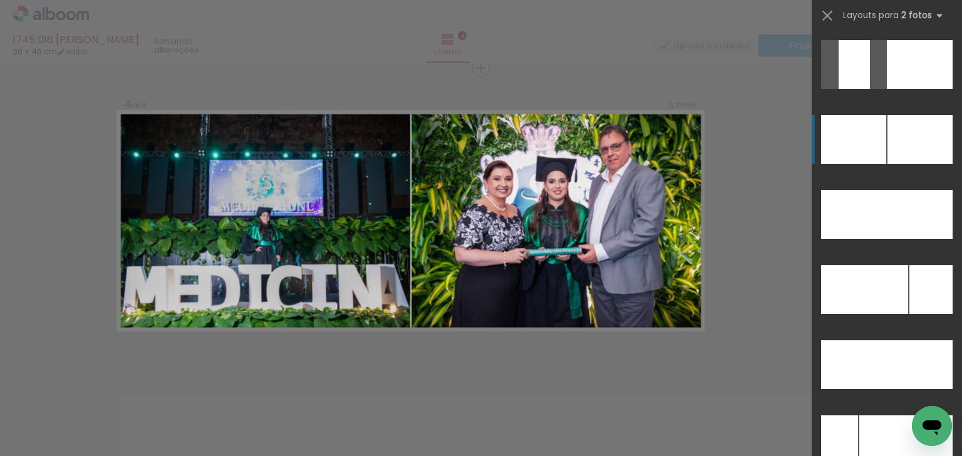
click at [899, 151] on div at bounding box center [919, 139] width 65 height 49
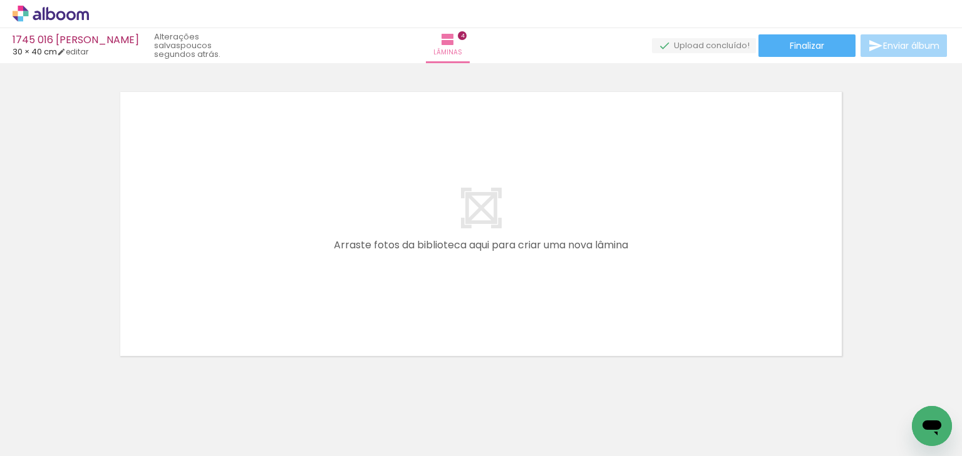
scroll to position [1262, 0]
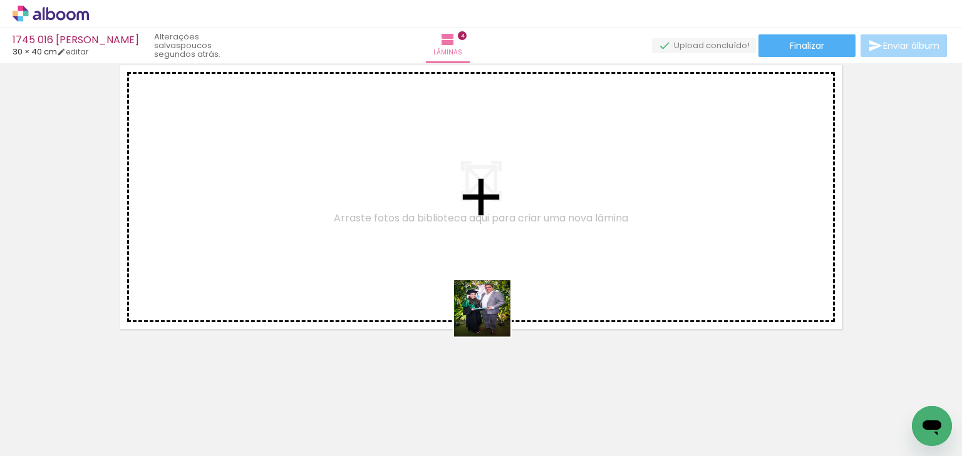
drag, startPoint x: 624, startPoint y: 418, endPoint x: 368, endPoint y: 267, distance: 296.4
click at [368, 267] on quentale-workspace at bounding box center [481, 228] width 962 height 456
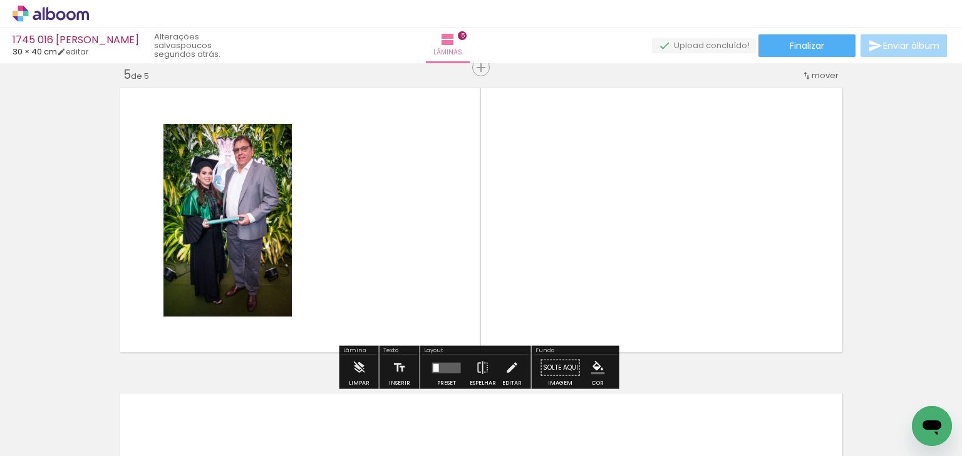
scroll to position [1238, 0]
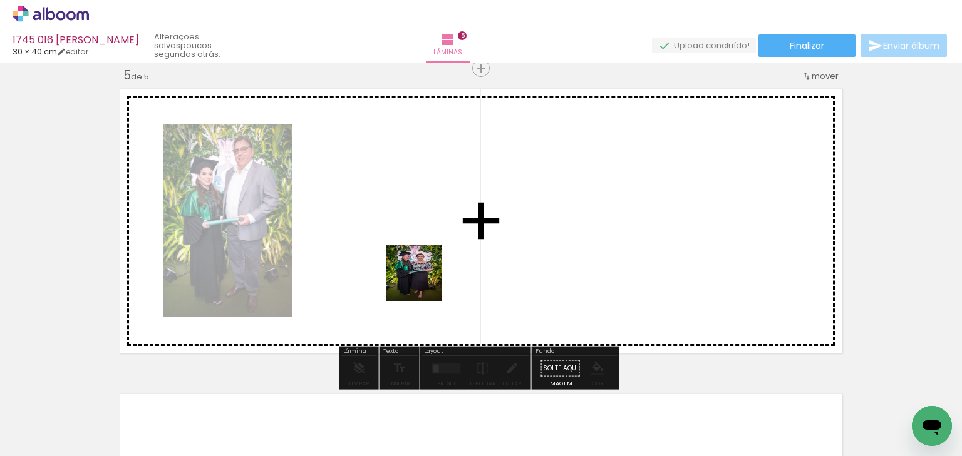
drag, startPoint x: 583, startPoint y: 347, endPoint x: 381, endPoint y: 258, distance: 220.9
click at [381, 258] on quentale-workspace at bounding box center [481, 228] width 962 height 456
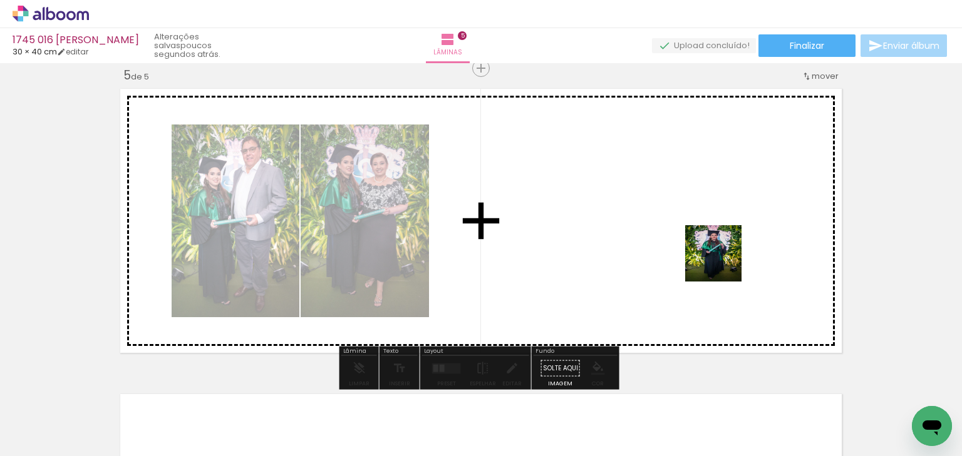
drag, startPoint x: 764, startPoint y: 419, endPoint x: 708, endPoint y: 249, distance: 178.8
click at [708, 249] on quentale-workspace at bounding box center [481, 228] width 962 height 456
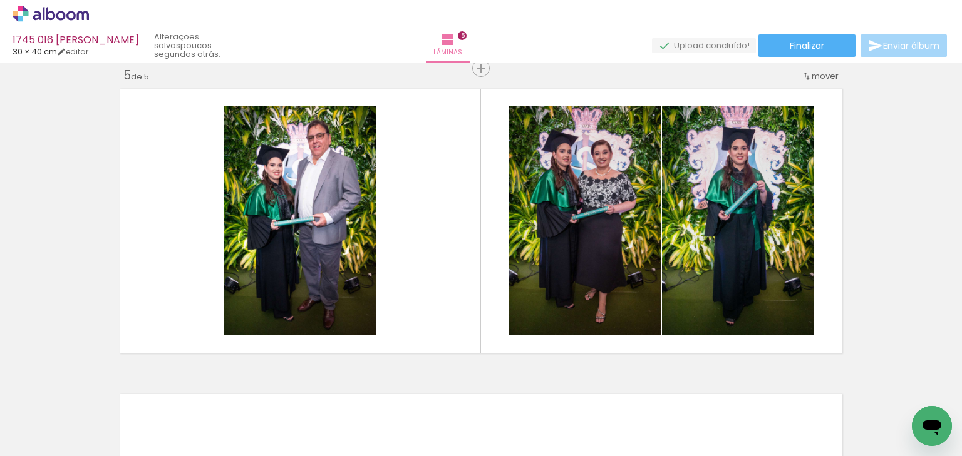
scroll to position [0, 323]
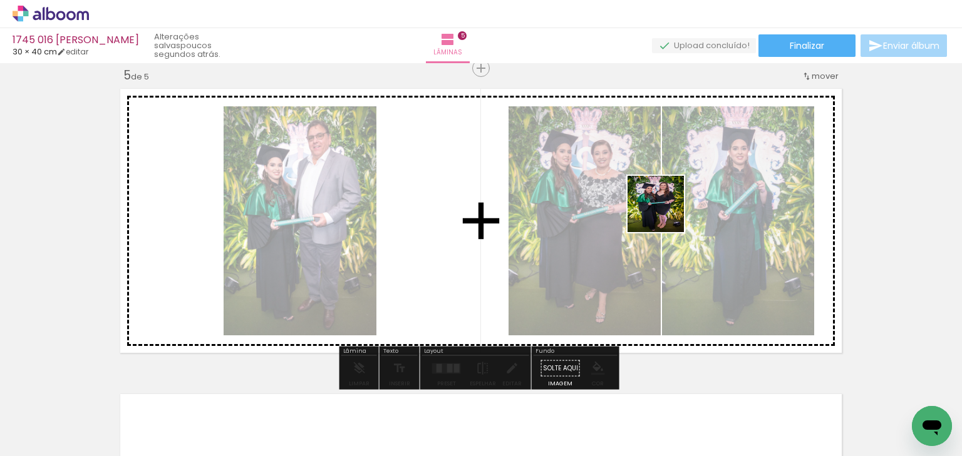
drag, startPoint x: 587, startPoint y: 423, endPoint x: 664, endPoint y: 212, distance: 224.9
click at [665, 212] on quentale-workspace at bounding box center [481, 228] width 962 height 456
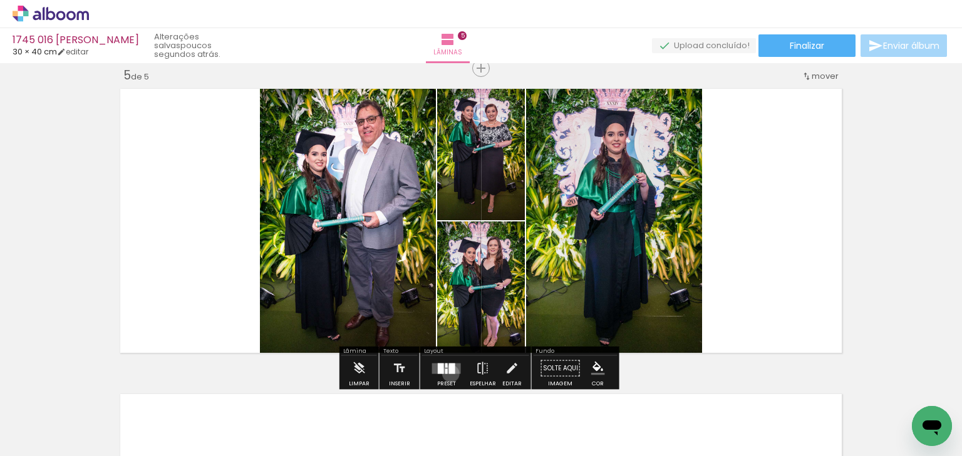
click at [449, 373] on div at bounding box center [452, 368] width 6 height 11
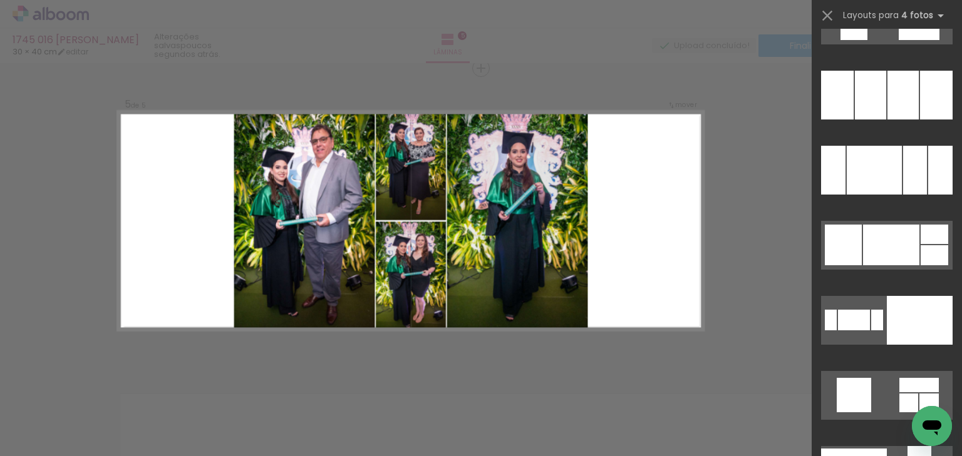
scroll to position [17216, 0]
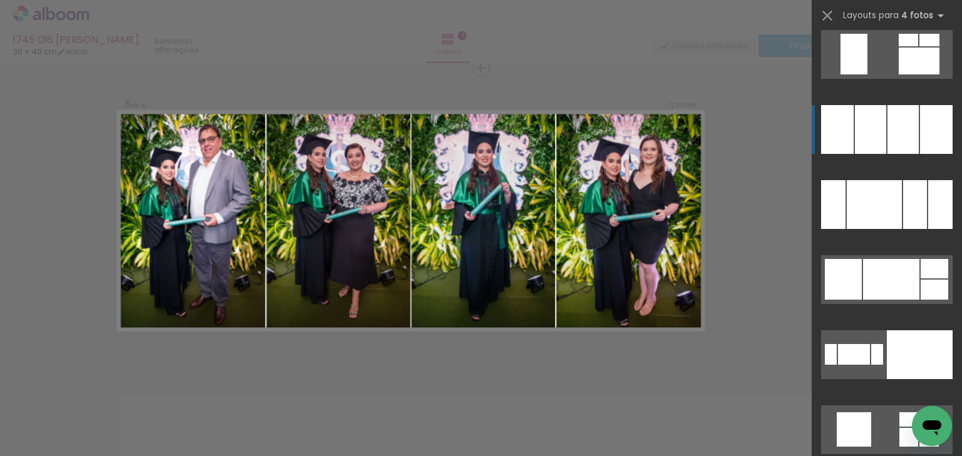
click at [895, 142] on div at bounding box center [902, 129] width 31 height 49
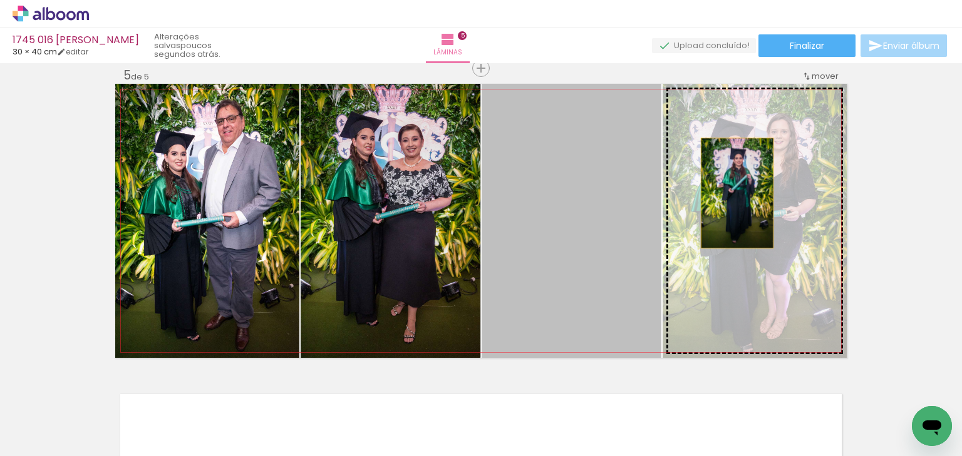
drag, startPoint x: 566, startPoint y: 174, endPoint x: 733, endPoint y: 193, distance: 168.2
click at [0, 0] on slot at bounding box center [0, 0] width 0 height 0
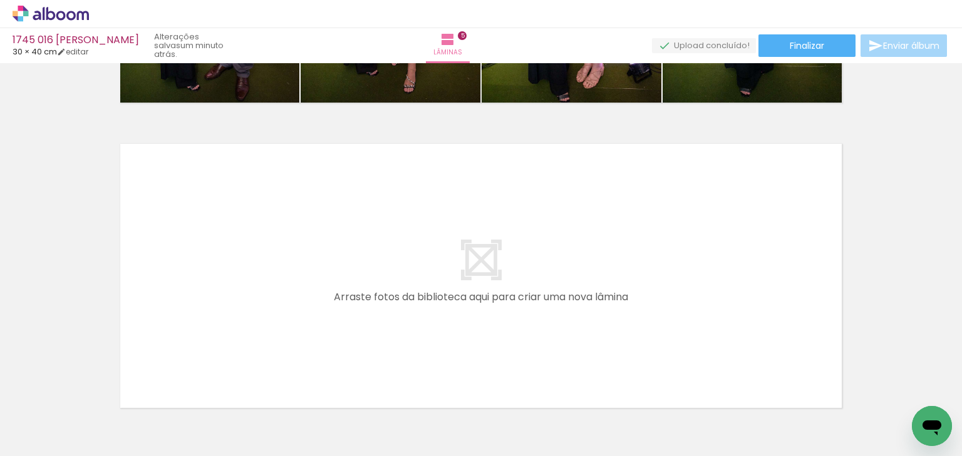
scroll to position [1539, 0]
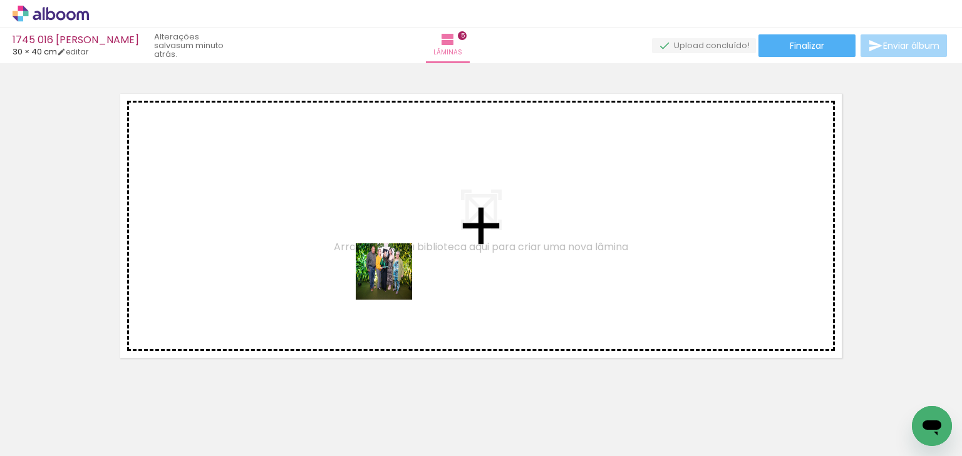
drag, startPoint x: 486, startPoint y: 408, endPoint x: 517, endPoint y: 326, distance: 88.2
click at [383, 273] on quentale-workspace at bounding box center [481, 228] width 962 height 456
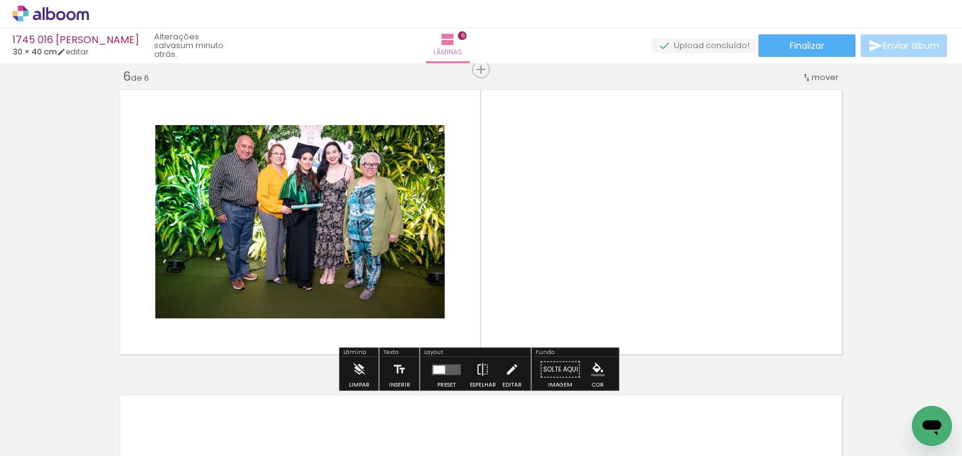
scroll to position [1544, 0]
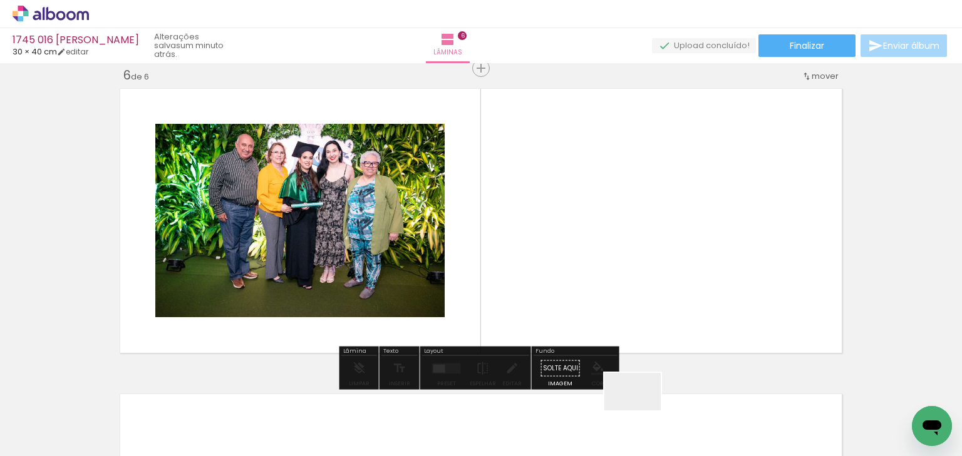
drag, startPoint x: 642, startPoint y: 411, endPoint x: 668, endPoint y: 242, distance: 170.5
click at [668, 242] on quentale-workspace at bounding box center [481, 228] width 962 height 456
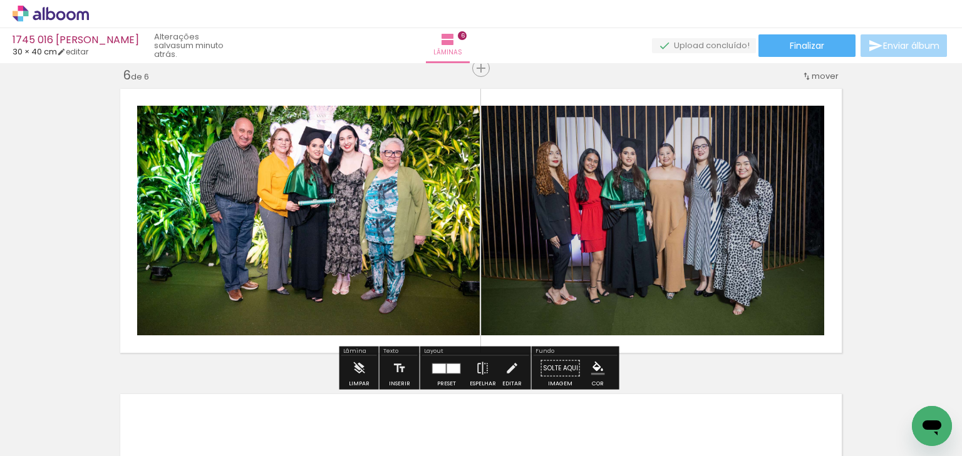
scroll to position [0, 6157]
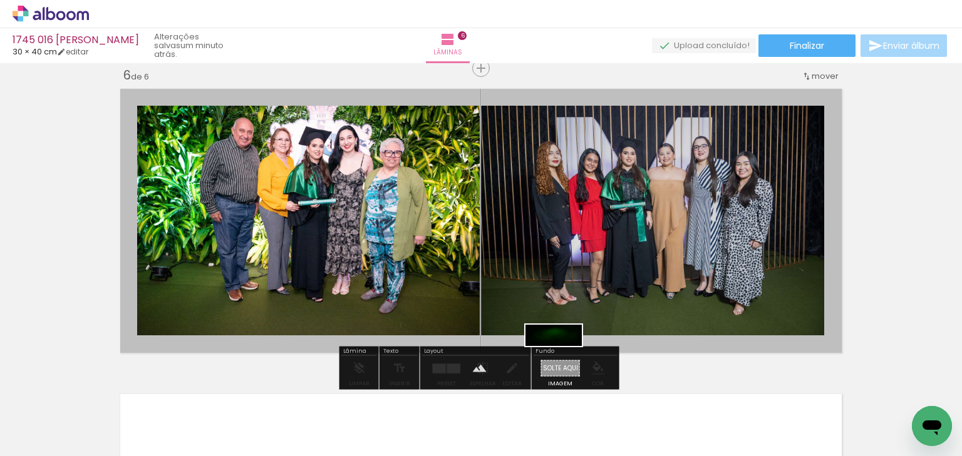
drag, startPoint x: 286, startPoint y: 421, endPoint x: 563, endPoint y: 363, distance: 283.5
click at [563, 363] on quentale-workspace at bounding box center [481, 228] width 962 height 456
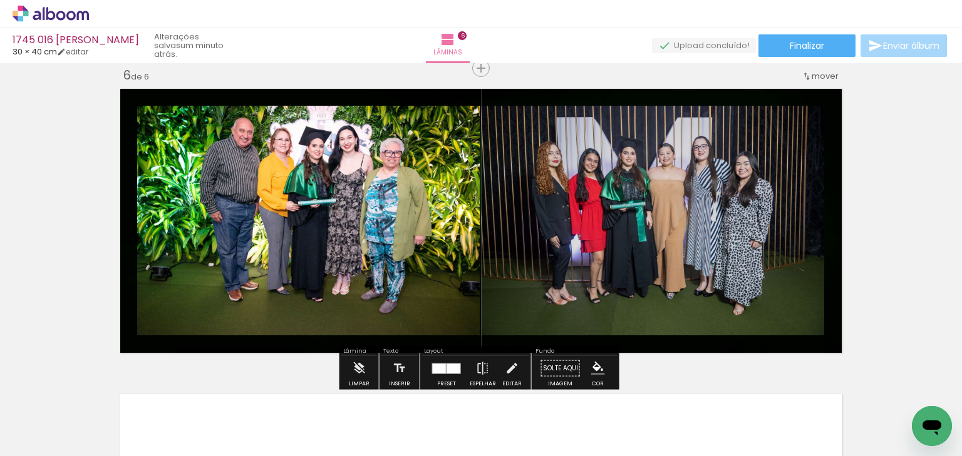
drag, startPoint x: 456, startPoint y: 362, endPoint x: 694, endPoint y: 225, distance: 274.3
click at [475, 351] on div "Layout Preset Espelhar Editar" at bounding box center [475, 368] width 111 height 43
click at [434, 371] on div at bounding box center [439, 368] width 13 height 9
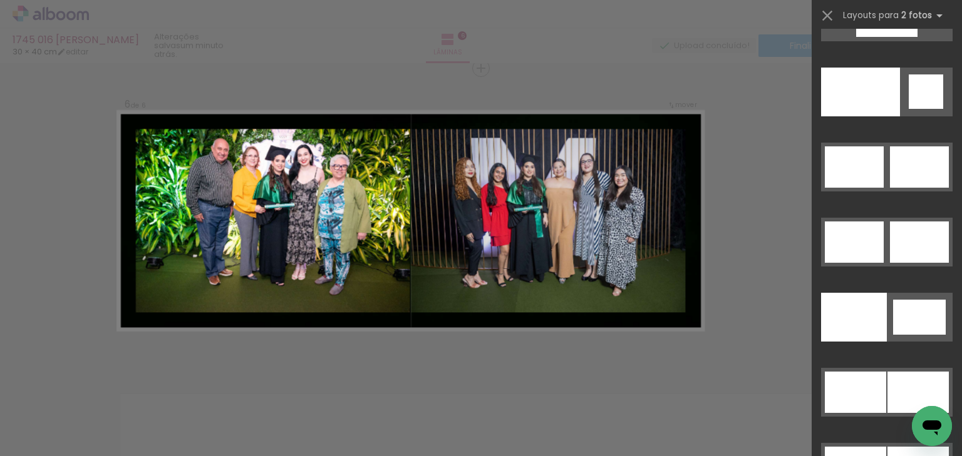
scroll to position [6266, 0]
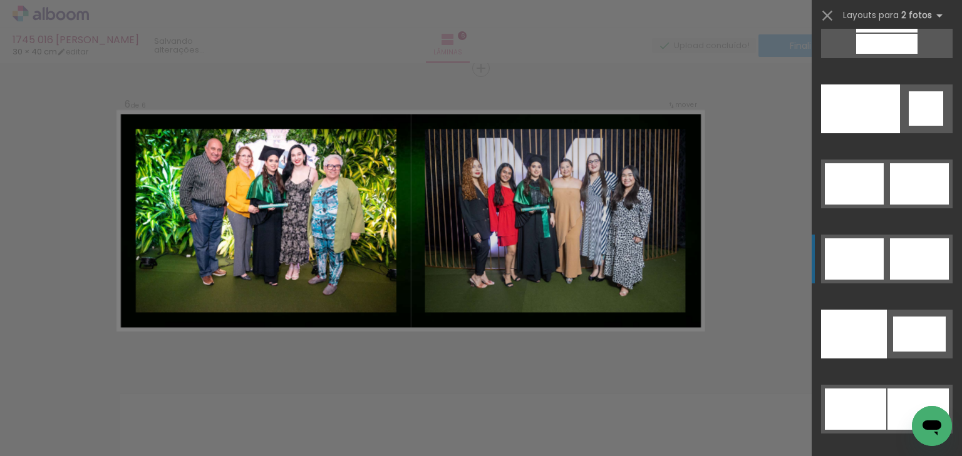
drag, startPoint x: 906, startPoint y: 266, endPoint x: 890, endPoint y: 268, distance: 15.8
click at [906, 267] on div at bounding box center [919, 259] width 59 height 41
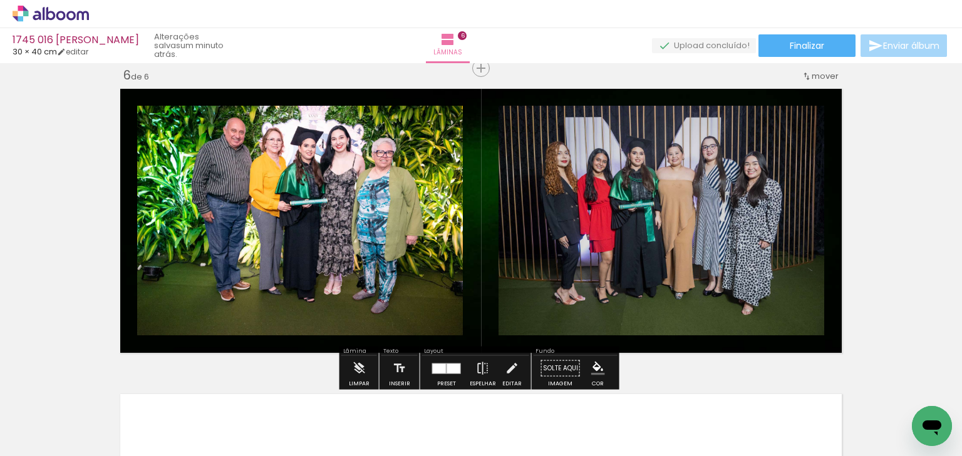
click at [835, 268] on quentale-layouter at bounding box center [480, 221] width 731 height 274
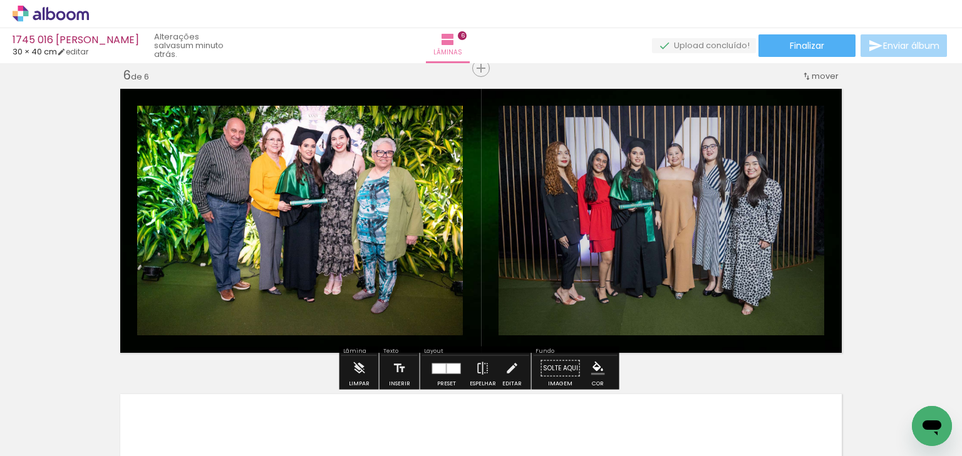
drag, startPoint x: 626, startPoint y: 145, endPoint x: 511, endPoint y: 130, distance: 116.2
click at [0, 0] on paper-item at bounding box center [0, 0] width 0 height 0
click at [266, 142] on paper-item at bounding box center [265, 139] width 23 height 9
click at [262, 147] on paper-item at bounding box center [265, 148] width 23 height 9
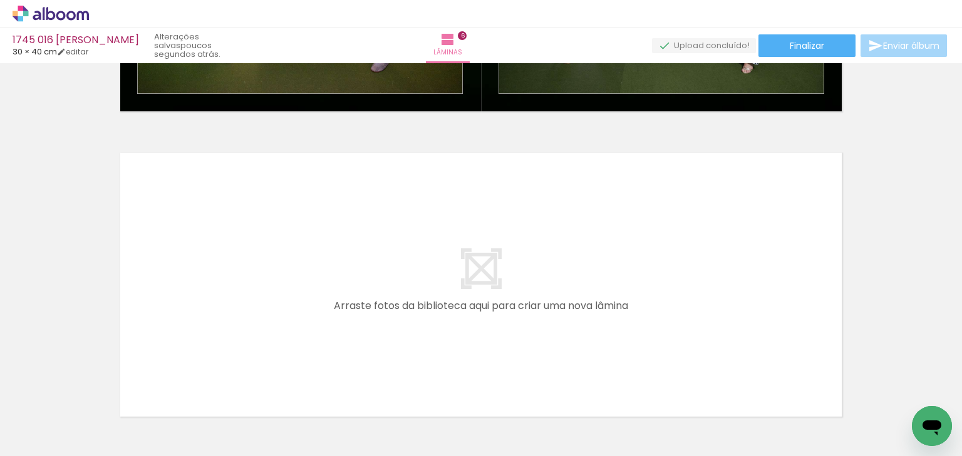
scroll to position [1773, 0]
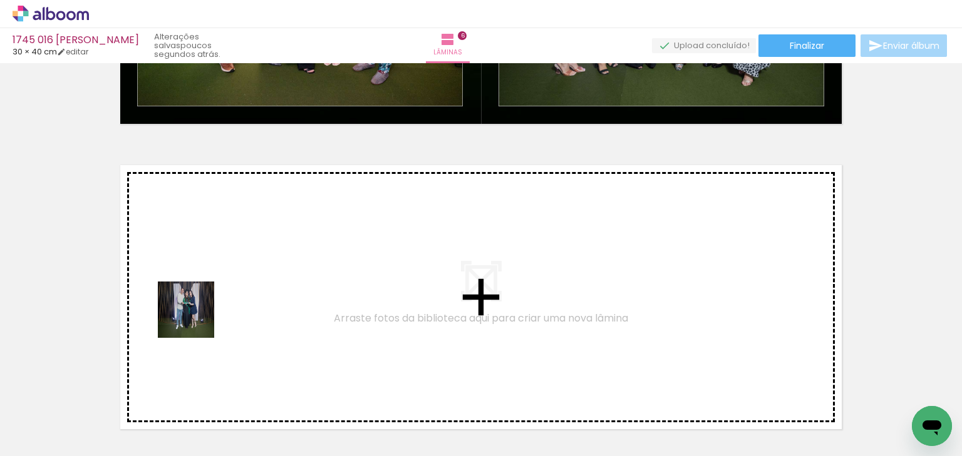
drag, startPoint x: 195, startPoint y: 319, endPoint x: 220, endPoint y: 407, distance: 91.0
click at [203, 282] on quentale-workspace at bounding box center [481, 228] width 962 height 456
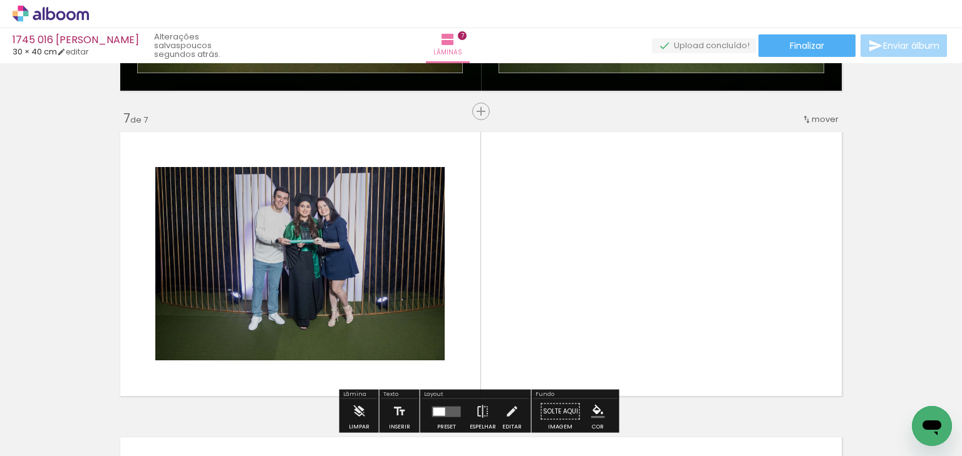
scroll to position [1849, 0]
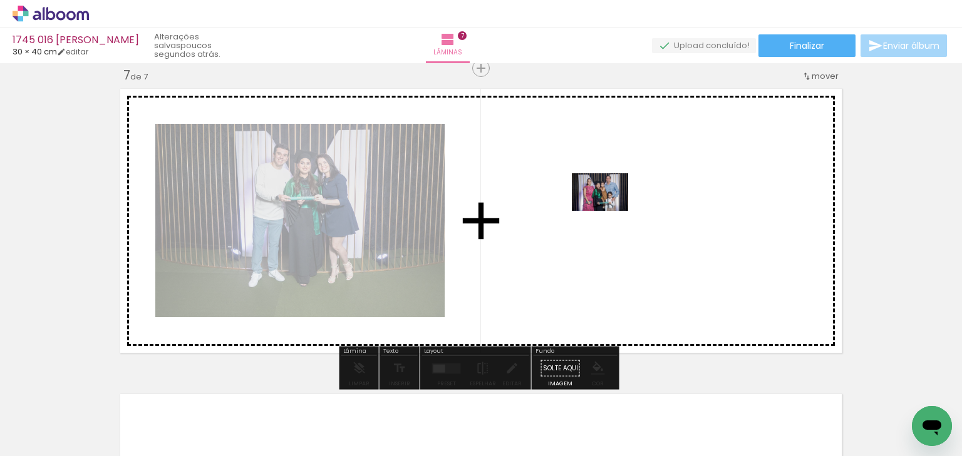
drag, startPoint x: 431, startPoint y: 310, endPoint x: 609, endPoint y: 211, distance: 204.1
click at [609, 211] on quentale-workspace at bounding box center [481, 228] width 962 height 456
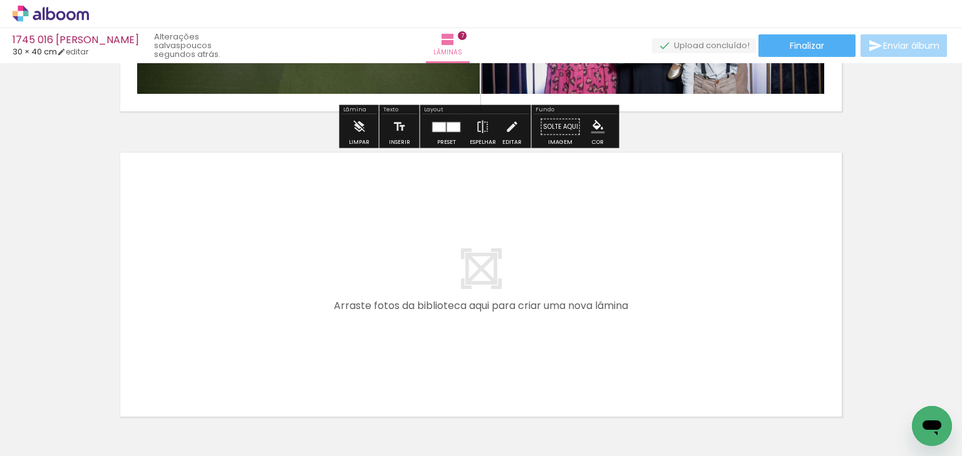
scroll to position [2100, 0]
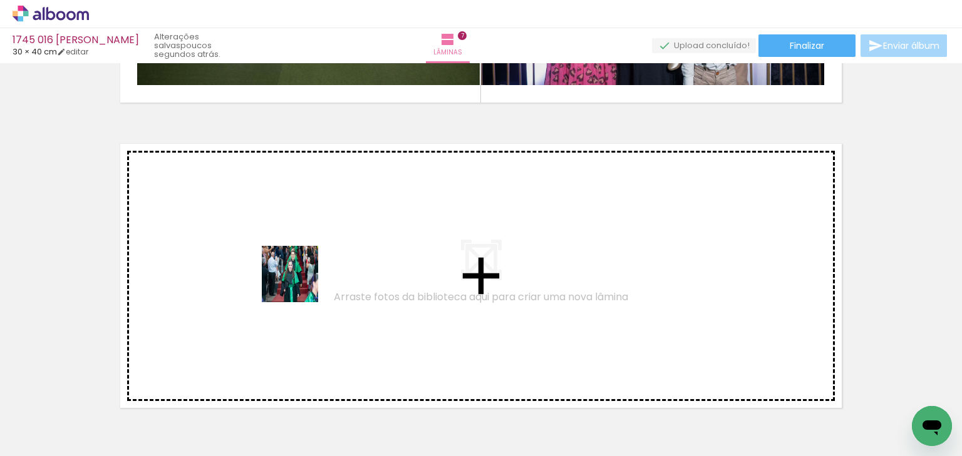
drag, startPoint x: 307, startPoint y: 423, endPoint x: 299, endPoint y: 284, distance: 139.9
click at [299, 284] on quentale-workspace at bounding box center [481, 228] width 962 height 456
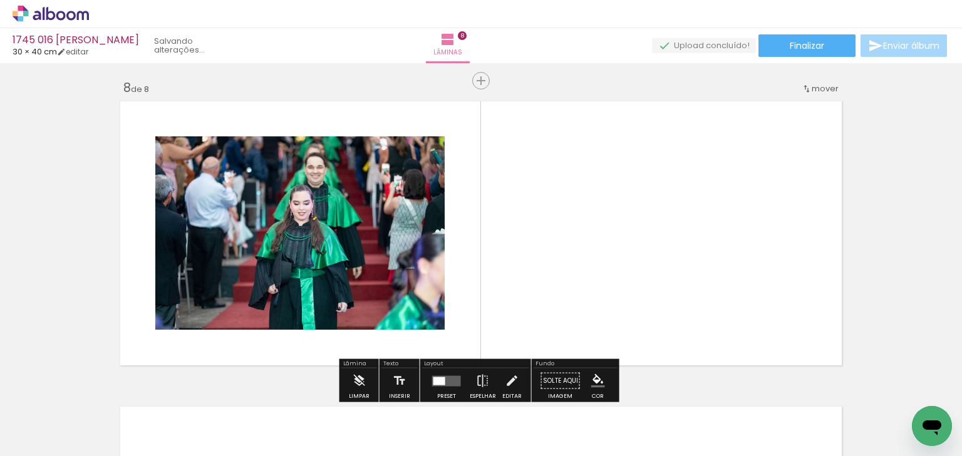
scroll to position [2155, 0]
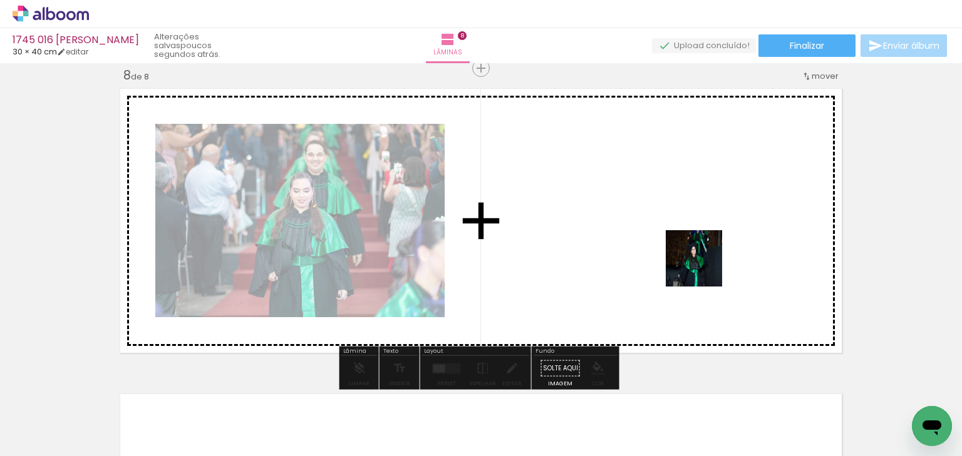
drag, startPoint x: 729, startPoint y: 279, endPoint x: 703, endPoint y: 268, distance: 27.8
click at [703, 268] on quentale-workspace at bounding box center [481, 228] width 962 height 456
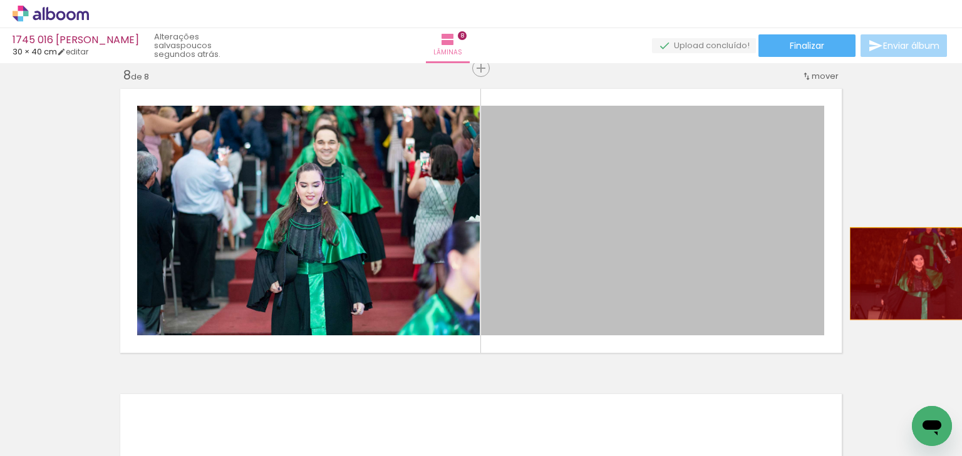
drag, startPoint x: 657, startPoint y: 230, endPoint x: 915, endPoint y: 274, distance: 261.6
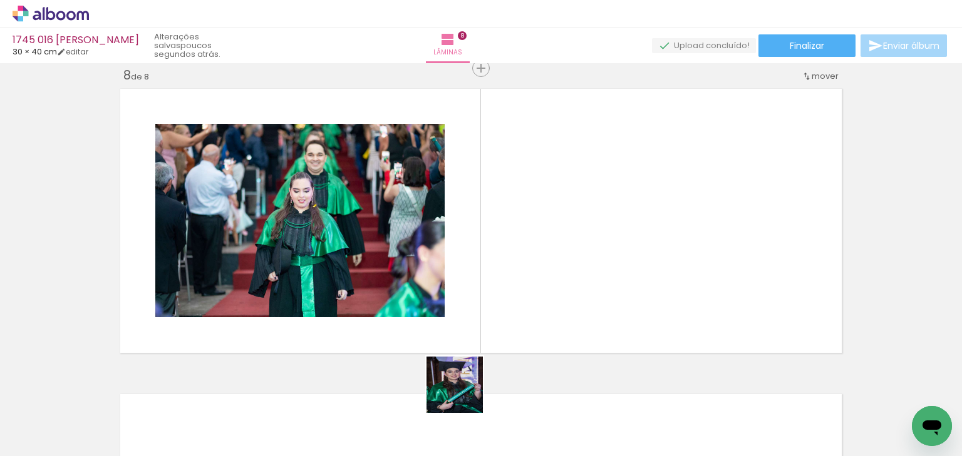
drag, startPoint x: 464, startPoint y: 395, endPoint x: 594, endPoint y: 194, distance: 238.7
click at [594, 194] on quentale-workspace at bounding box center [481, 228] width 962 height 456
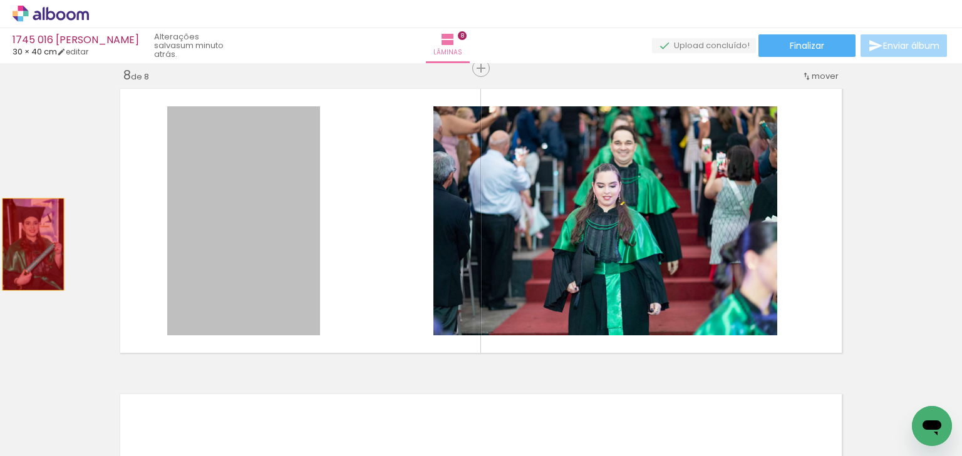
drag, startPoint x: 251, startPoint y: 247, endPoint x: 51, endPoint y: 244, distance: 199.8
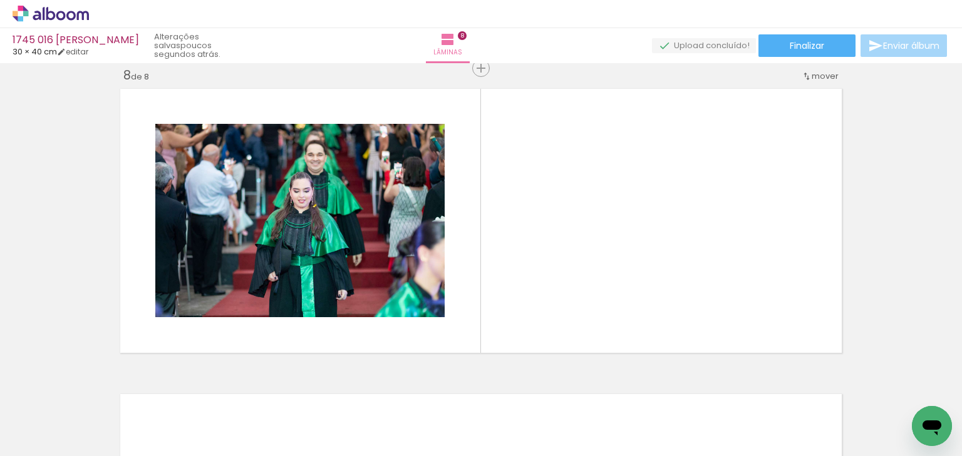
scroll to position [0, 944]
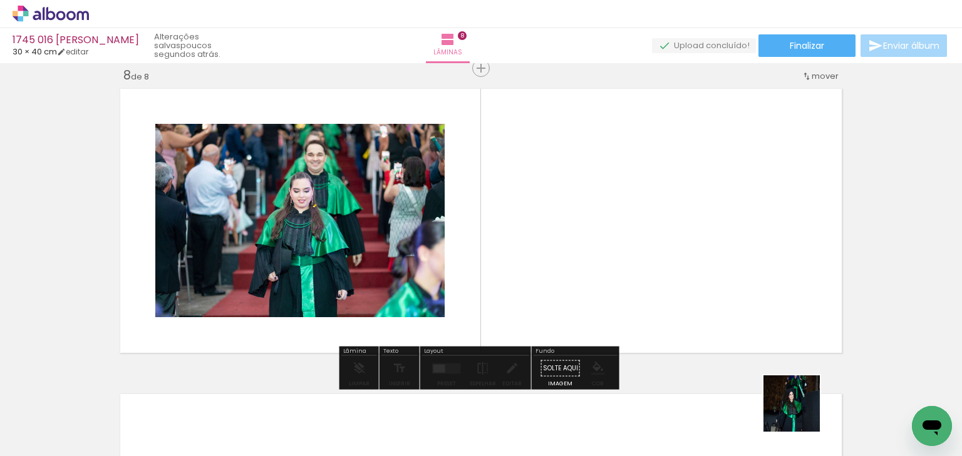
drag, startPoint x: 801, startPoint y: 413, endPoint x: 676, endPoint y: 275, distance: 186.2
click at [676, 275] on quentale-workspace at bounding box center [481, 228] width 962 height 456
